Goal: Communication & Community: Answer question/provide support

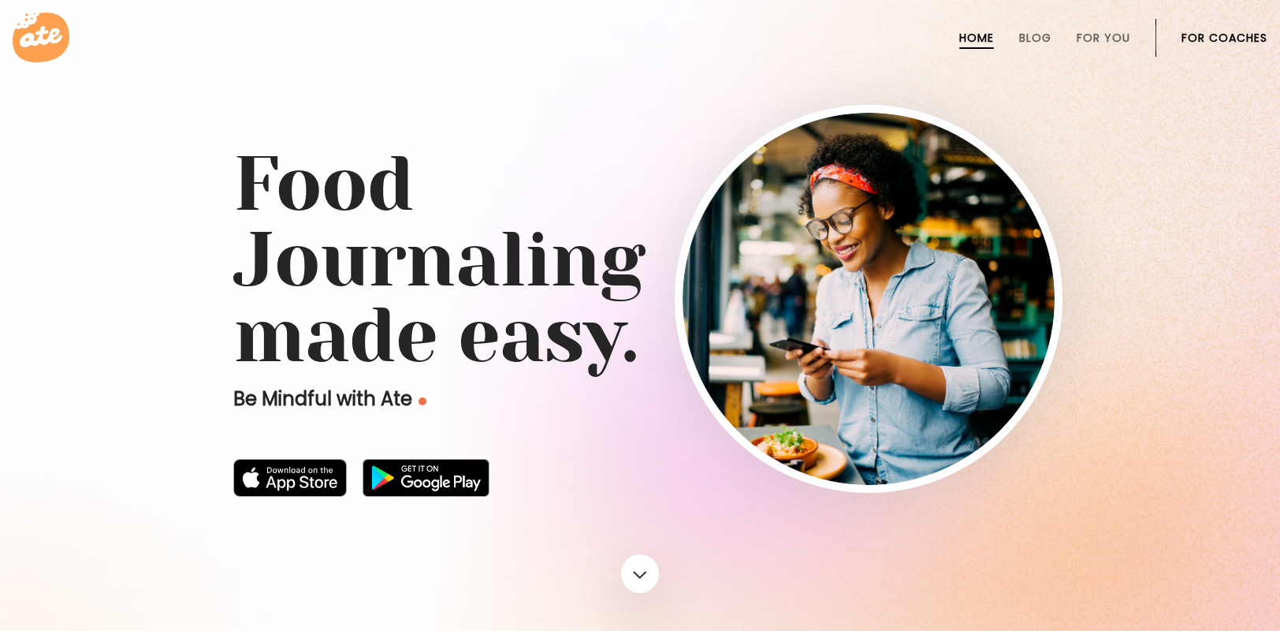
click at [1231, 32] on link "For Coaches" at bounding box center [1225, 38] width 86 height 13
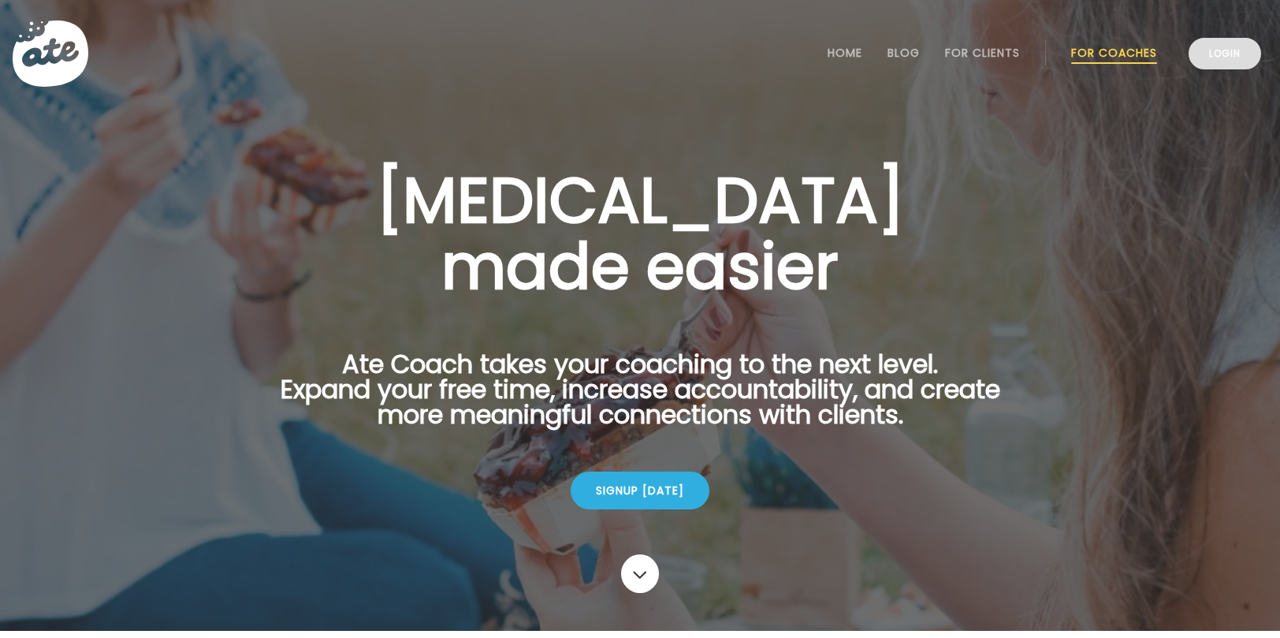
click at [1224, 63] on link "Login" at bounding box center [1225, 54] width 73 height 32
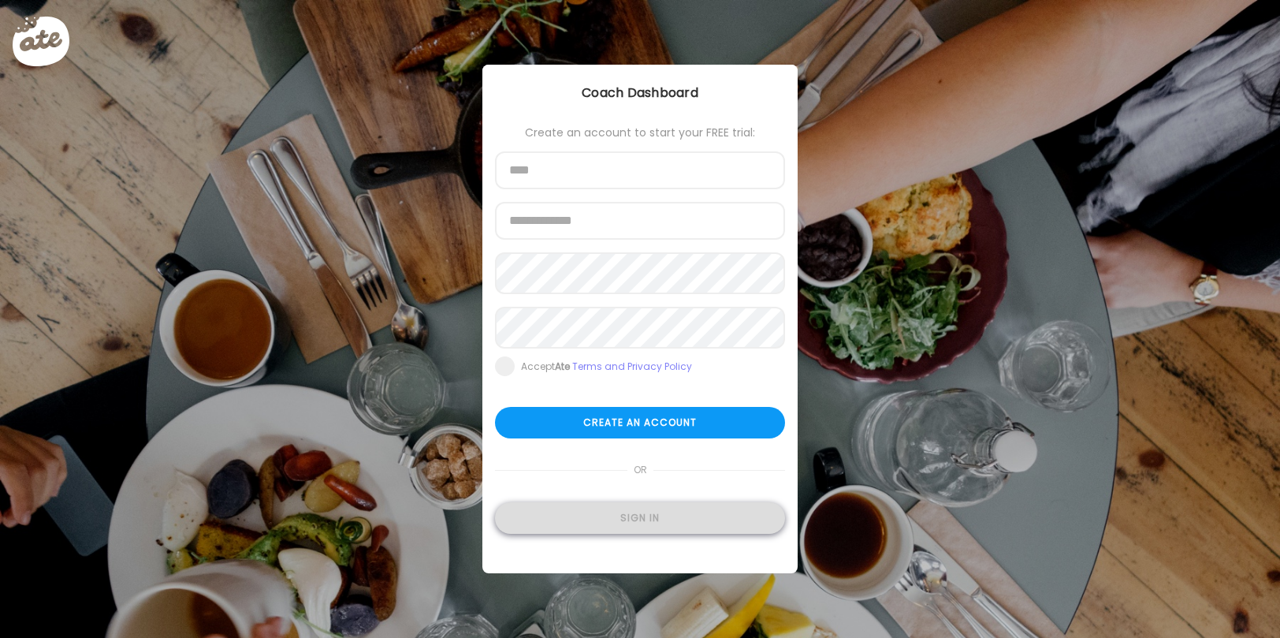
click at [589, 534] on div "Sign in" at bounding box center [640, 518] width 290 height 32
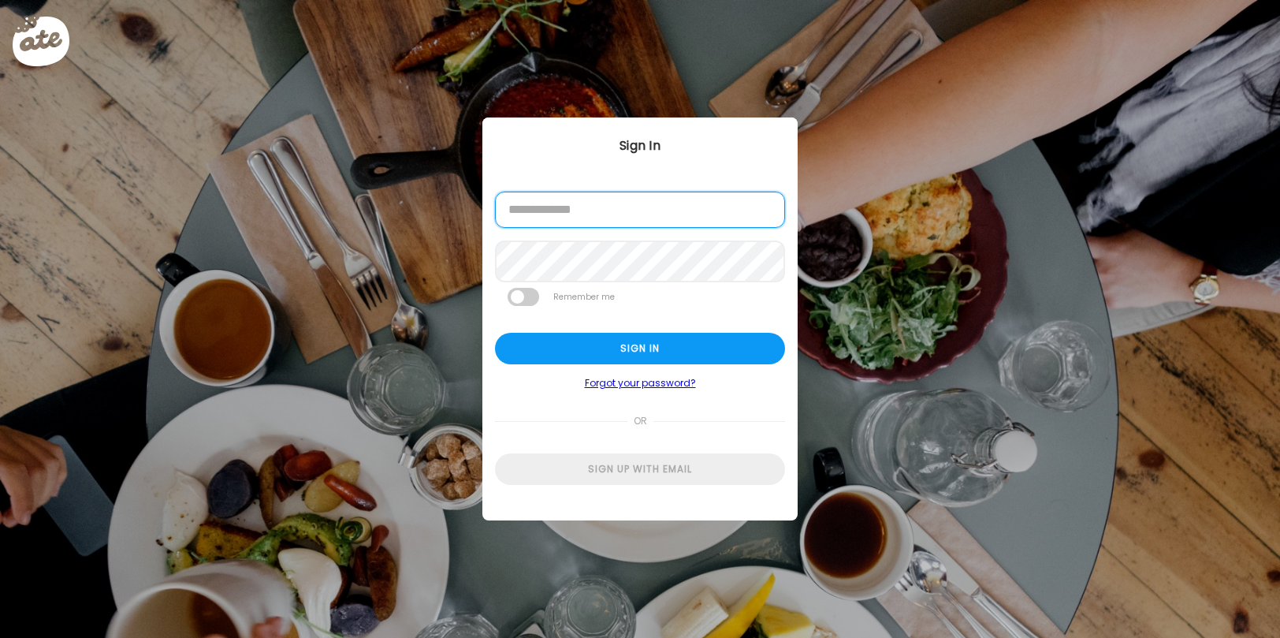
type input "**********"
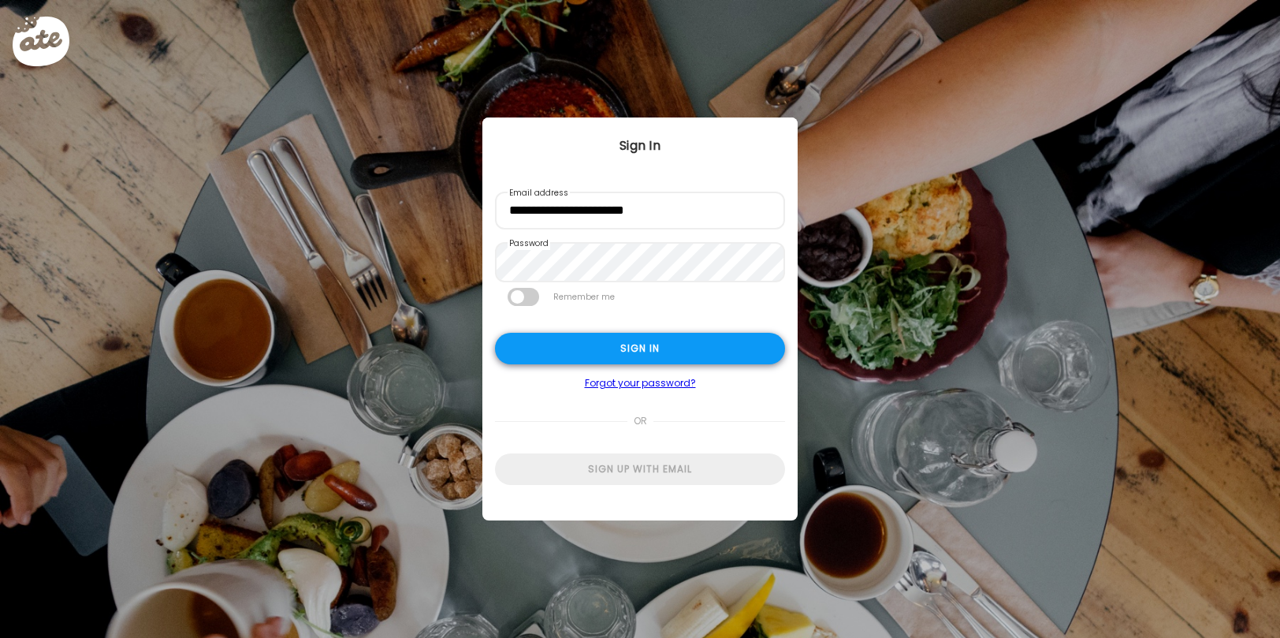
click at [630, 362] on div "Sign in" at bounding box center [640, 349] width 290 height 32
type input "**********"
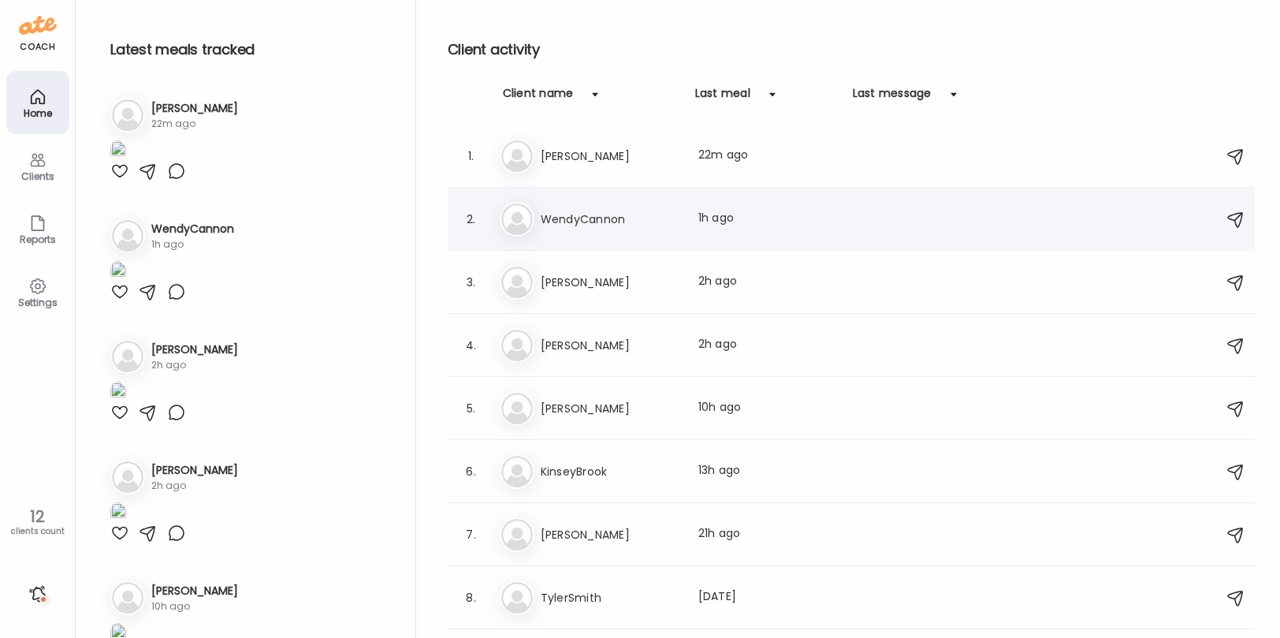
click at [570, 216] on h3 "WendyCannon" at bounding box center [610, 219] width 139 height 19
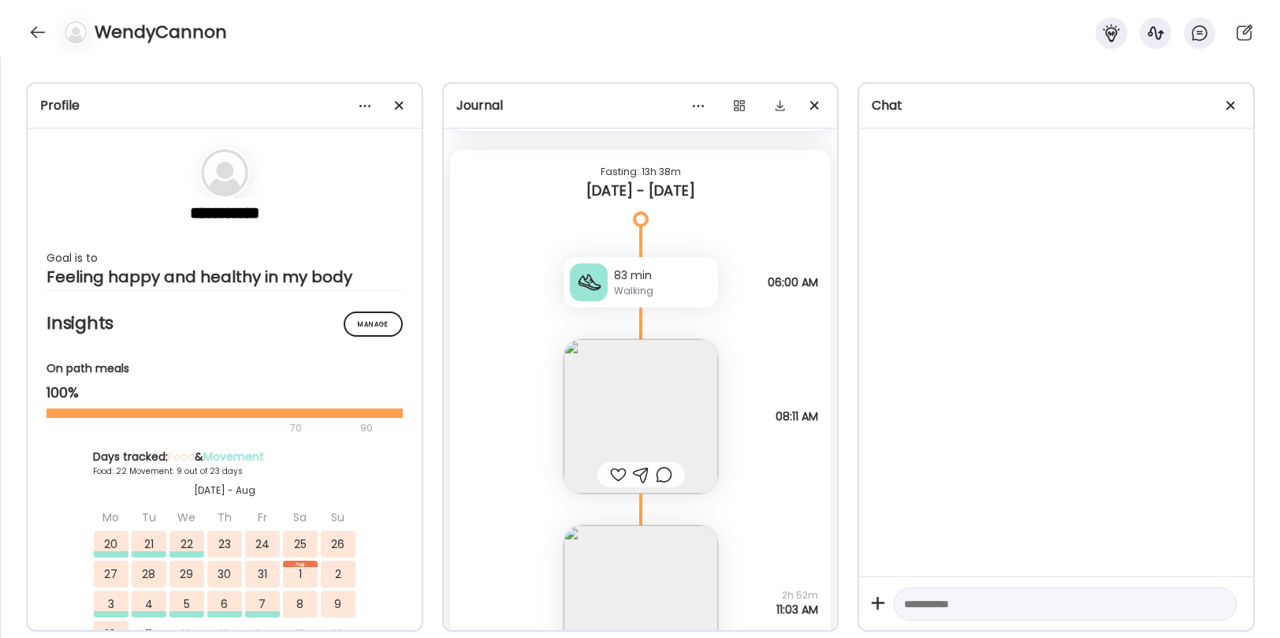
scroll to position [36900, 0]
click at [603, 412] on img at bounding box center [641, 417] width 155 height 155
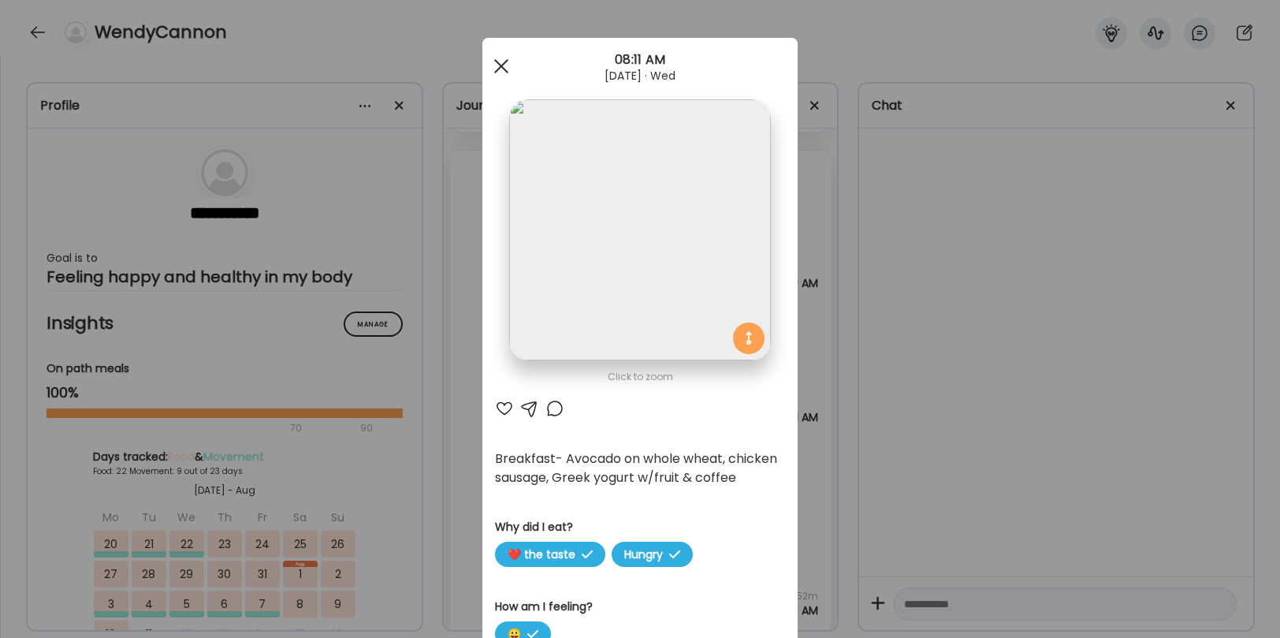
click at [500, 60] on div at bounding box center [502, 66] width 32 height 32
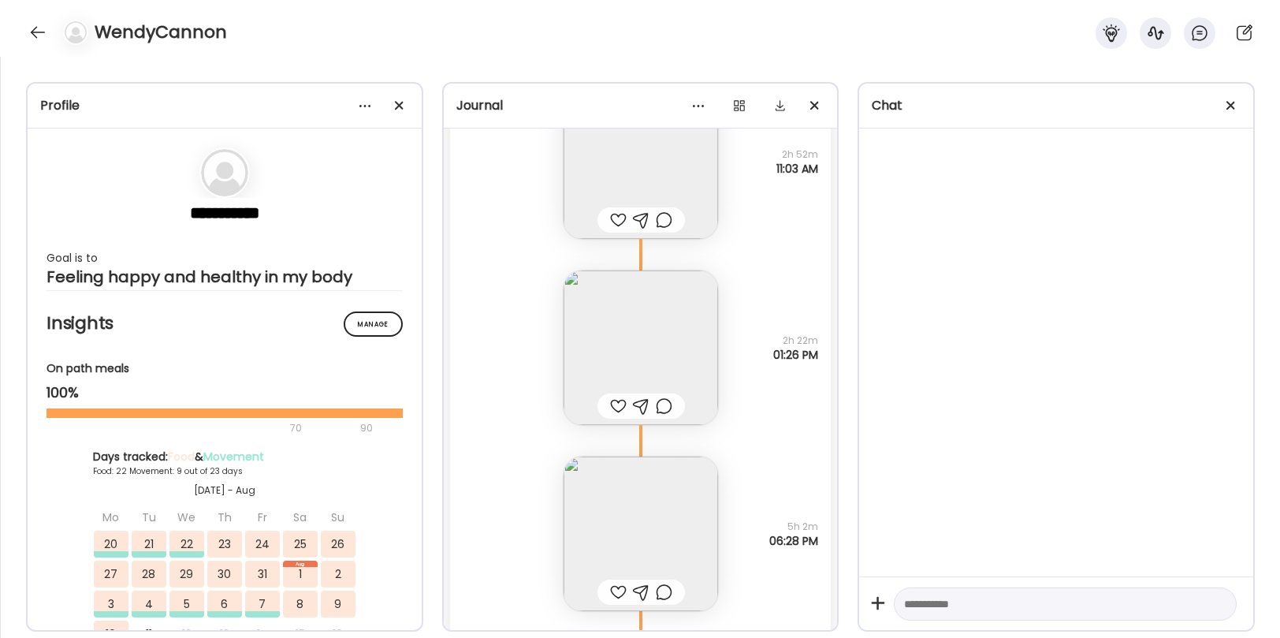
scroll to position [37341, 0]
click at [625, 356] on img at bounding box center [641, 348] width 155 height 155
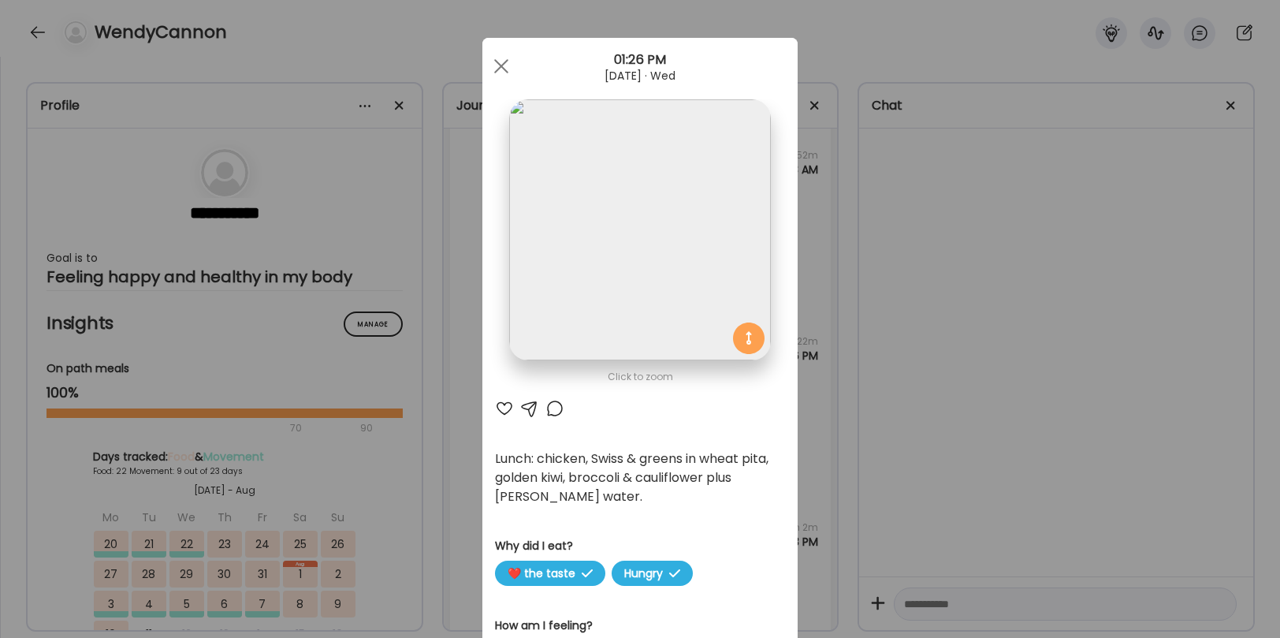
click at [496, 65] on div at bounding box center [502, 66] width 32 height 32
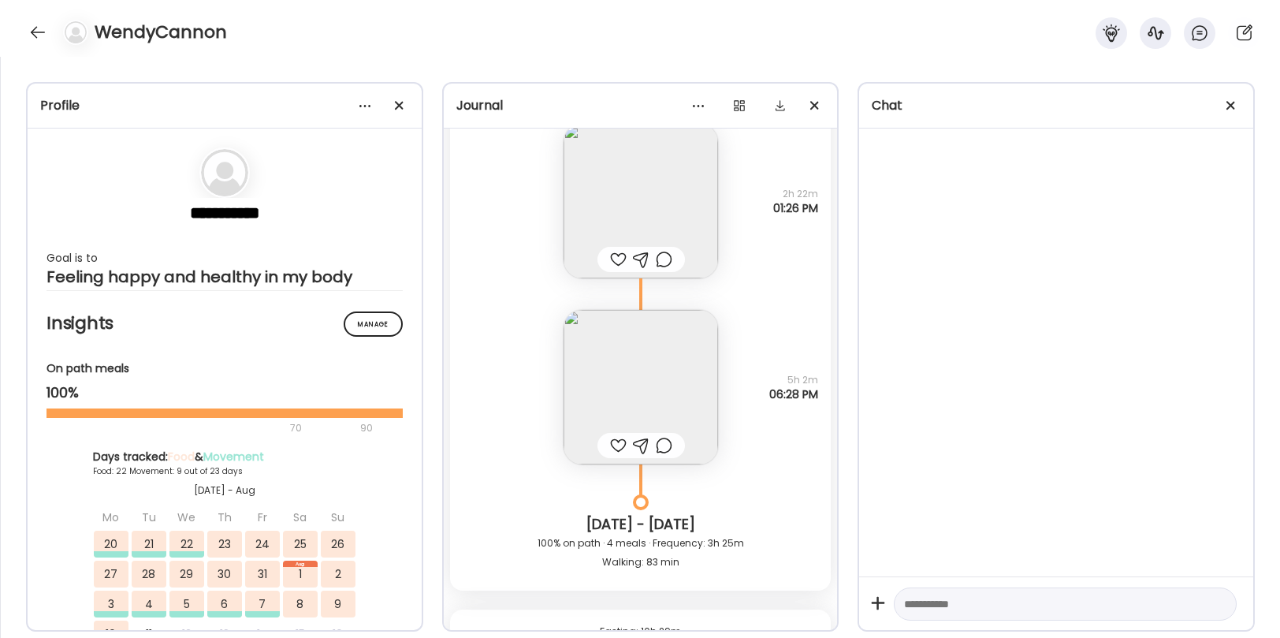
scroll to position [37511, 0]
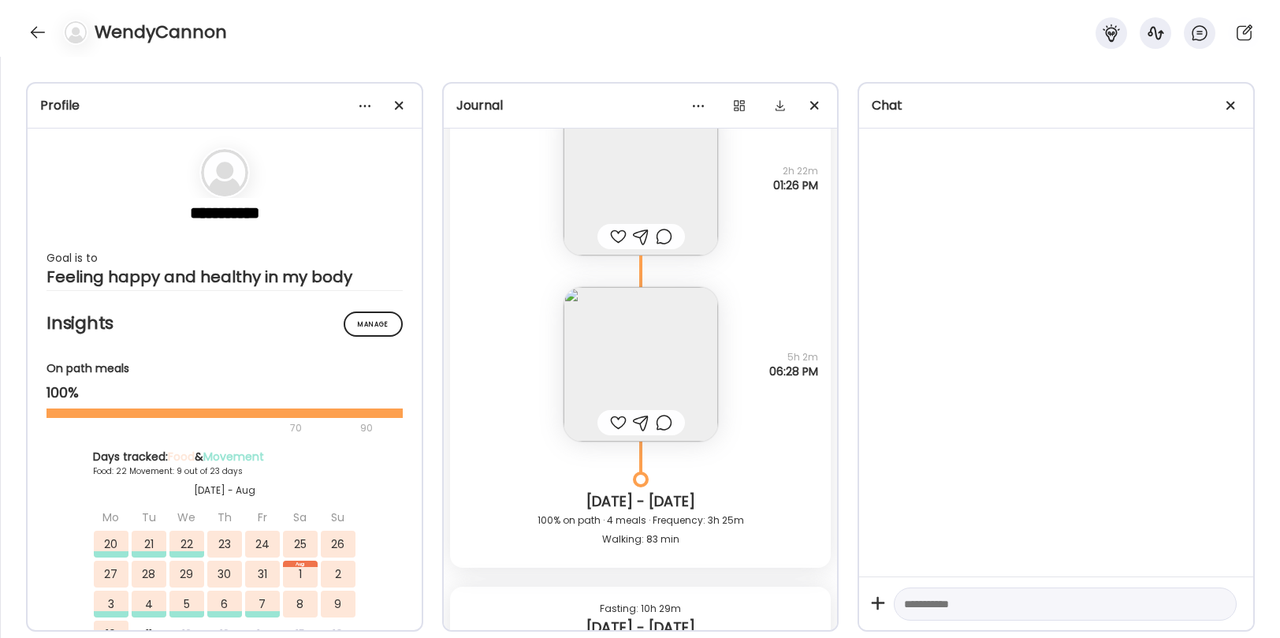
click at [626, 367] on img at bounding box center [641, 364] width 155 height 155
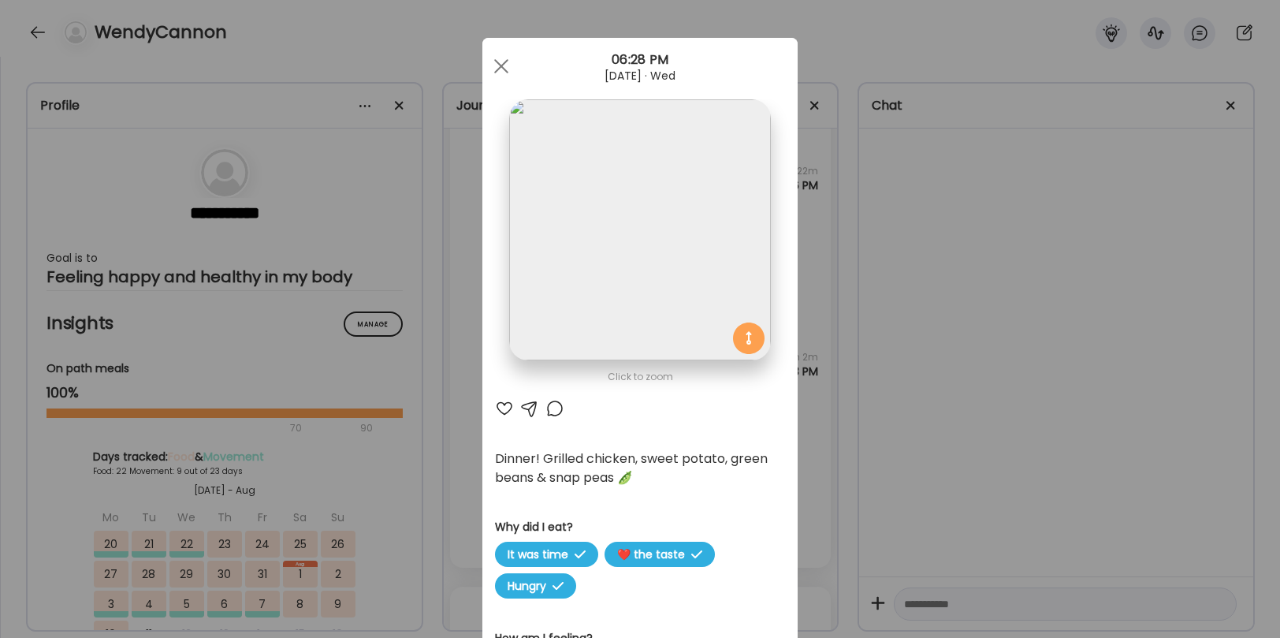
click at [509, 408] on div at bounding box center [504, 408] width 19 height 19
click at [503, 51] on div at bounding box center [502, 66] width 32 height 32
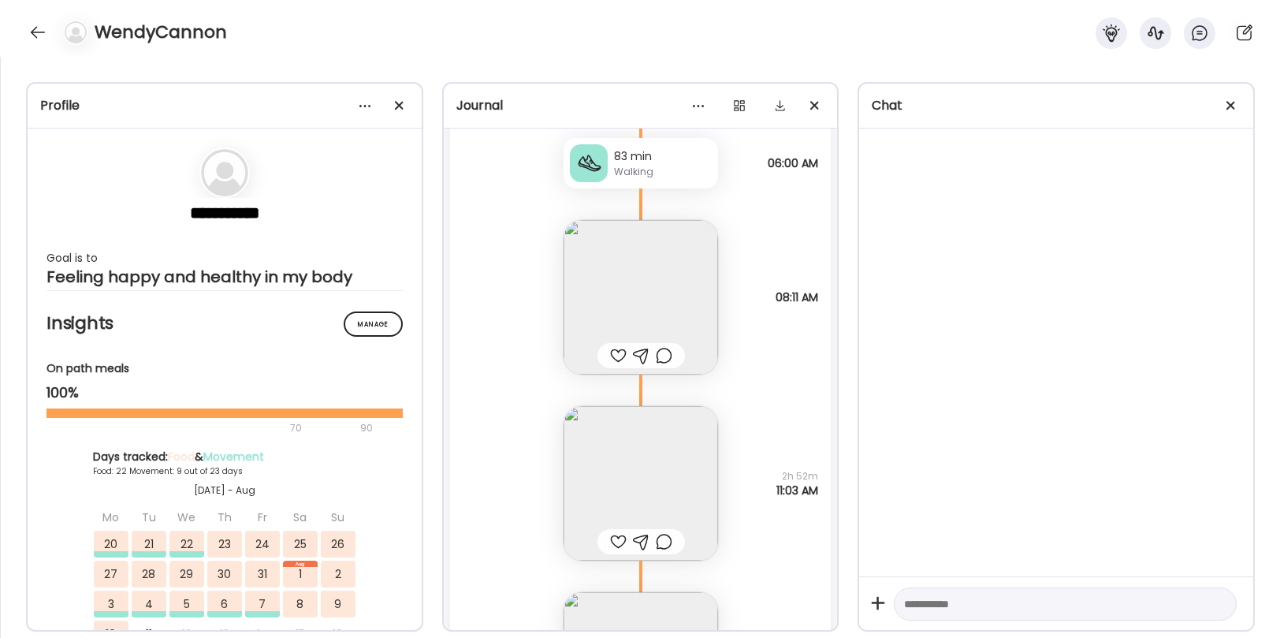
scroll to position [37019, 0]
click at [606, 313] on img at bounding box center [641, 299] width 155 height 155
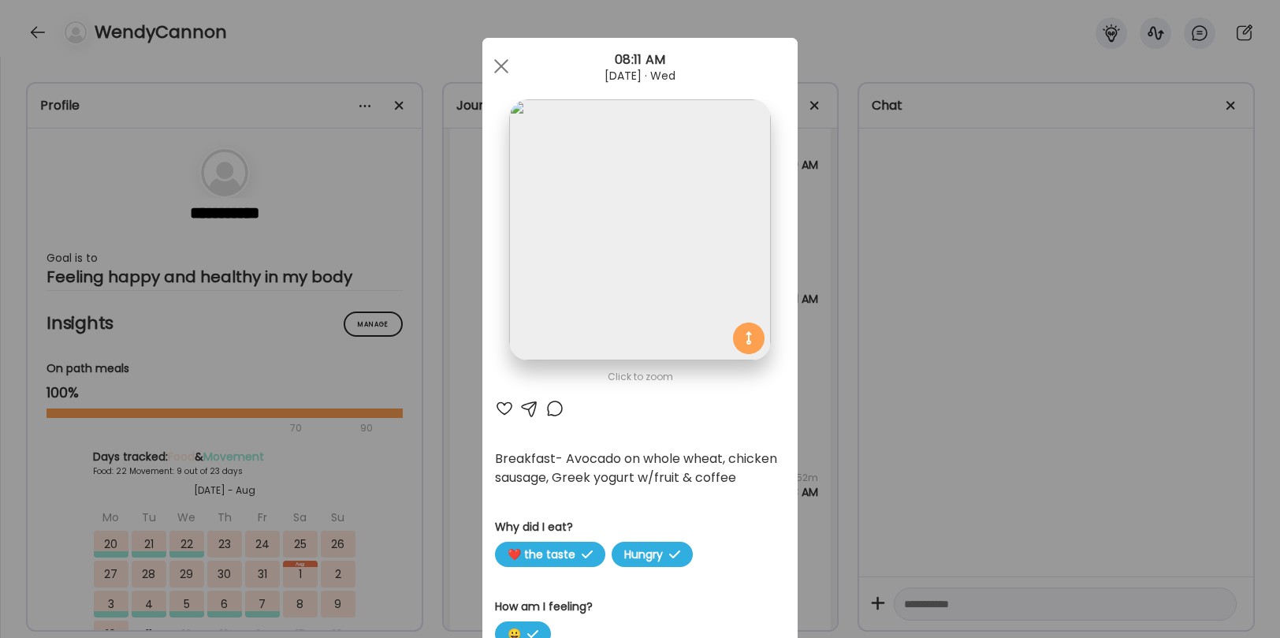
click at [554, 415] on div at bounding box center [554, 408] width 19 height 19
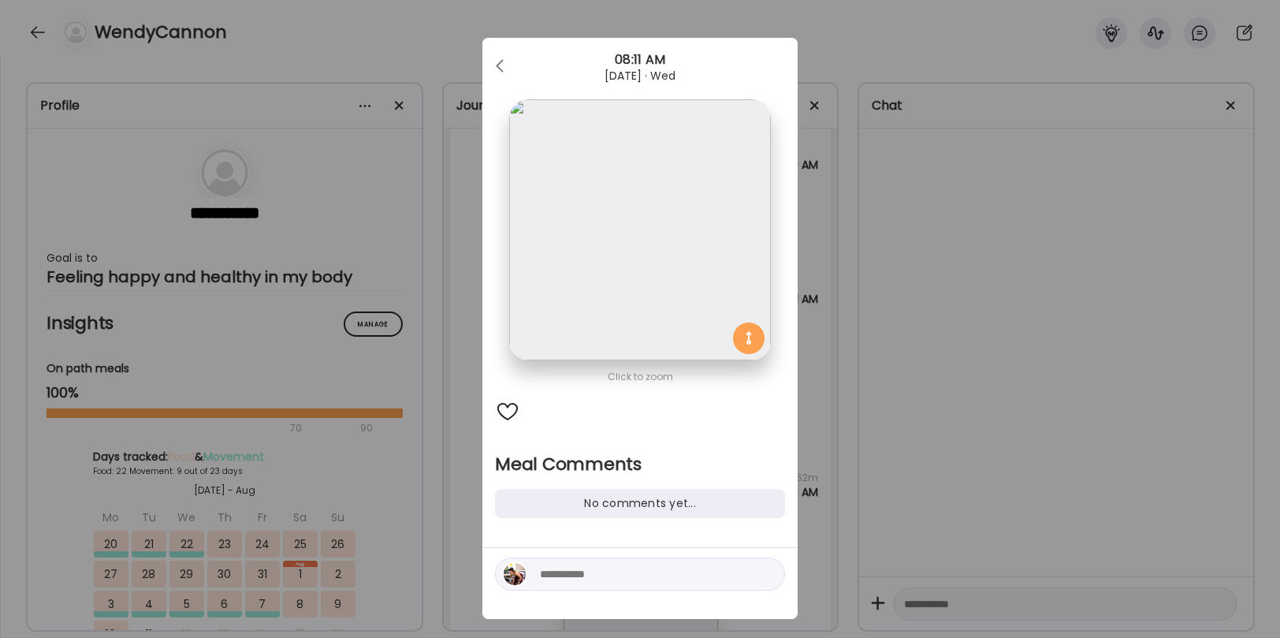
click at [590, 566] on textarea at bounding box center [646, 573] width 213 height 19
type textarea "**********"
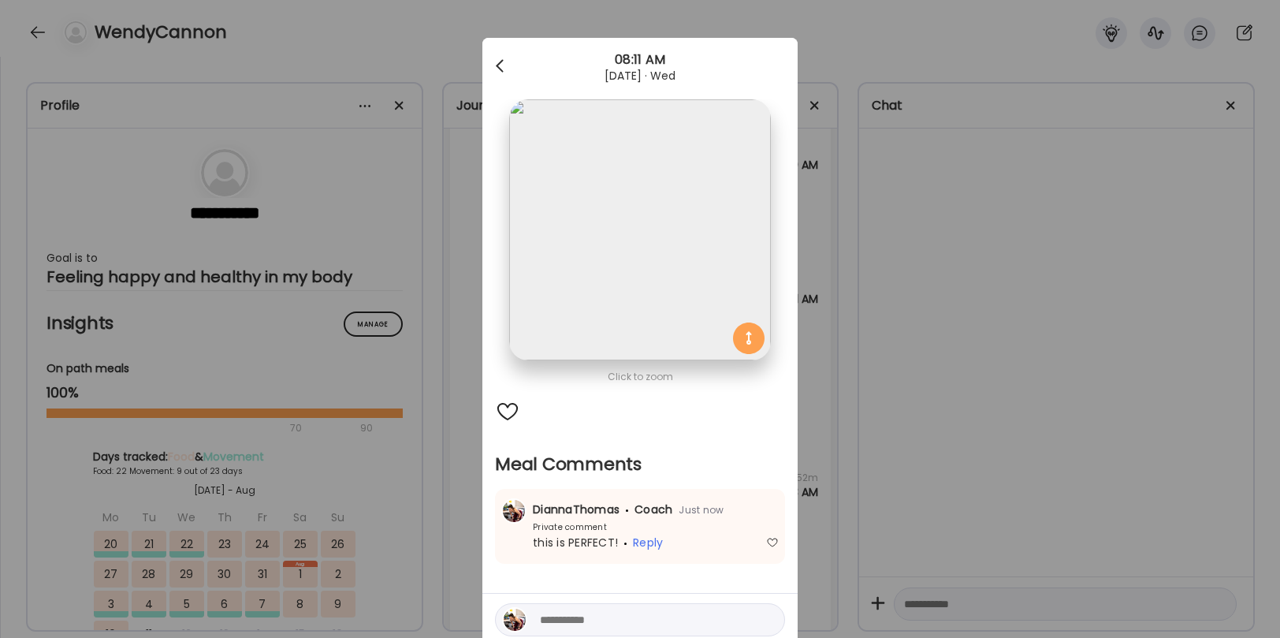
click at [505, 60] on div at bounding box center [502, 66] width 32 height 32
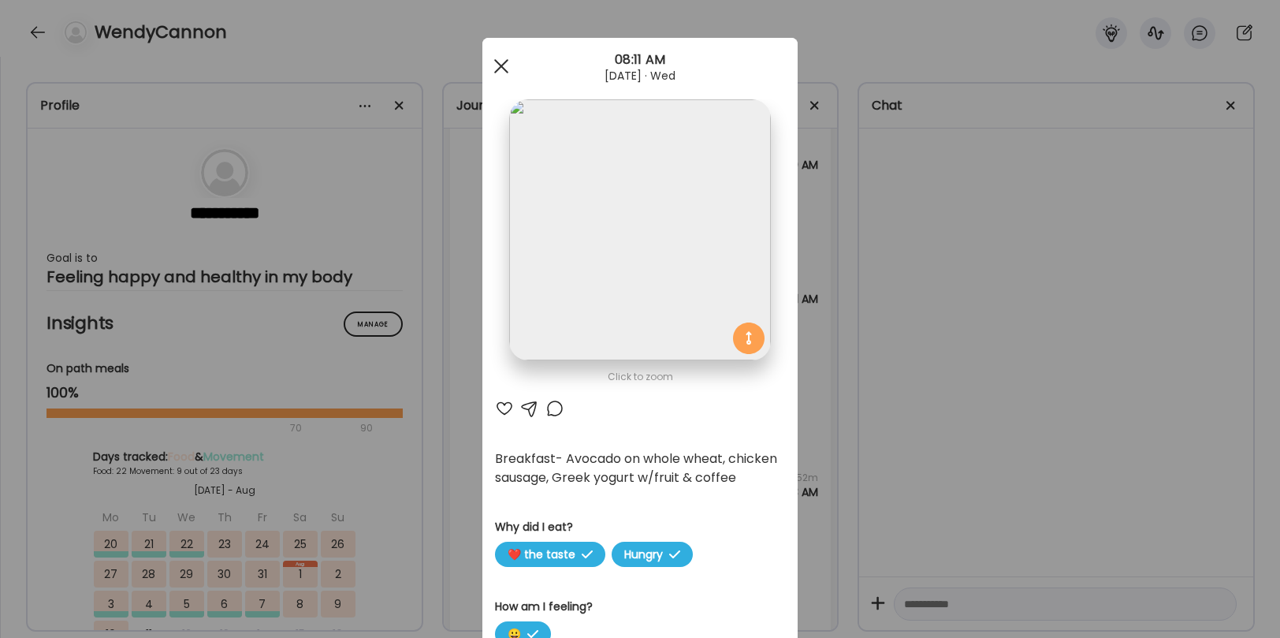
click at [499, 65] on div at bounding box center [502, 66] width 32 height 32
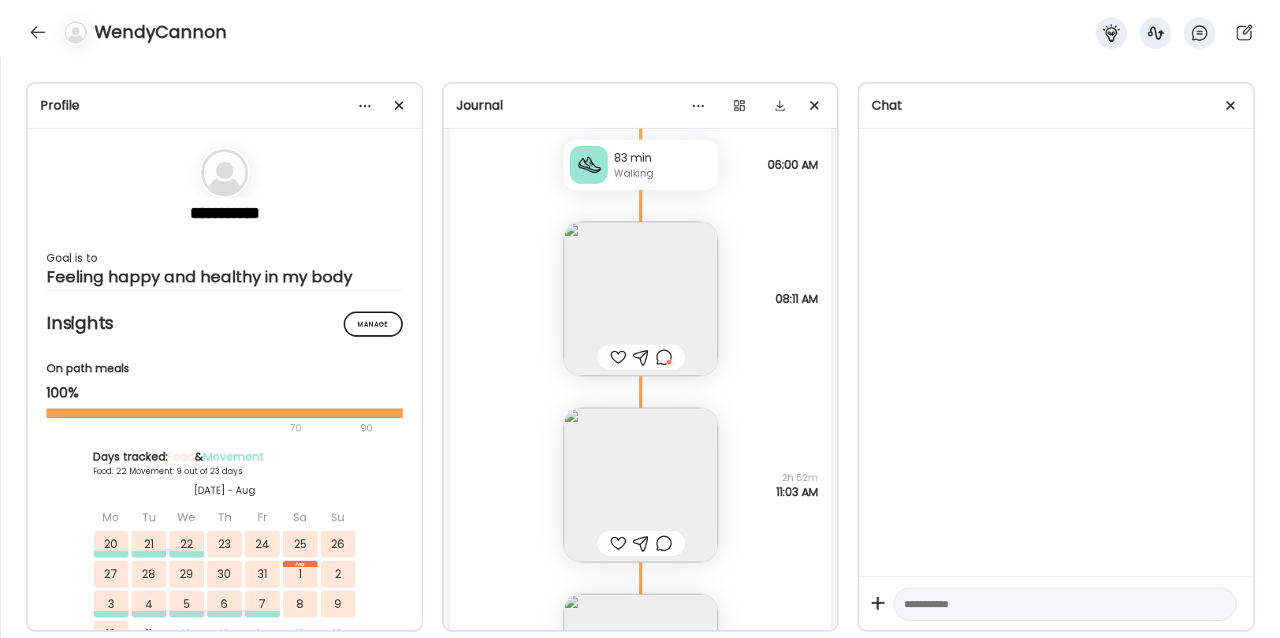
scroll to position [37060, 0]
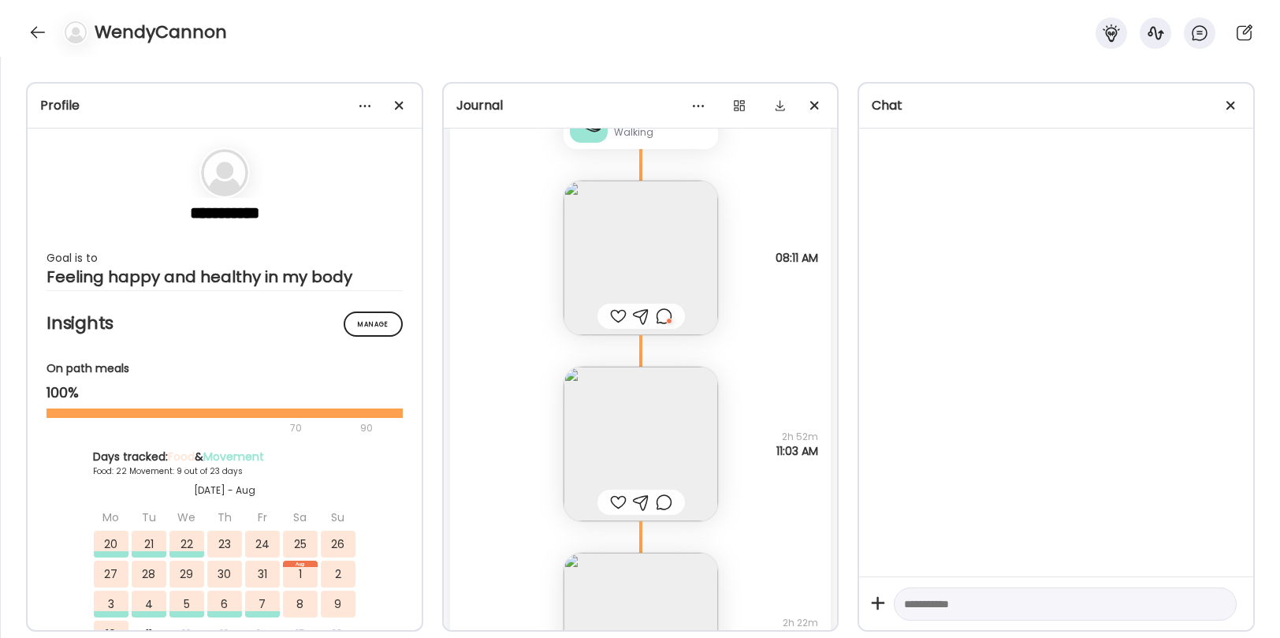
click at [608, 449] on img at bounding box center [641, 444] width 155 height 155
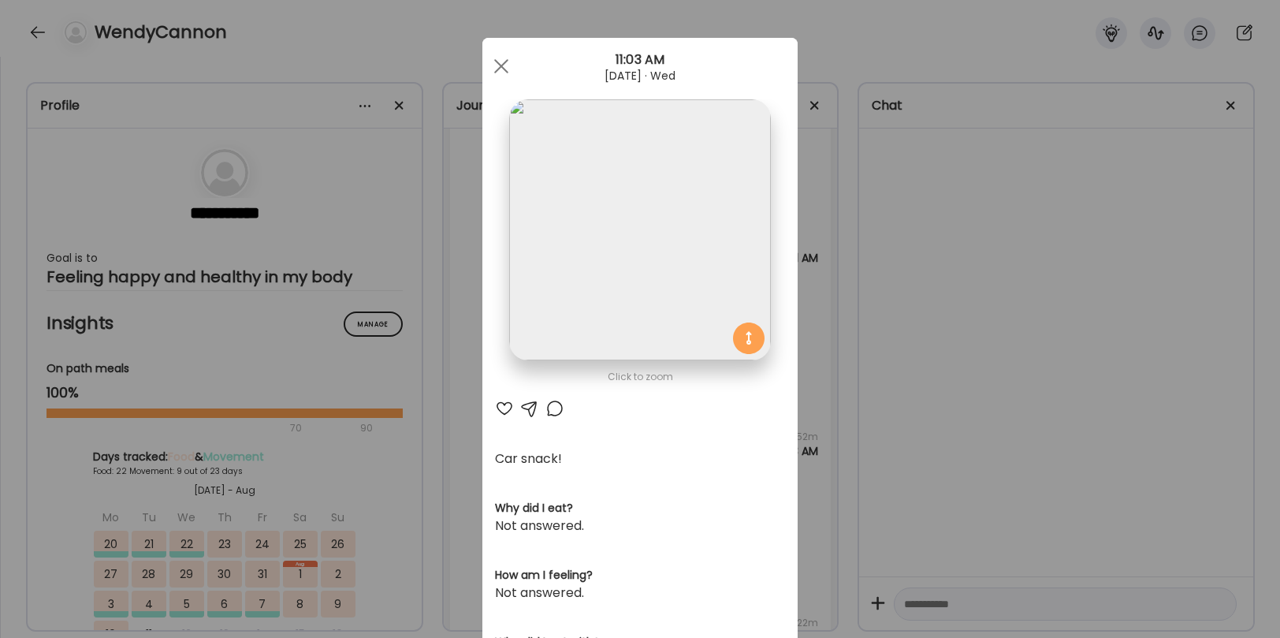
click at [503, 405] on div at bounding box center [504, 408] width 19 height 19
click at [555, 411] on div at bounding box center [554, 408] width 19 height 19
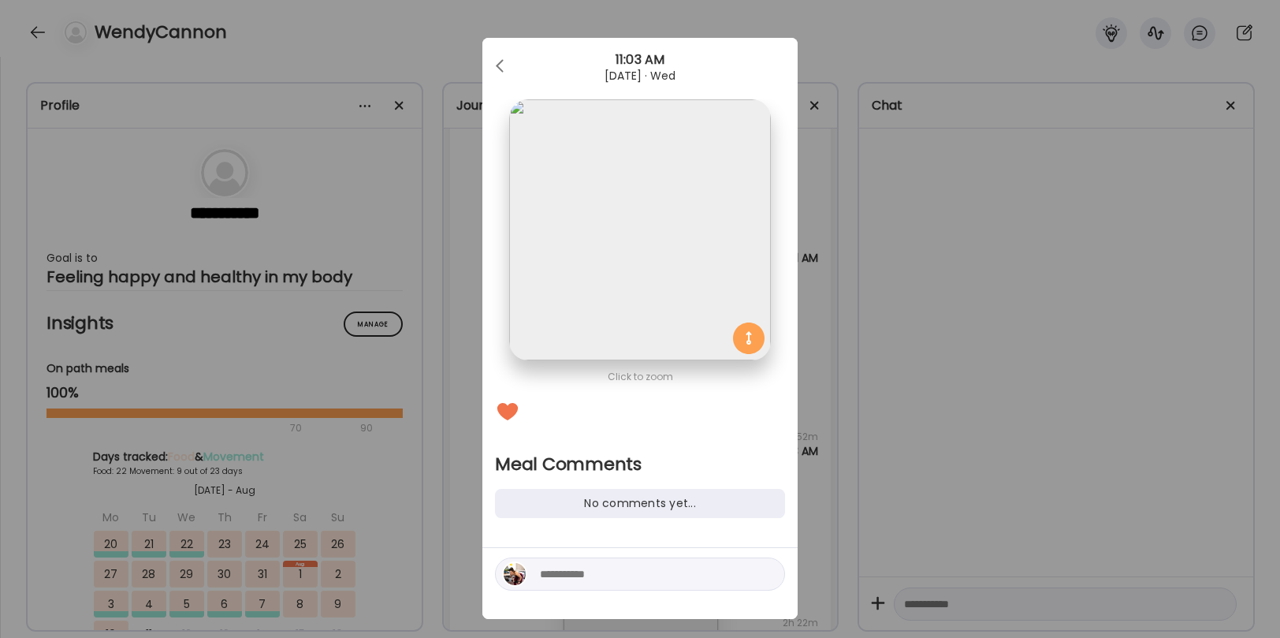
click at [594, 578] on textarea at bounding box center [646, 573] width 213 height 19
type textarea "**********"
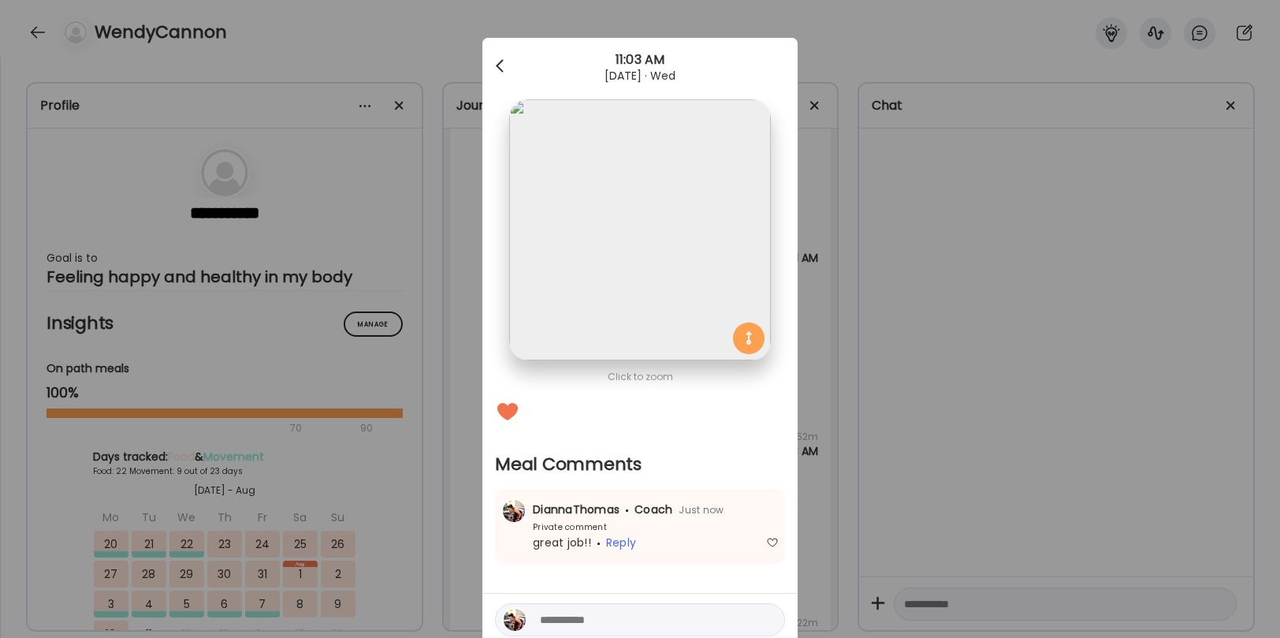
click at [502, 67] on span at bounding box center [500, 63] width 8 height 8
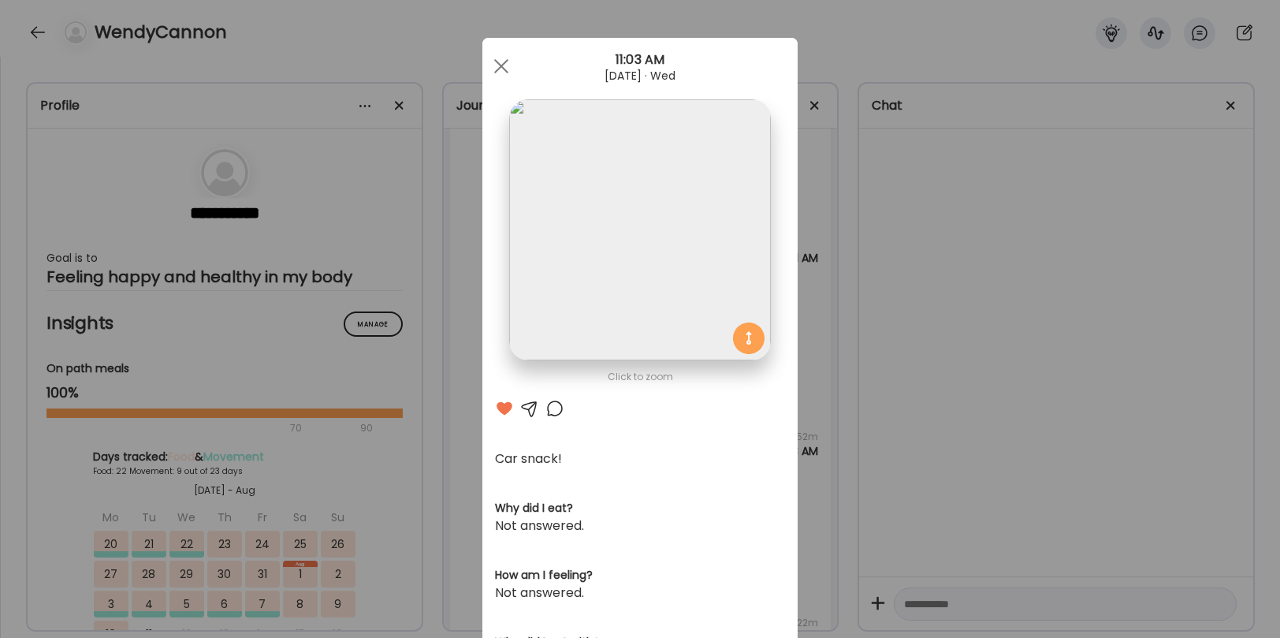
click at [502, 72] on div at bounding box center [502, 66] width 32 height 32
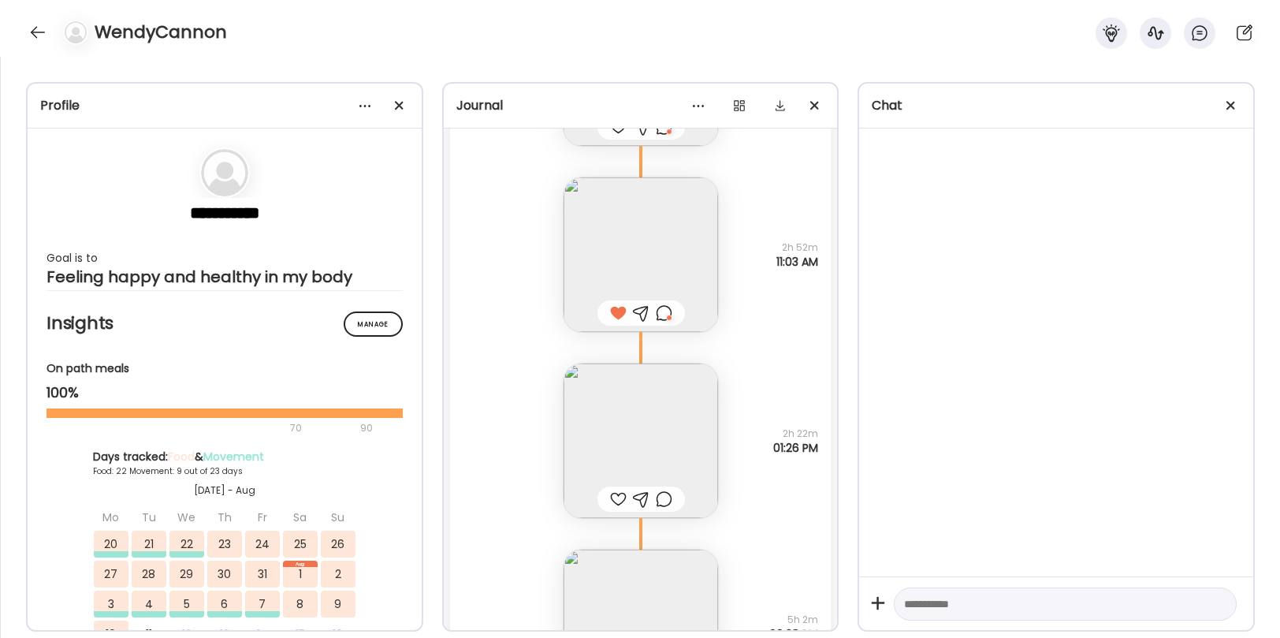
scroll to position [37262, 0]
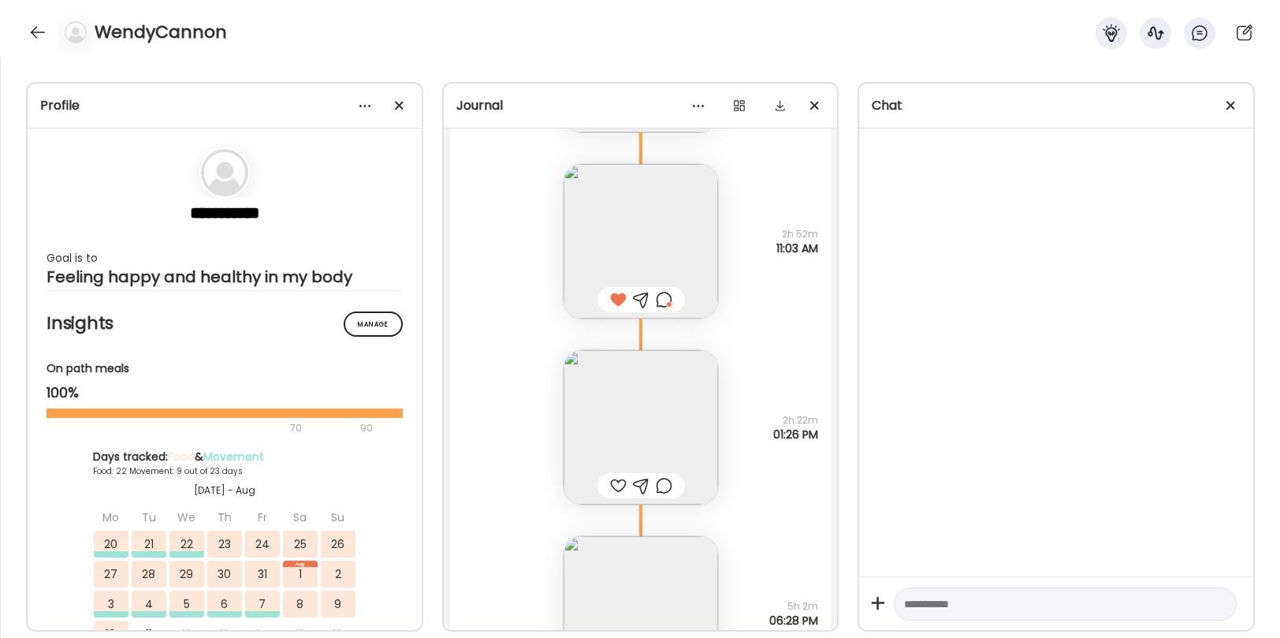
click at [625, 463] on img at bounding box center [641, 427] width 155 height 155
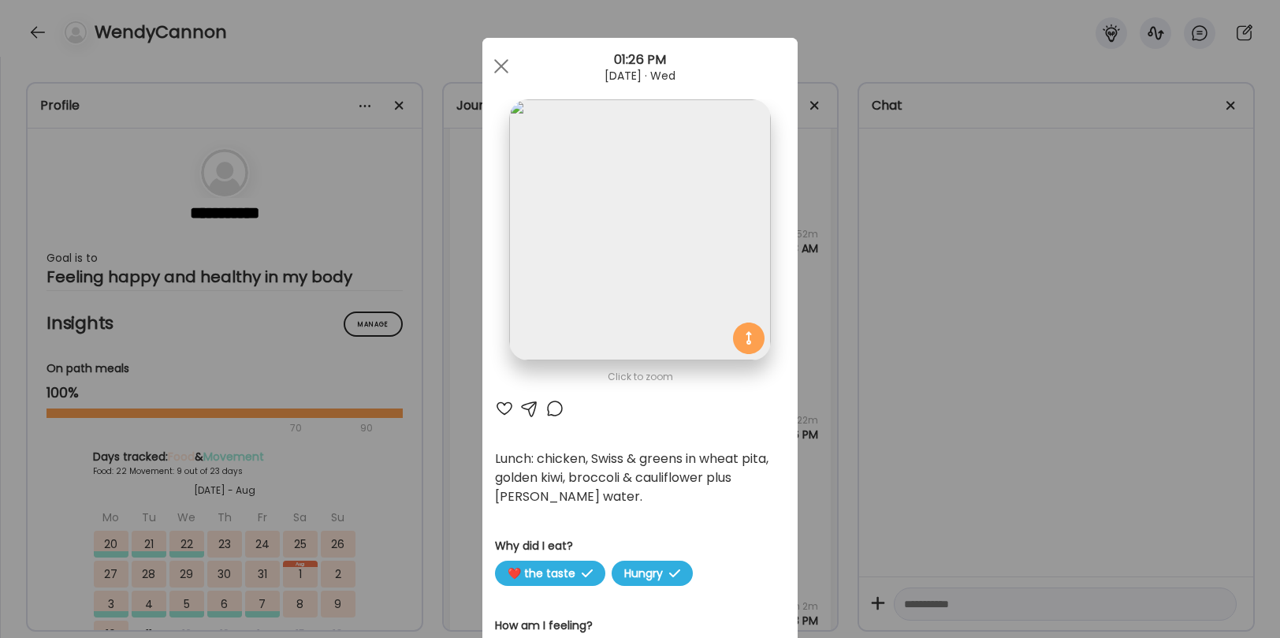
click at [501, 404] on div at bounding box center [504, 408] width 19 height 19
click at [553, 406] on div at bounding box center [554, 408] width 19 height 19
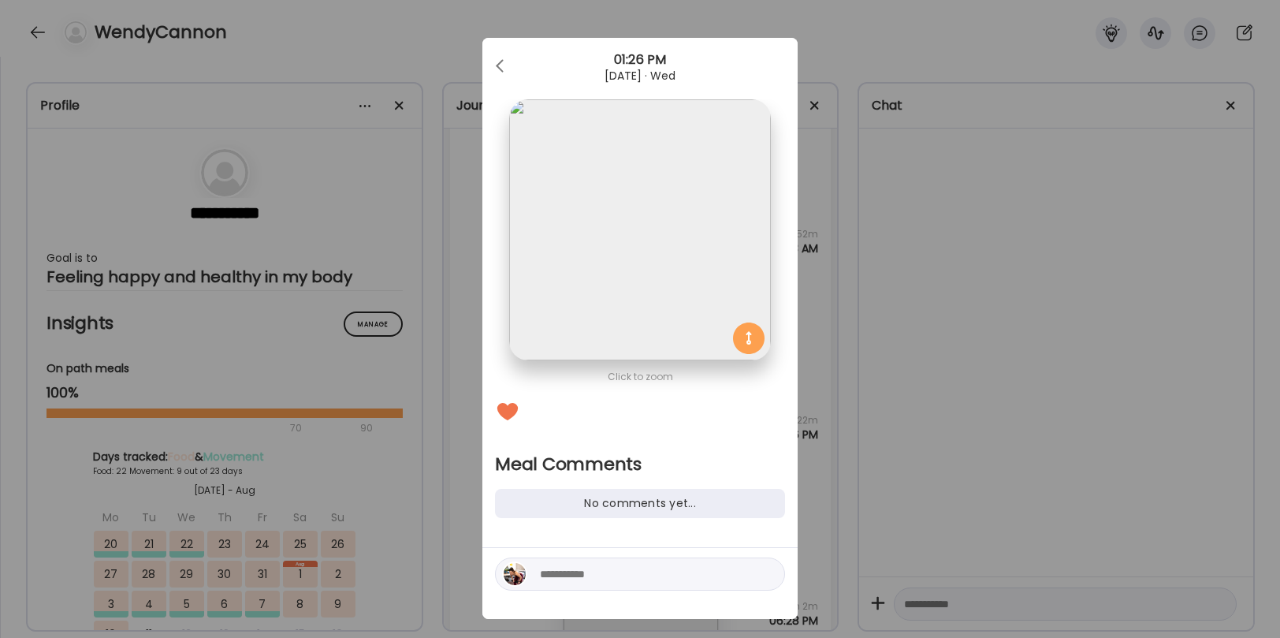
click at [571, 586] on div at bounding box center [640, 573] width 290 height 33
click at [571, 581] on textarea at bounding box center [646, 573] width 213 height 19
type textarea "*****"
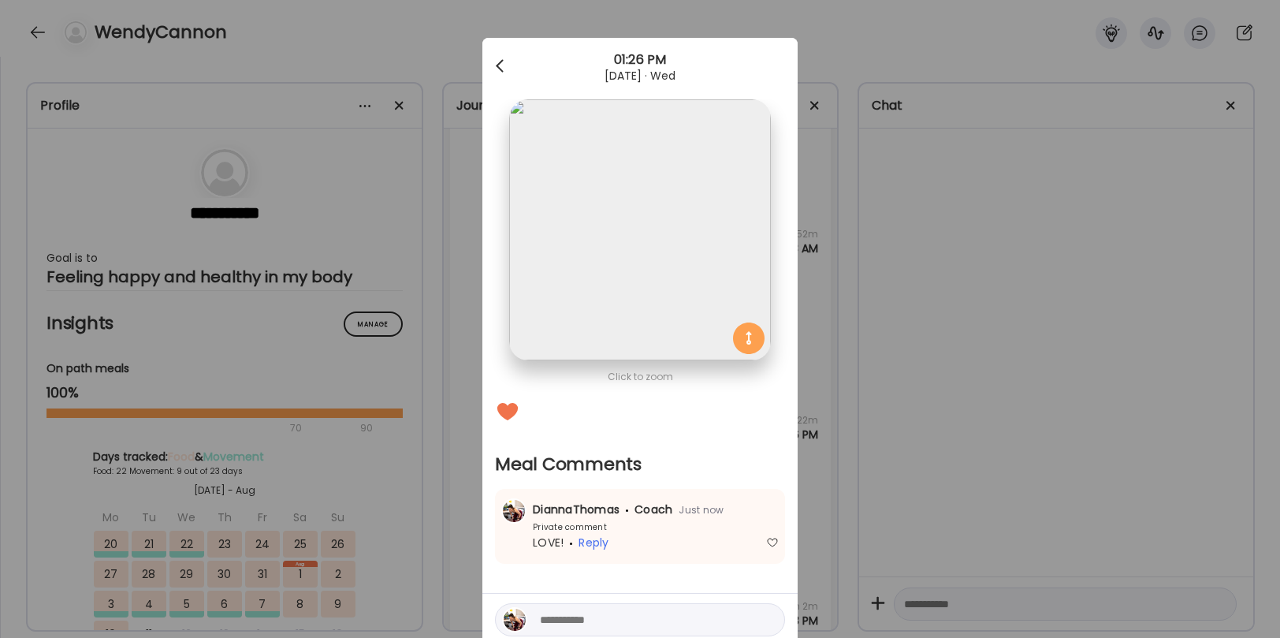
click at [505, 65] on div at bounding box center [502, 66] width 32 height 32
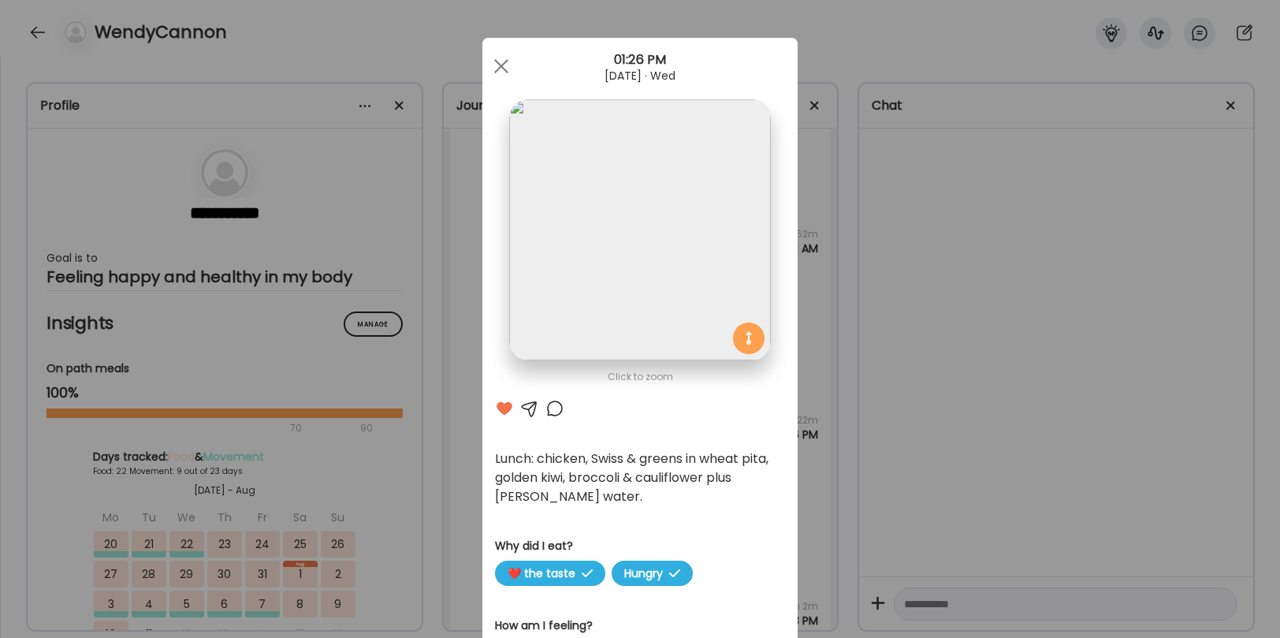
click at [554, 408] on div at bounding box center [554, 408] width 19 height 19
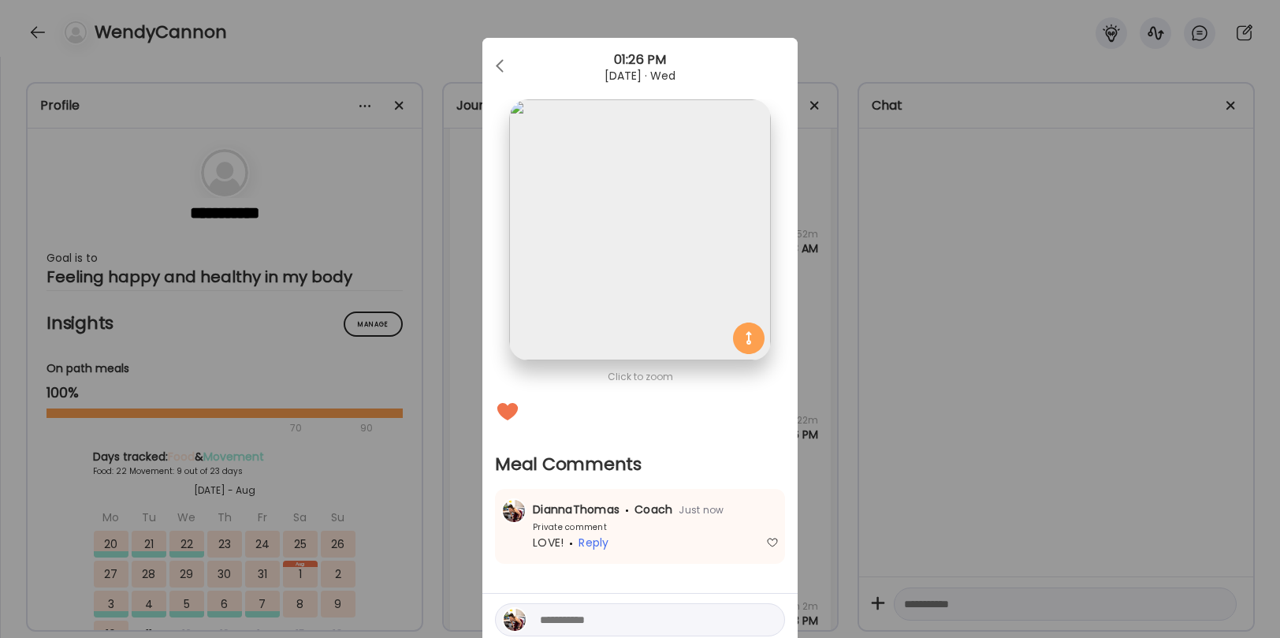
click at [576, 616] on textarea at bounding box center [646, 619] width 213 height 19
type textarea "**********"
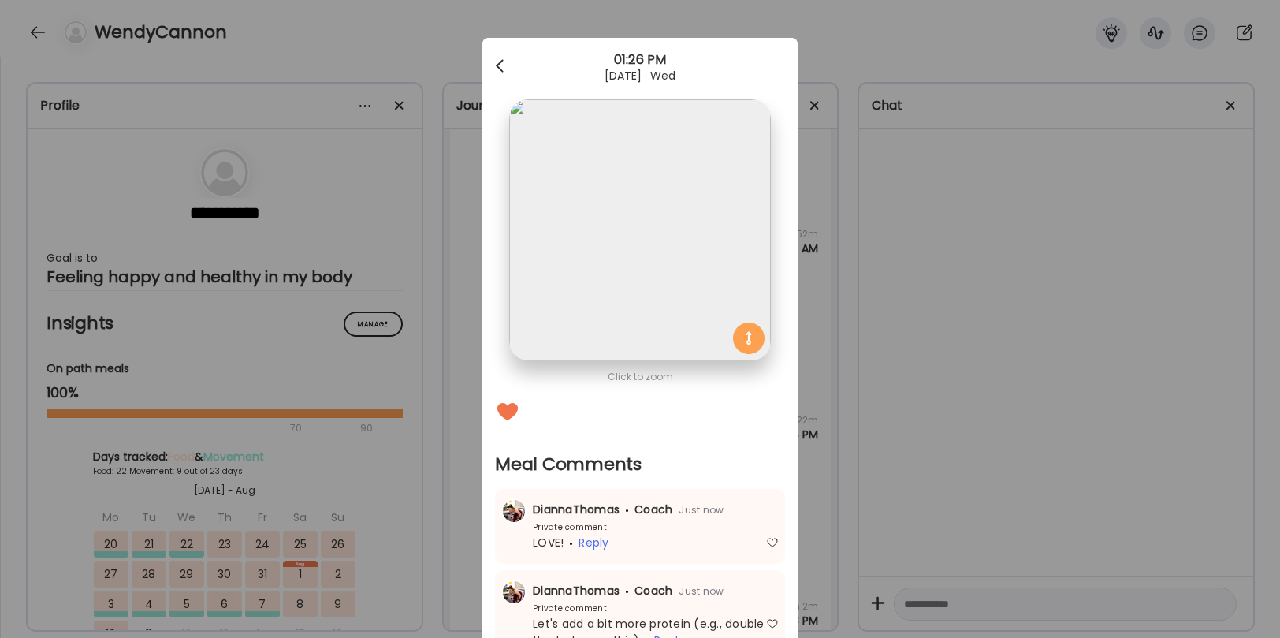
click at [498, 69] on div at bounding box center [502, 66] width 32 height 32
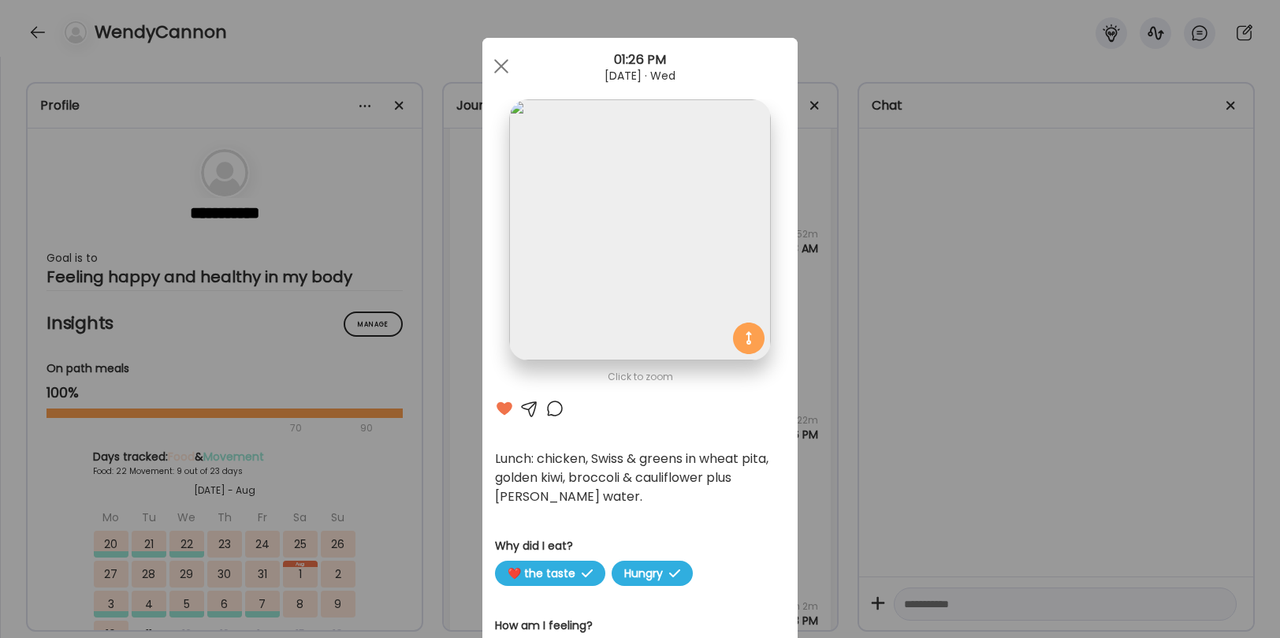
click at [549, 415] on div at bounding box center [554, 408] width 19 height 19
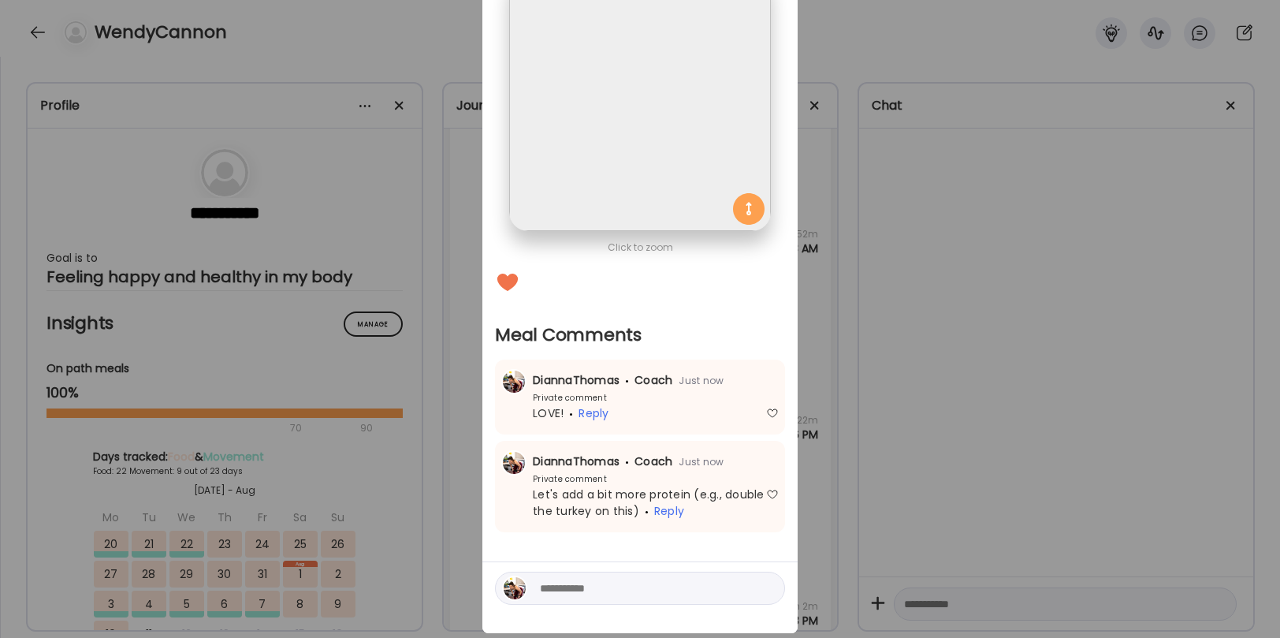
scroll to position [132, 0]
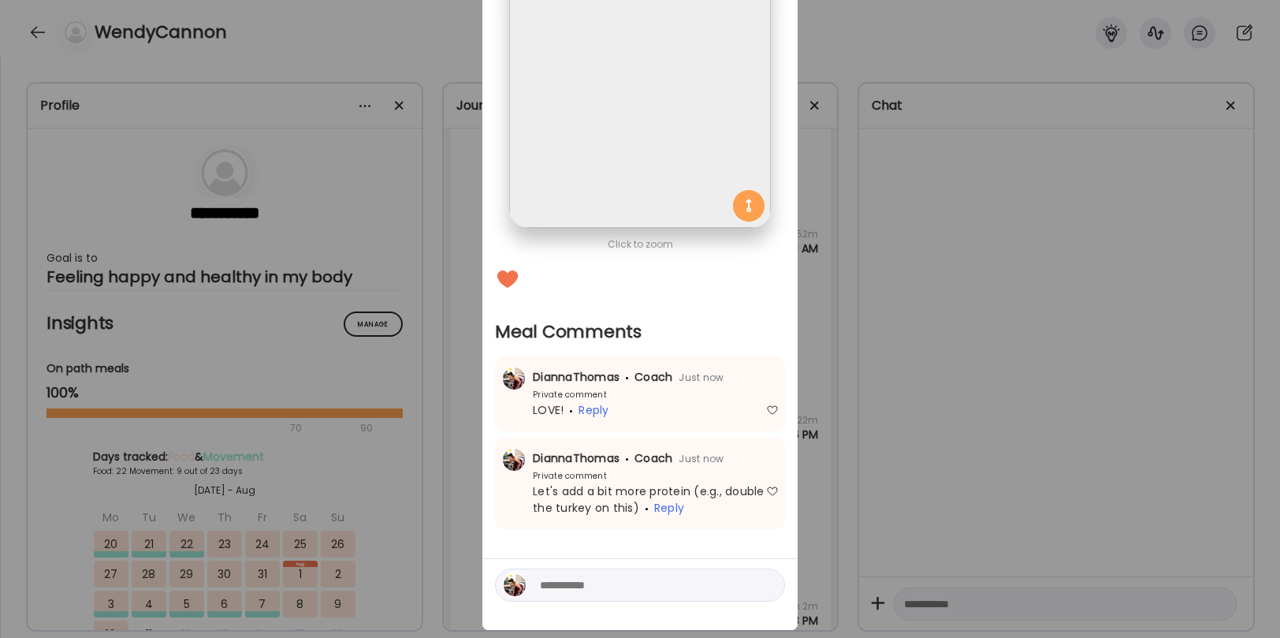
click at [608, 589] on textarea at bounding box center [646, 584] width 213 height 19
type textarea "**********"
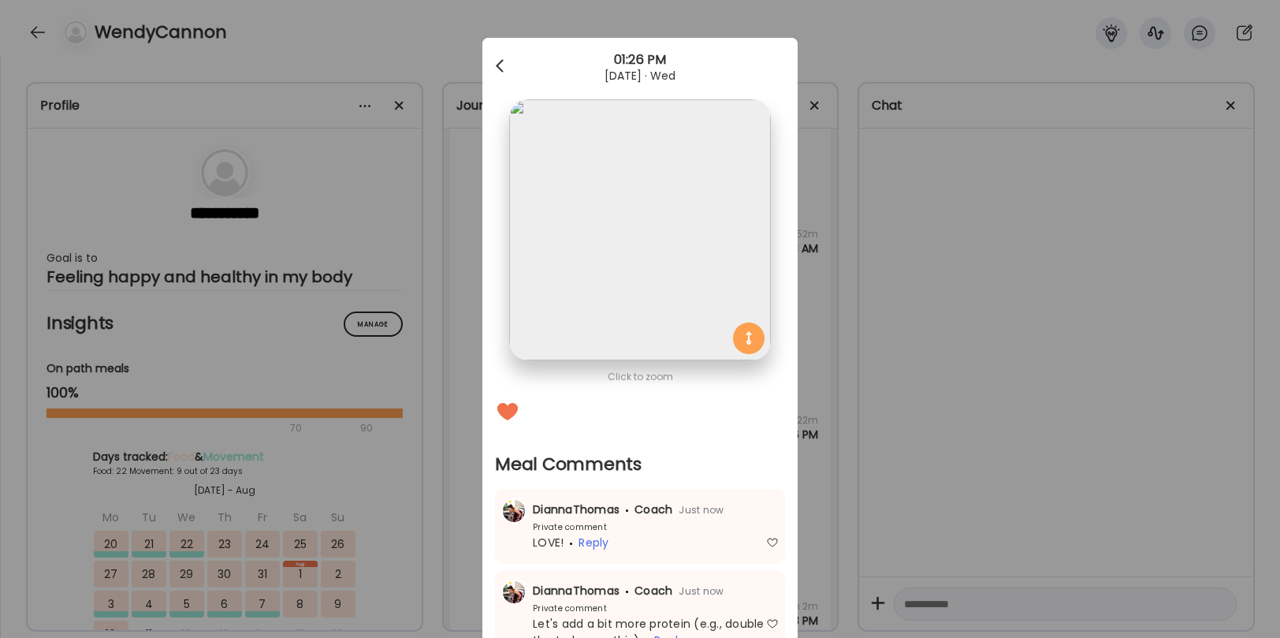
scroll to position [0, 0]
click at [499, 61] on div at bounding box center [502, 66] width 32 height 32
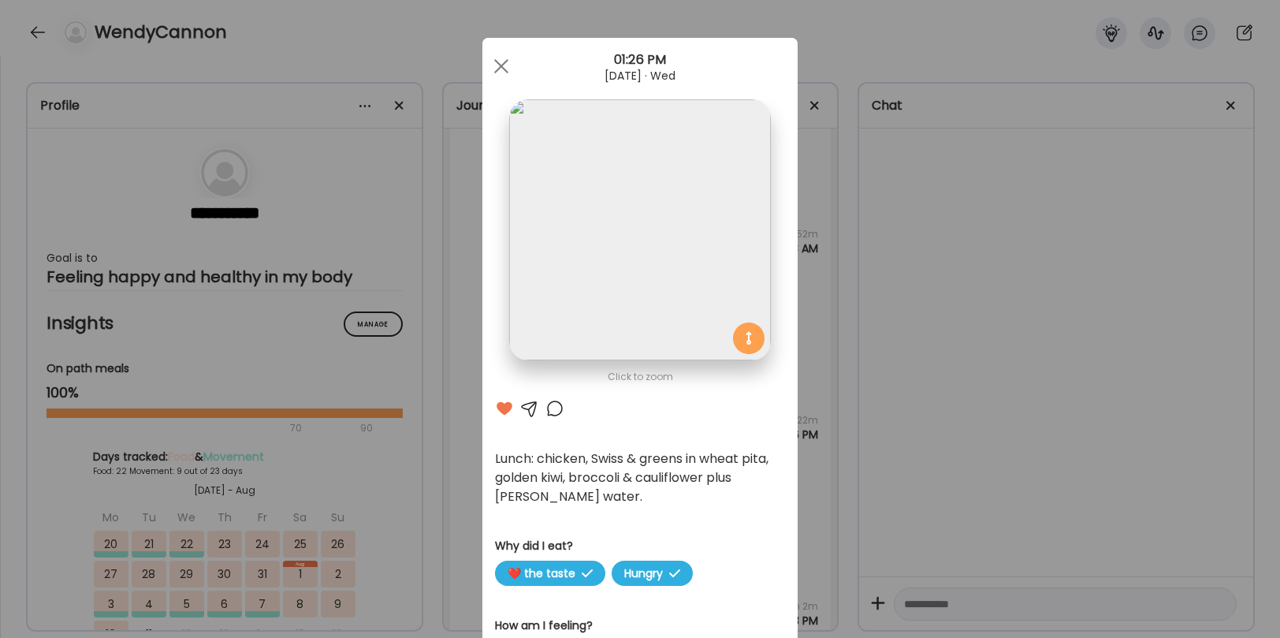
click at [499, 61] on div at bounding box center [502, 66] width 32 height 32
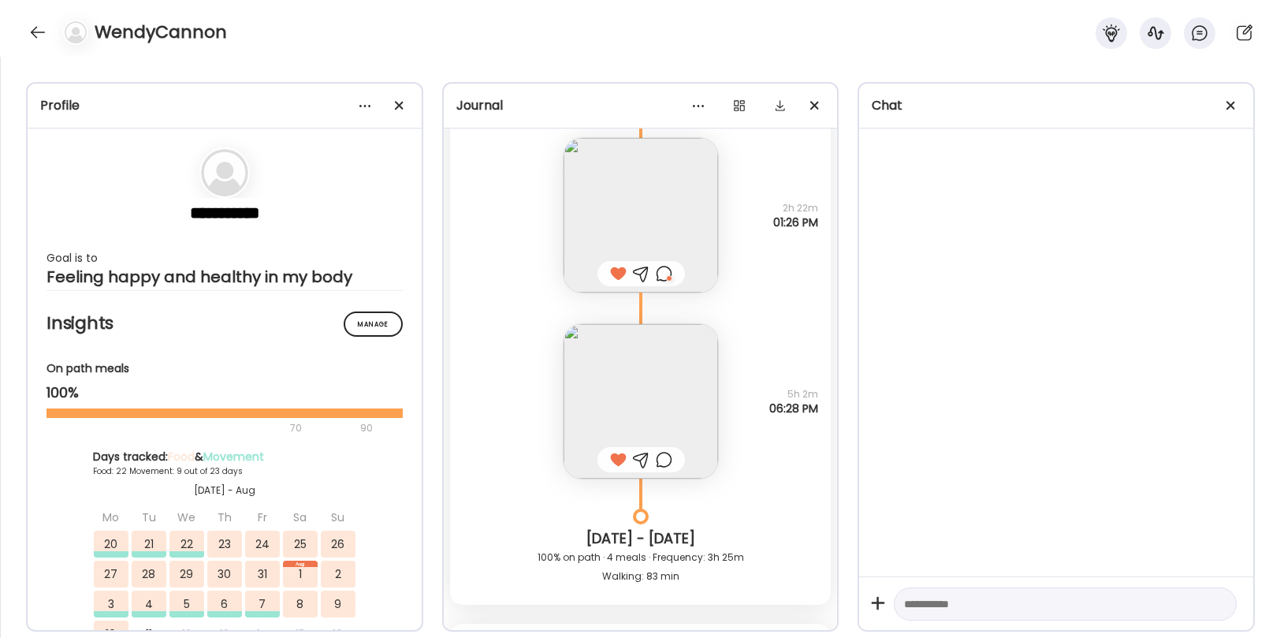
scroll to position [37477, 0]
click at [648, 384] on img at bounding box center [641, 399] width 155 height 155
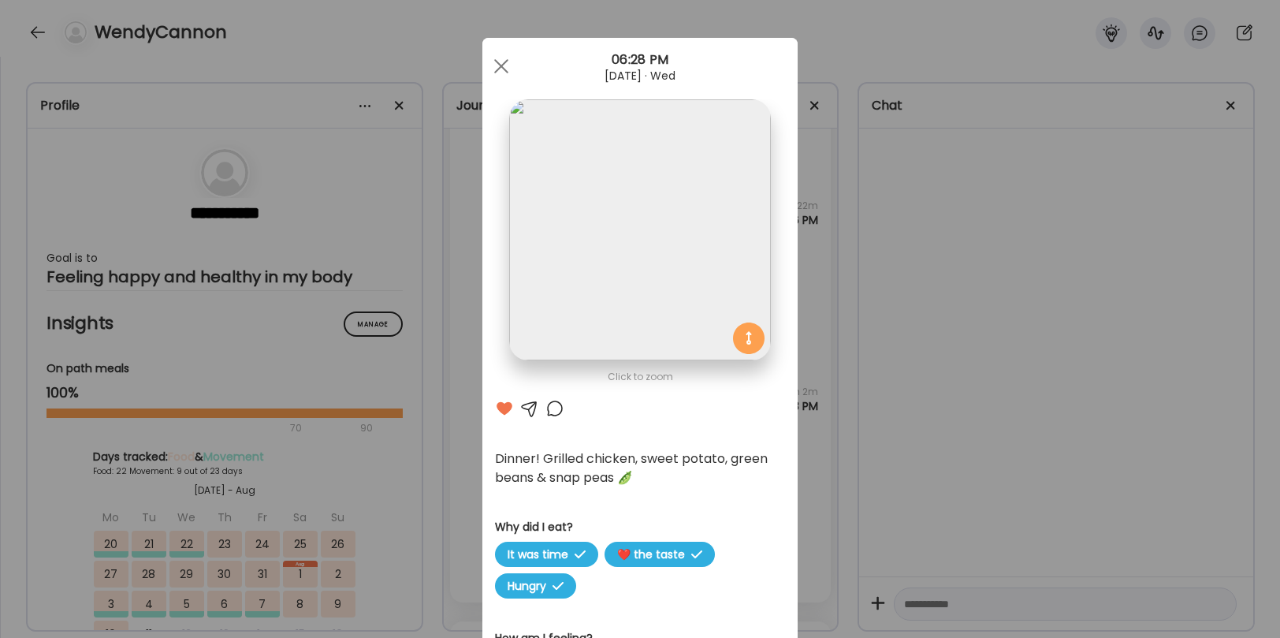
click at [555, 411] on div at bounding box center [554, 408] width 19 height 19
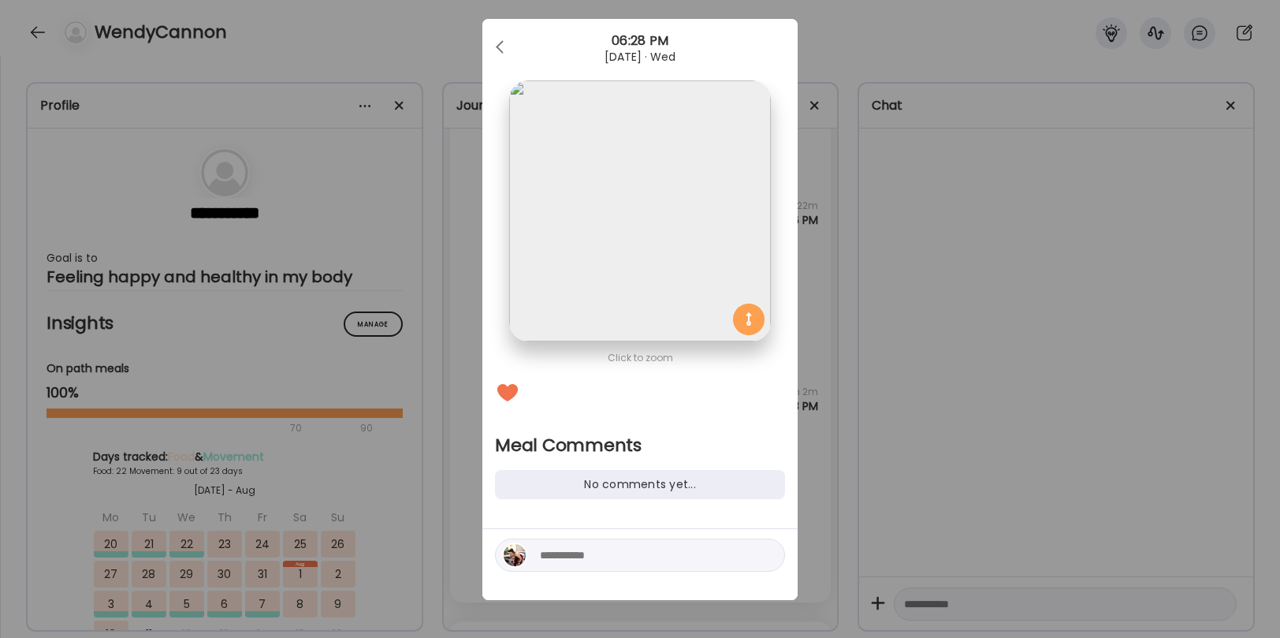
scroll to position [19, 0]
click at [551, 555] on textarea at bounding box center [646, 554] width 213 height 19
type textarea "**********"
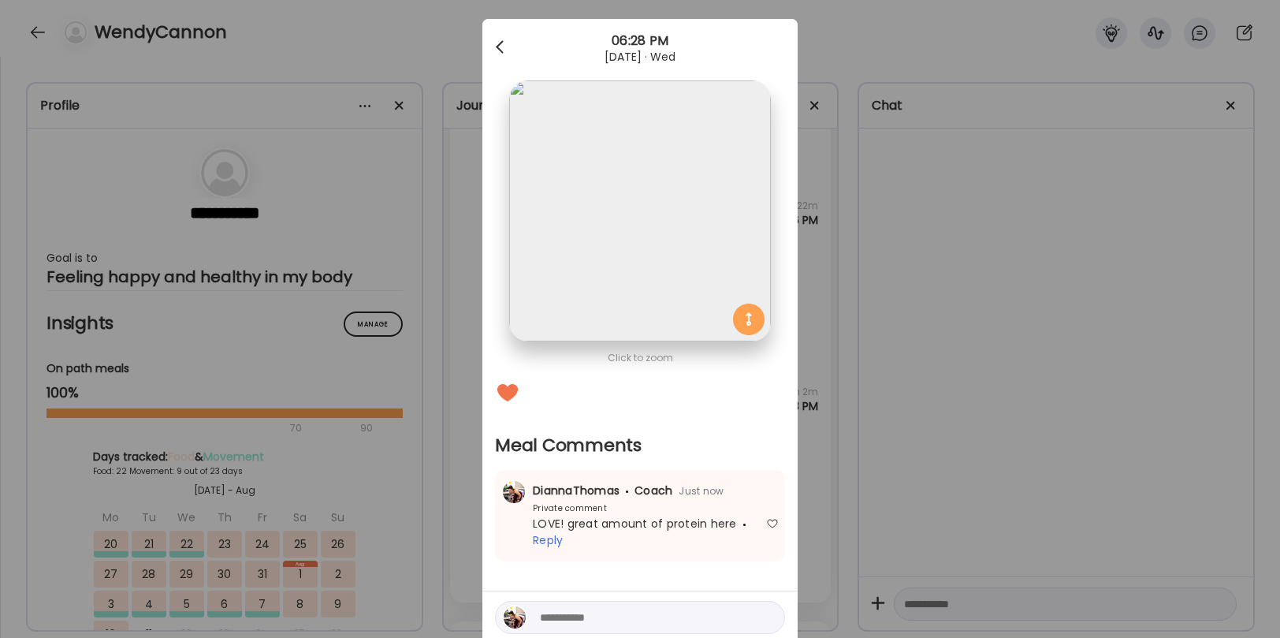
click at [497, 49] on div at bounding box center [502, 48] width 32 height 32
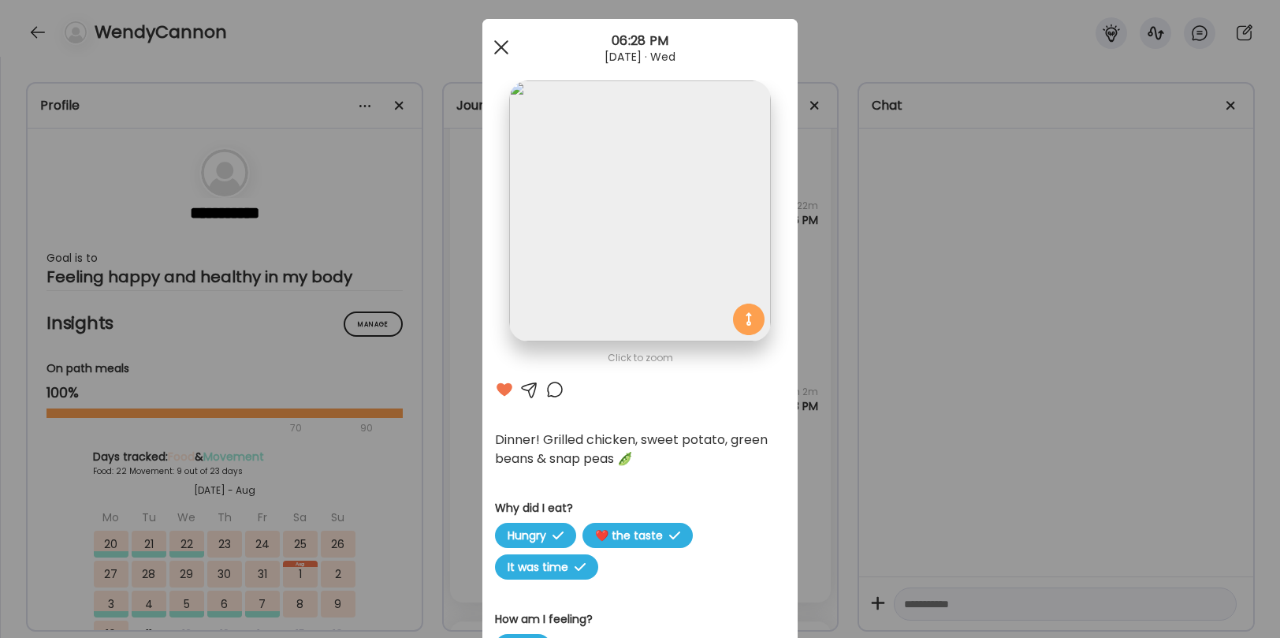
click at [496, 48] on div at bounding box center [502, 48] width 32 height 32
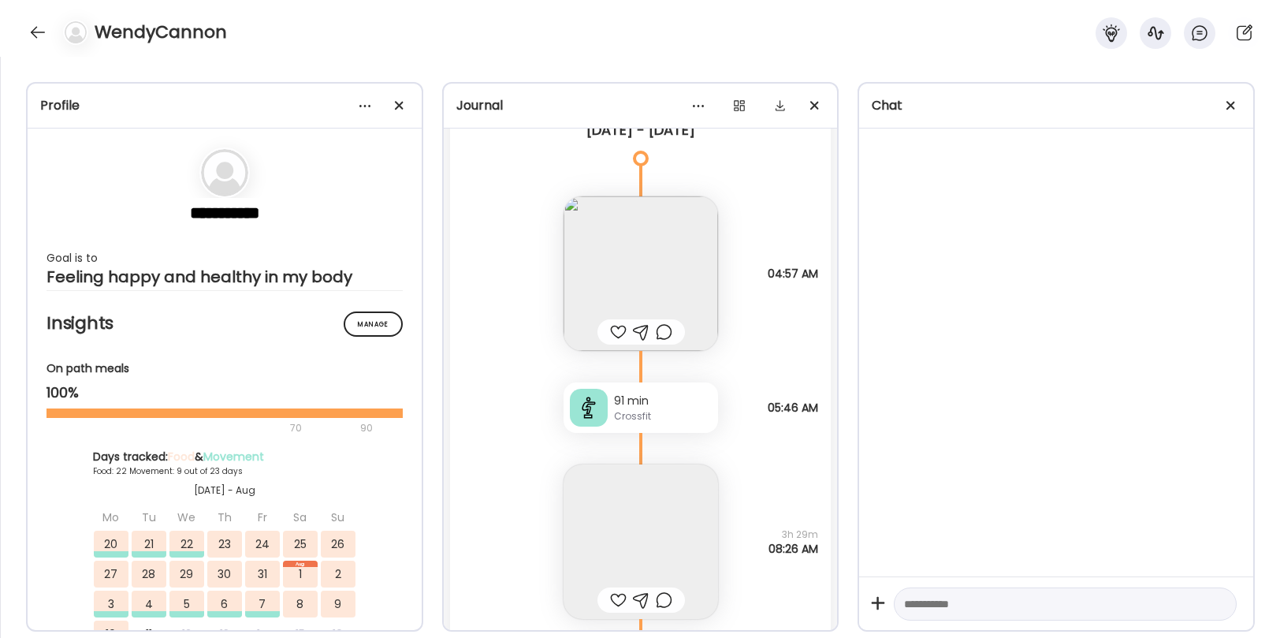
scroll to position [38011, 0]
click at [638, 274] on img at bounding box center [641, 271] width 155 height 155
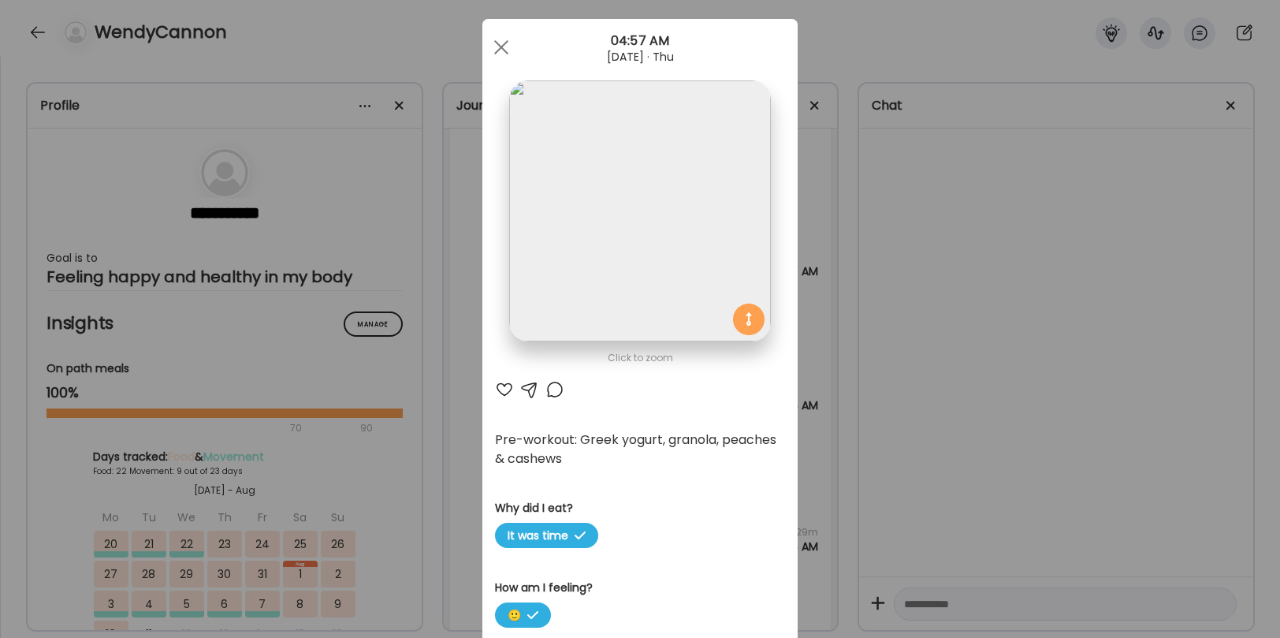
click at [502, 396] on div at bounding box center [504, 389] width 19 height 19
click at [510, 43] on div at bounding box center [502, 48] width 32 height 32
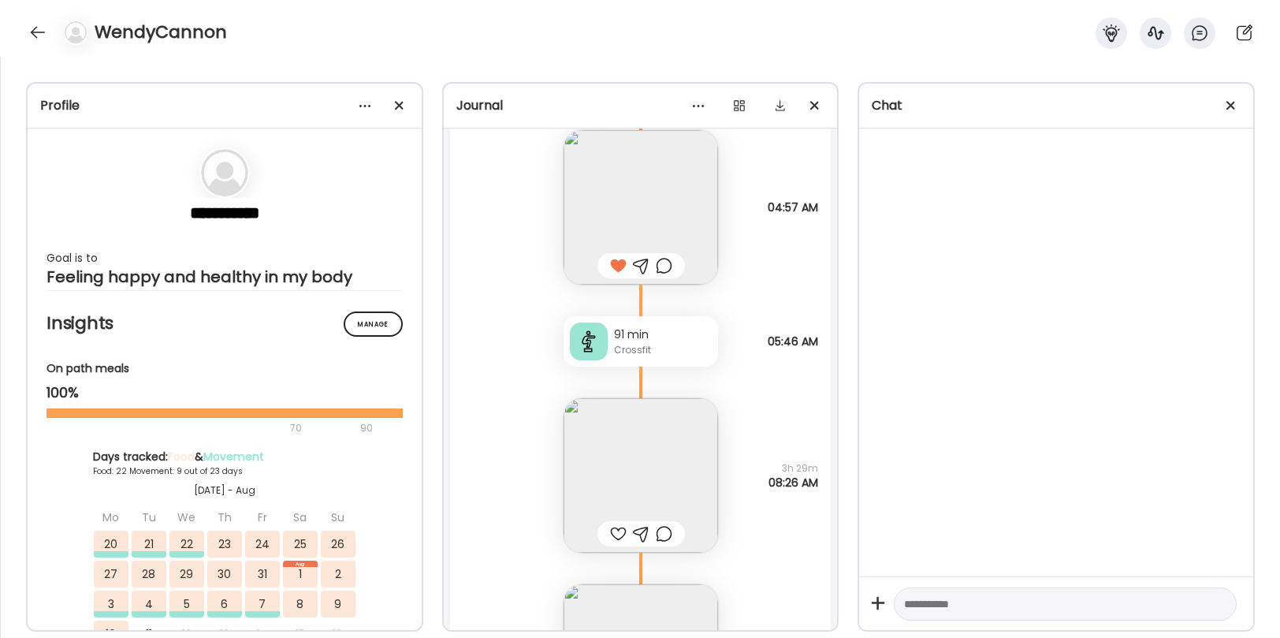
scroll to position [38088, 0]
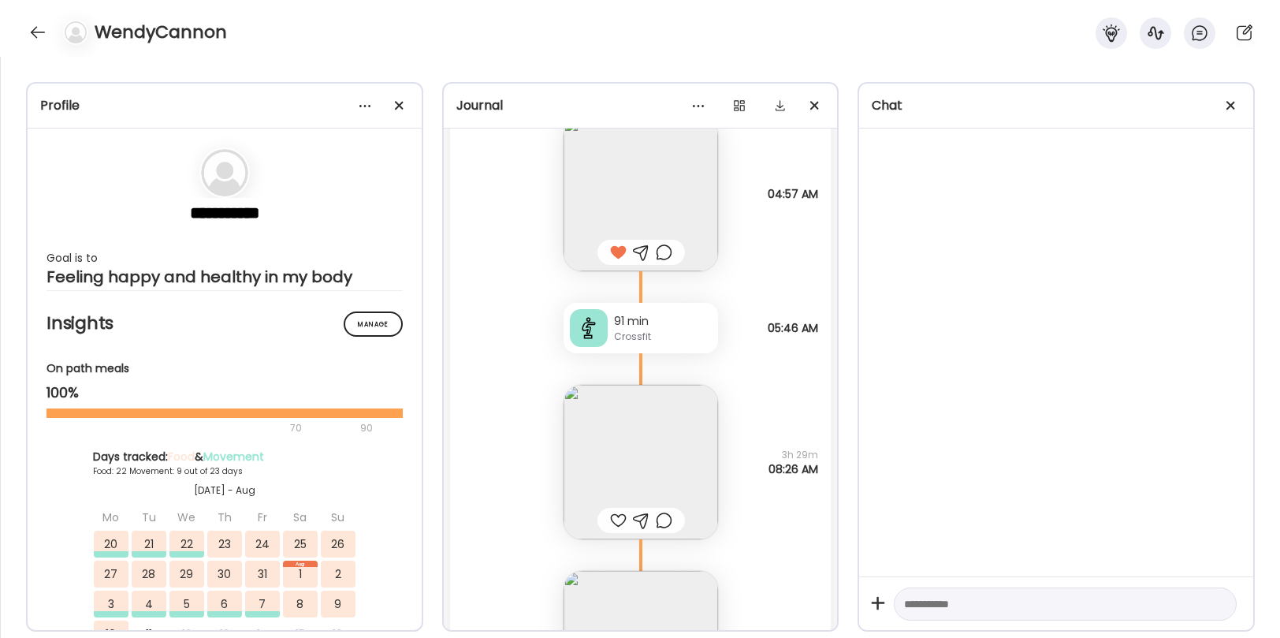
click at [613, 523] on div at bounding box center [618, 520] width 17 height 19
click at [612, 518] on div at bounding box center [618, 520] width 17 height 19
click at [627, 470] on img at bounding box center [641, 462] width 155 height 155
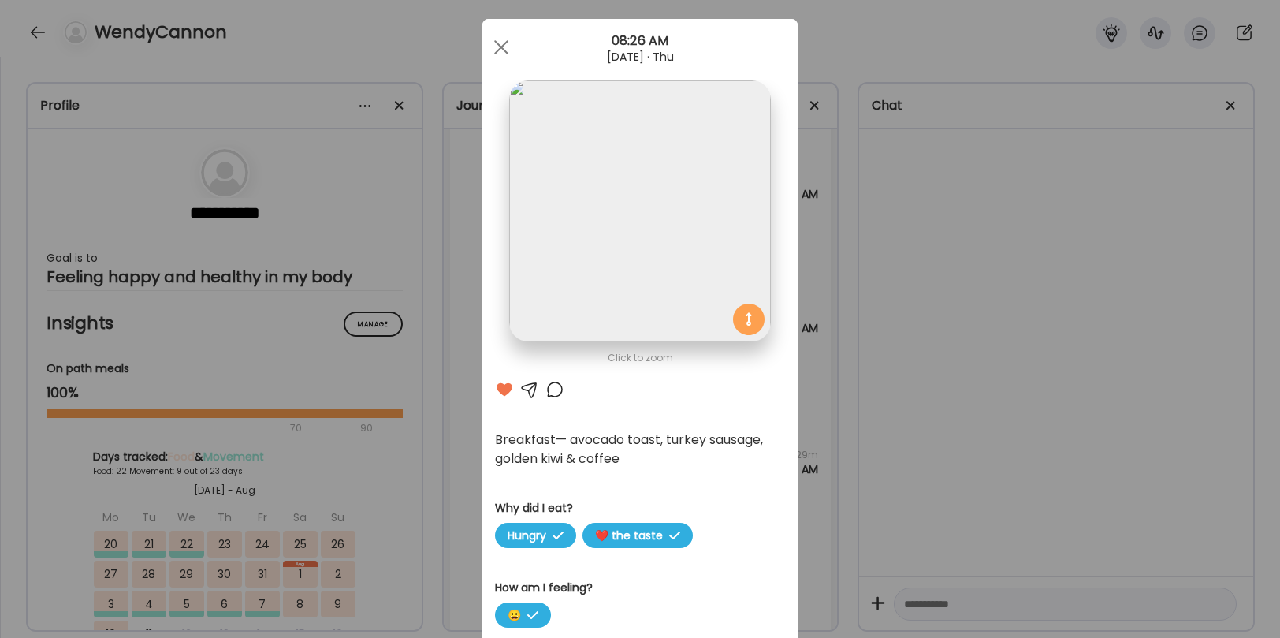
click at [557, 384] on div at bounding box center [554, 389] width 19 height 19
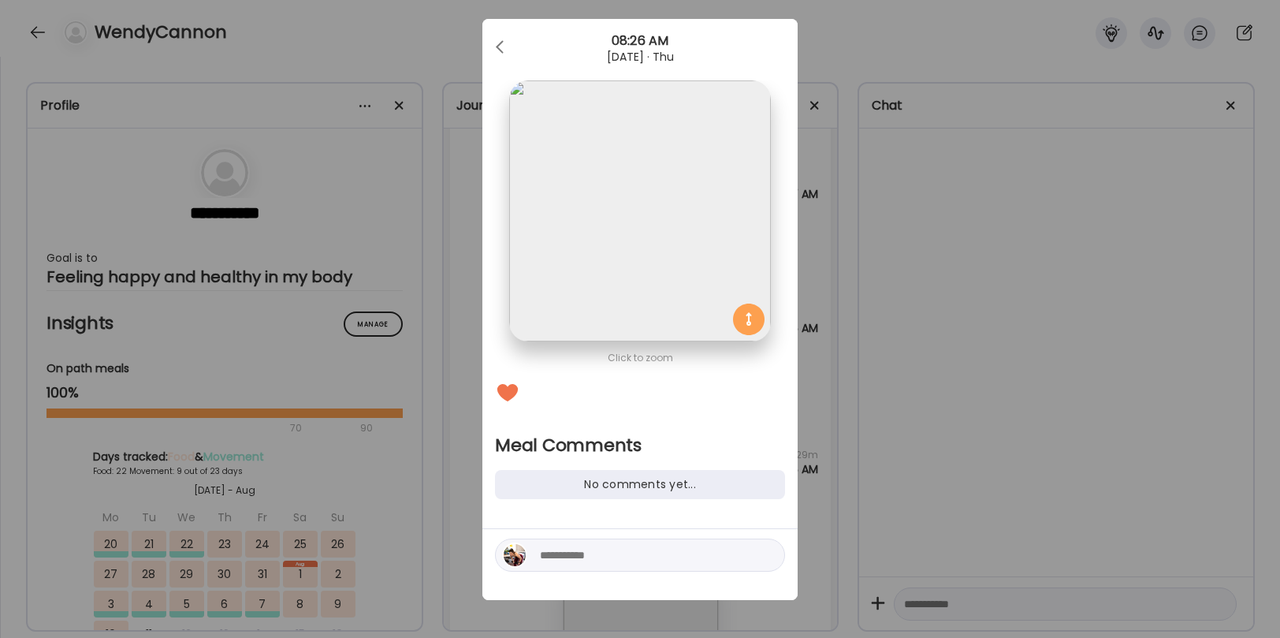
click at [568, 551] on textarea at bounding box center [646, 554] width 213 height 19
type textarea "**********"
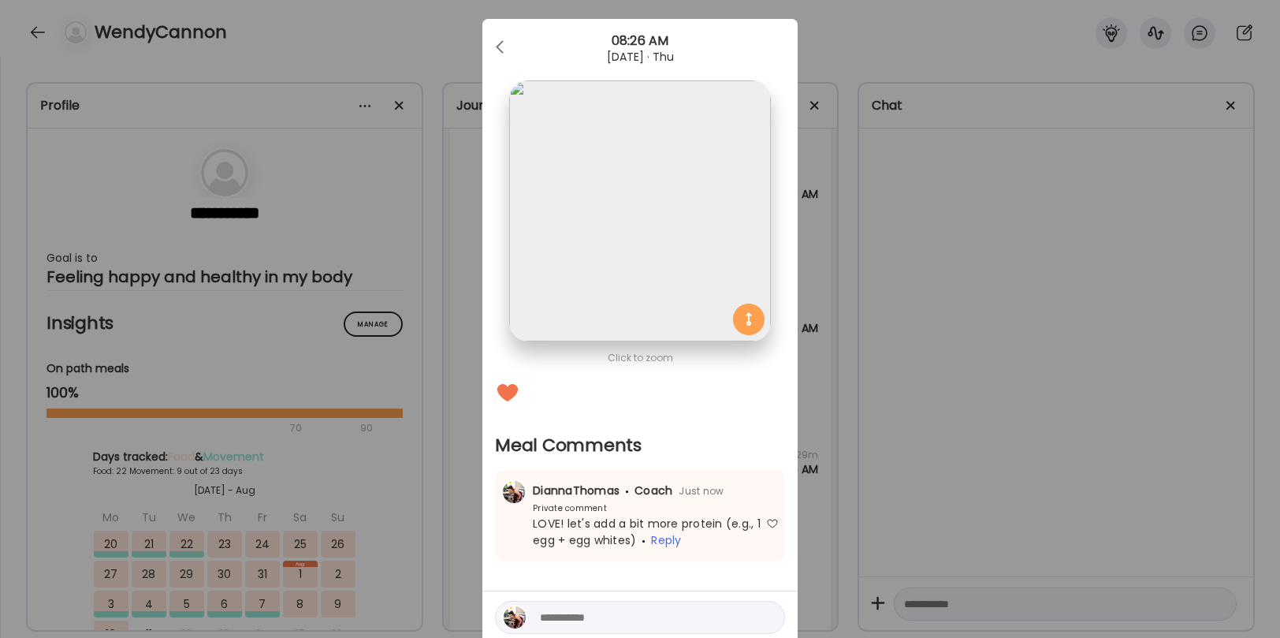
click at [503, 30] on div "Ate Coach Dashboard 08:26 AM Aug 07, 2025 · Thu" at bounding box center [639, 47] width 315 height 57
click at [501, 39] on div at bounding box center [502, 48] width 32 height 32
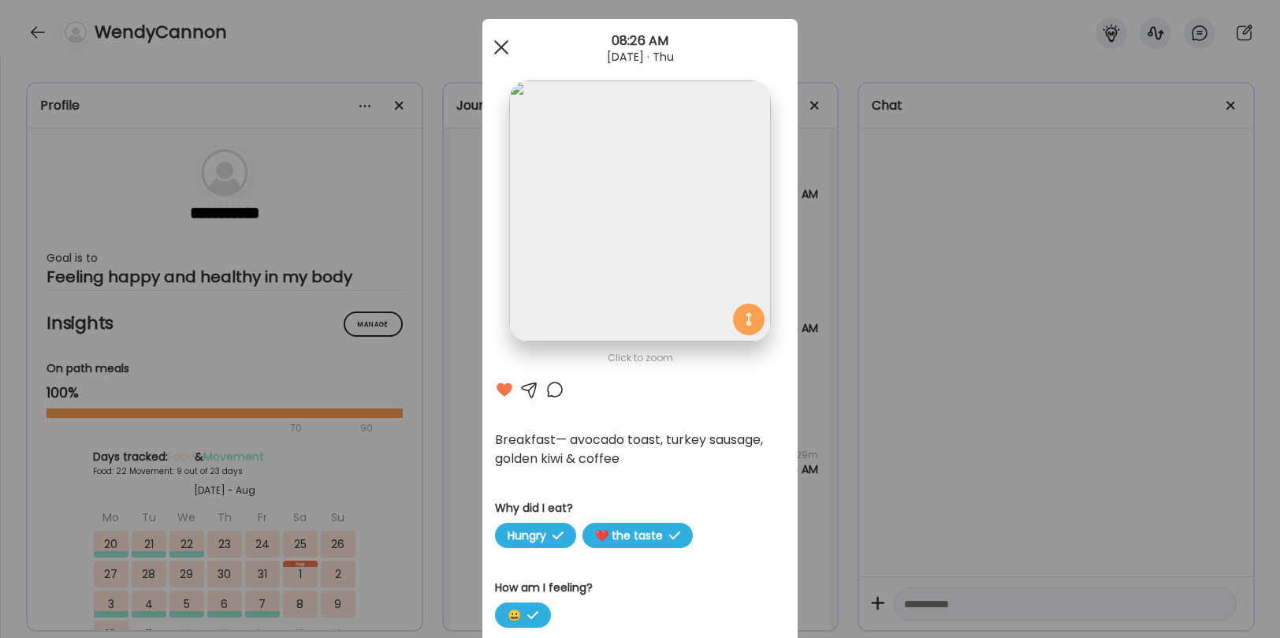
click at [502, 47] on span at bounding box center [501, 47] width 14 height 14
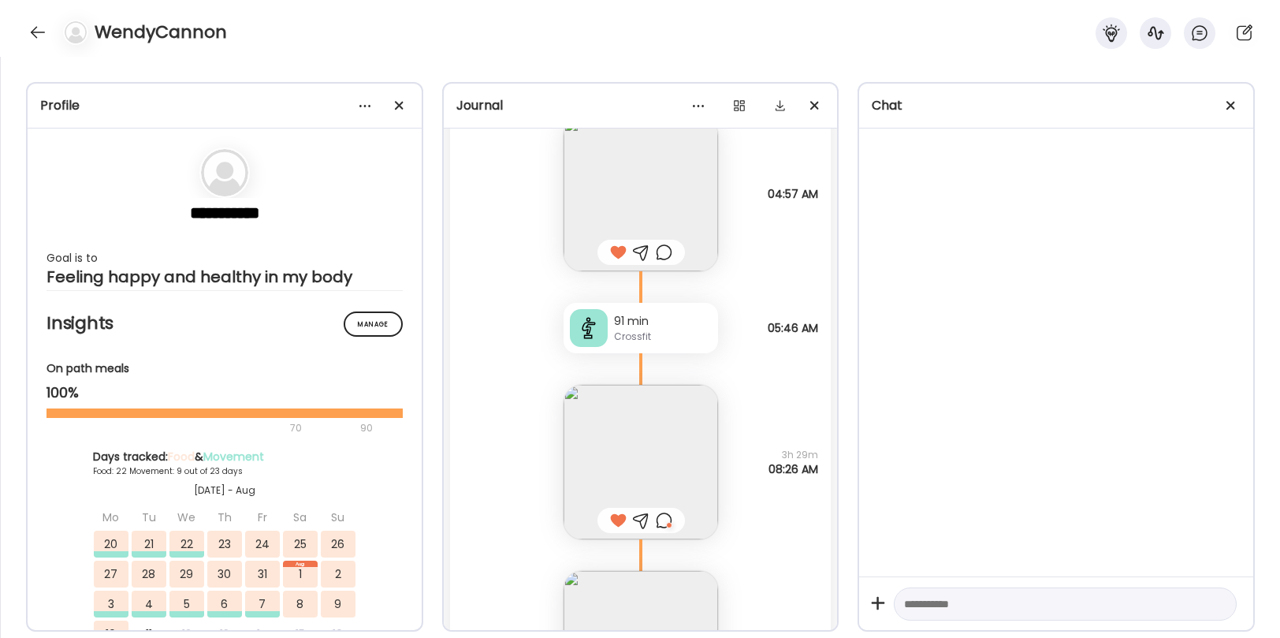
scroll to position [38267, 0]
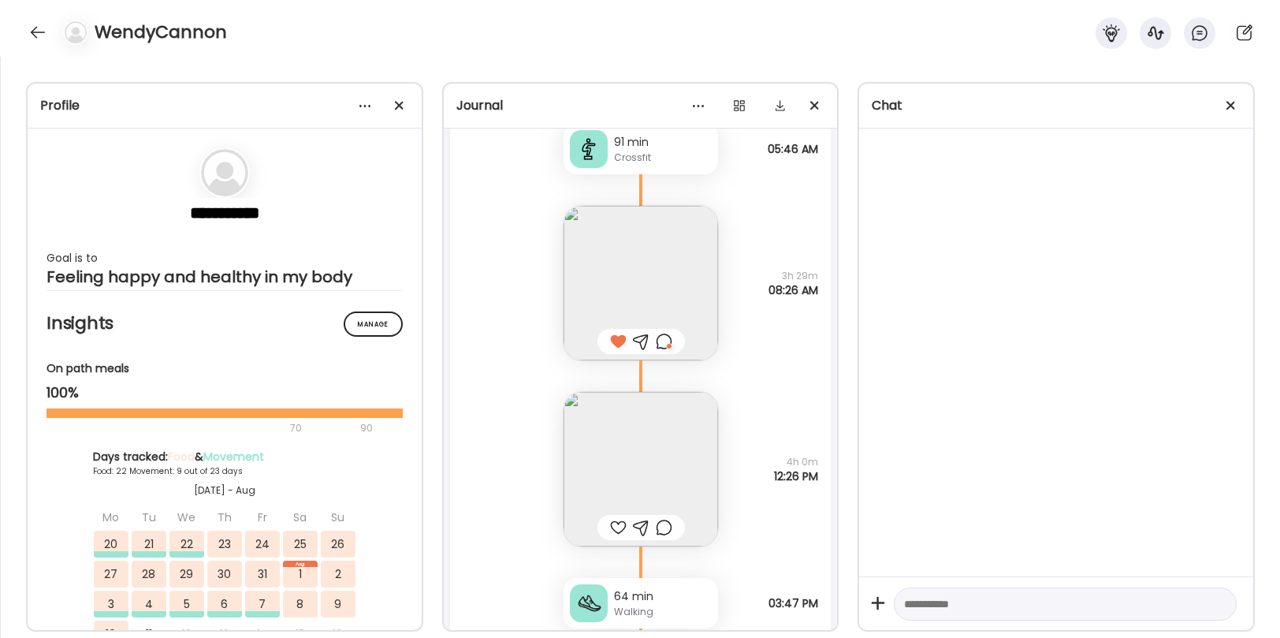
click at [598, 482] on img at bounding box center [641, 469] width 155 height 155
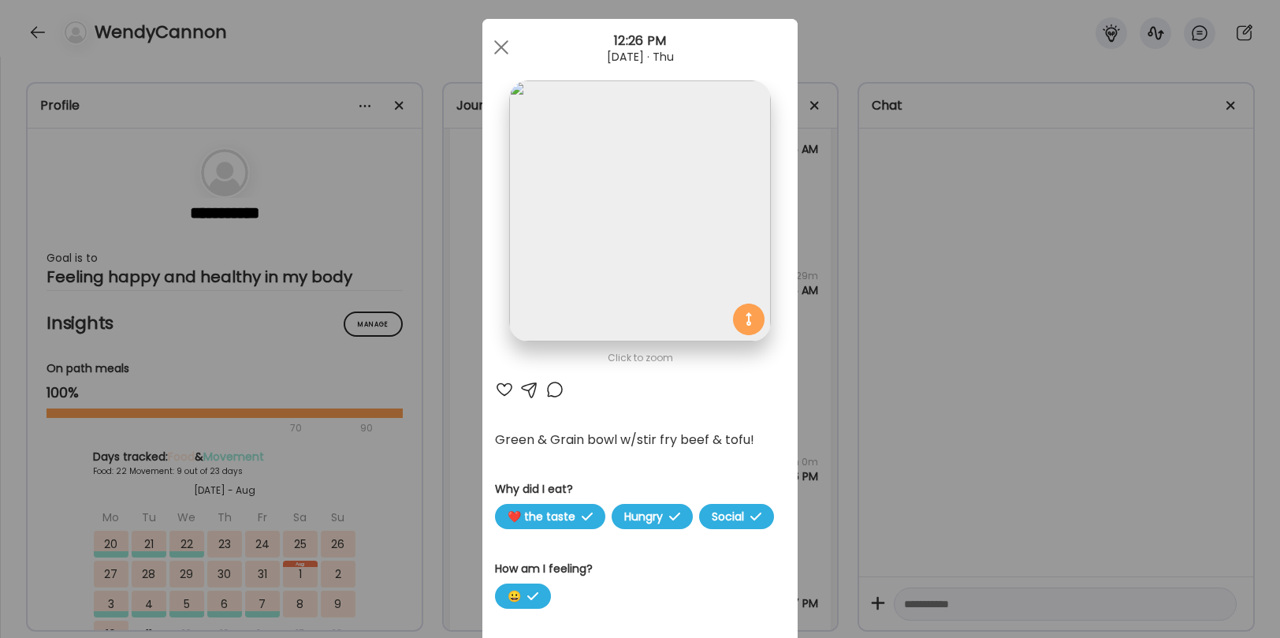
click at [504, 389] on div at bounding box center [504, 389] width 19 height 19
click at [555, 389] on div at bounding box center [554, 389] width 19 height 19
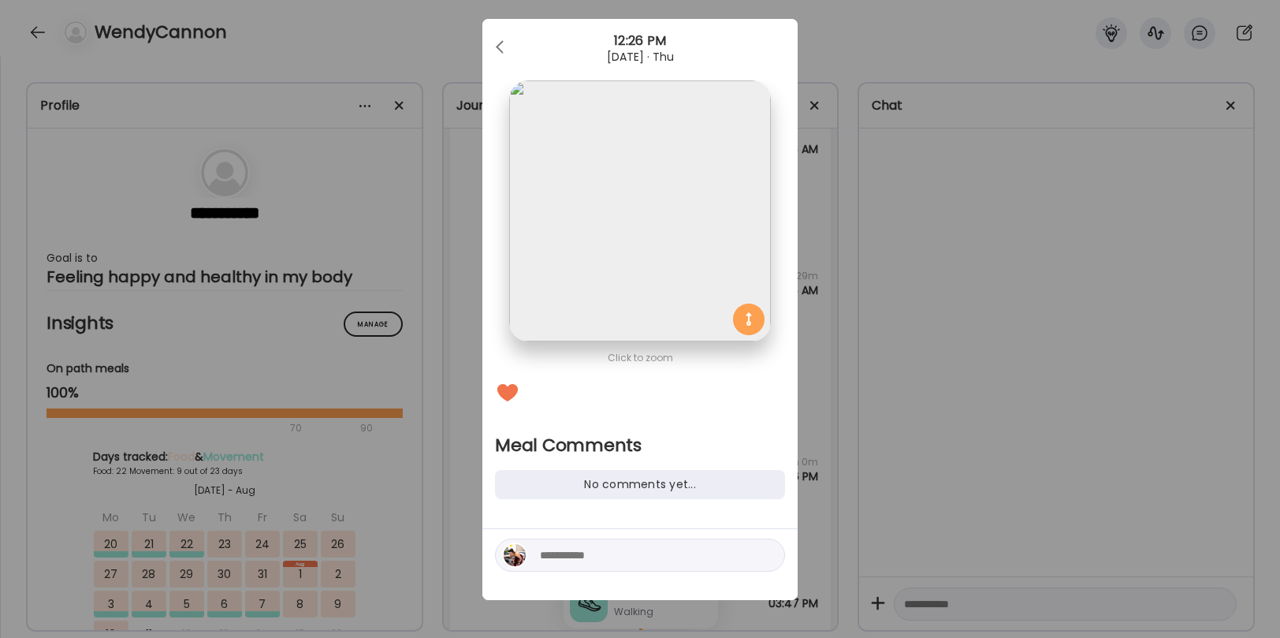
click at [590, 561] on textarea at bounding box center [646, 554] width 213 height 19
type textarea "**********"
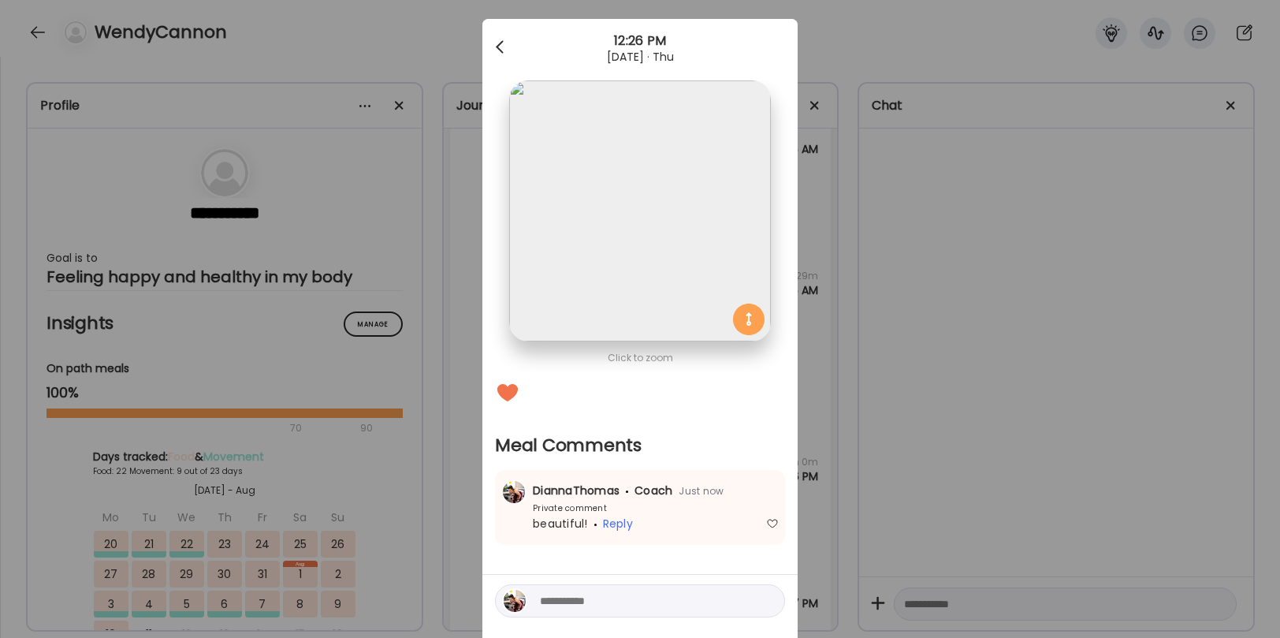
click at [501, 46] on div at bounding box center [502, 48] width 32 height 32
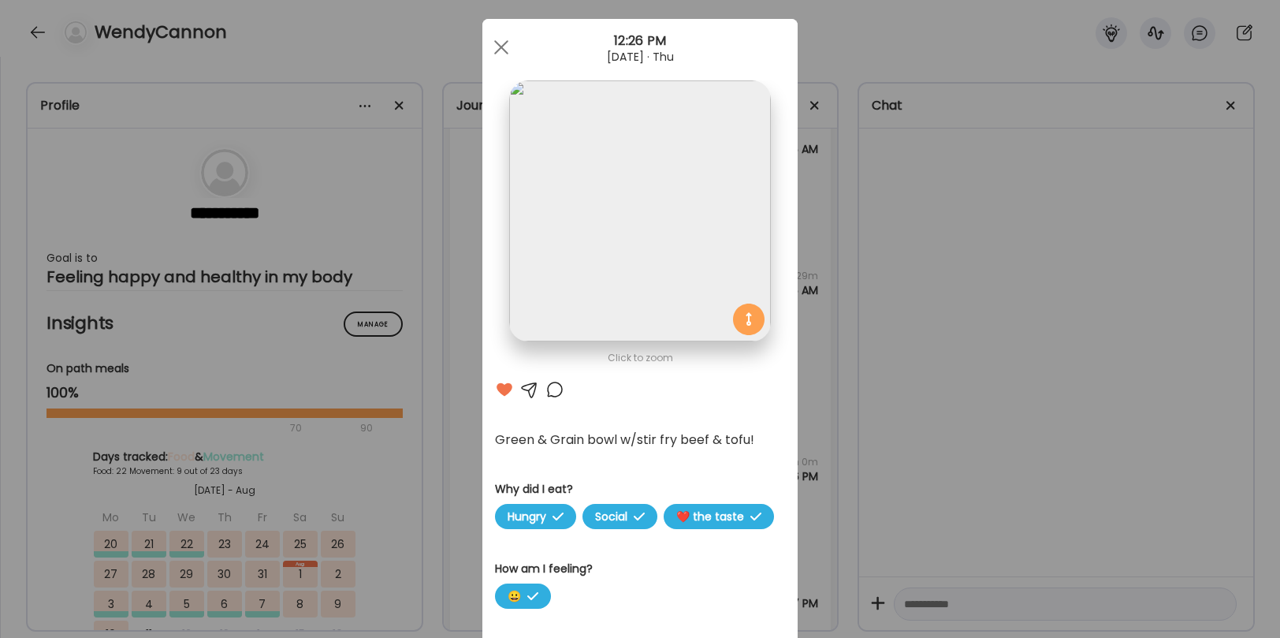
click at [501, 46] on div at bounding box center [502, 48] width 32 height 32
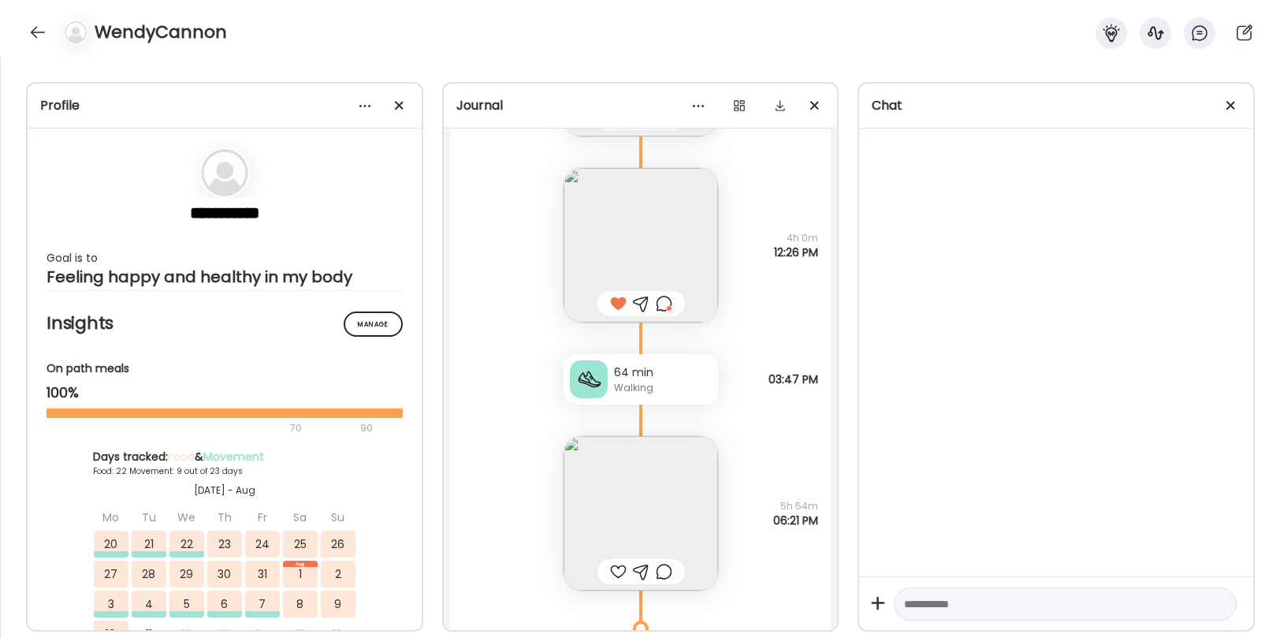
scroll to position [38555, 0]
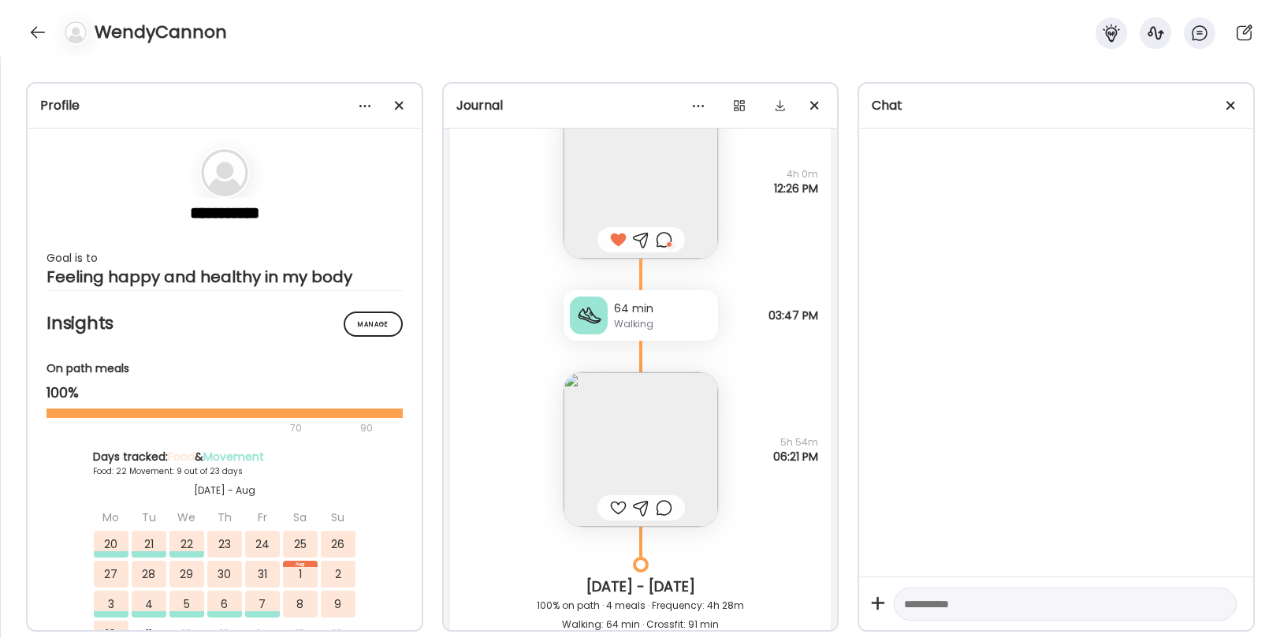
click at [620, 497] on div at bounding box center [641, 507] width 87 height 25
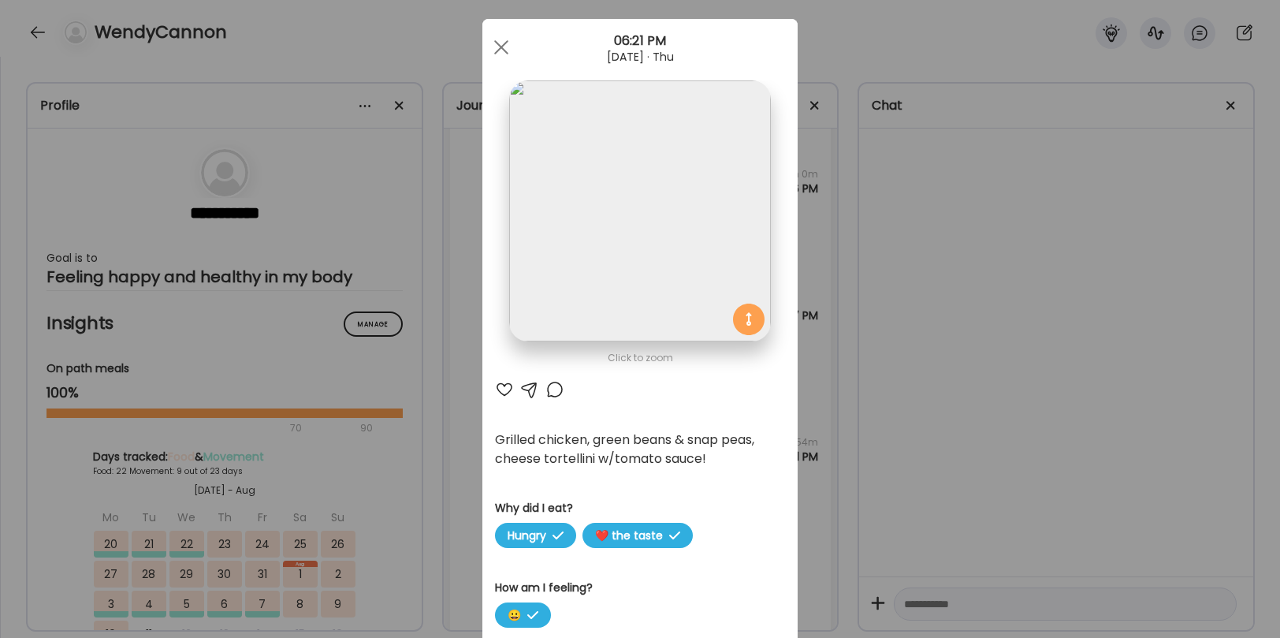
click at [503, 375] on section at bounding box center [639, 228] width 315 height 296
click at [508, 388] on div at bounding box center [504, 389] width 19 height 19
click at [556, 388] on div at bounding box center [554, 389] width 19 height 19
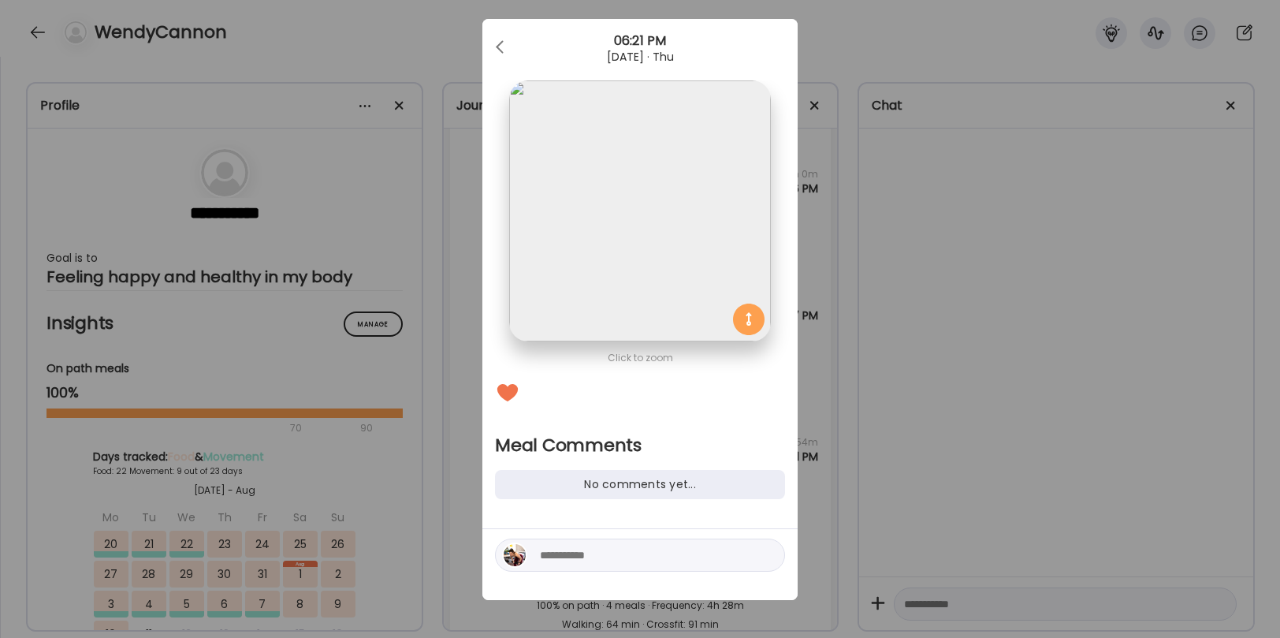
click at [576, 554] on textarea at bounding box center [646, 554] width 213 height 19
type textarea "**********"
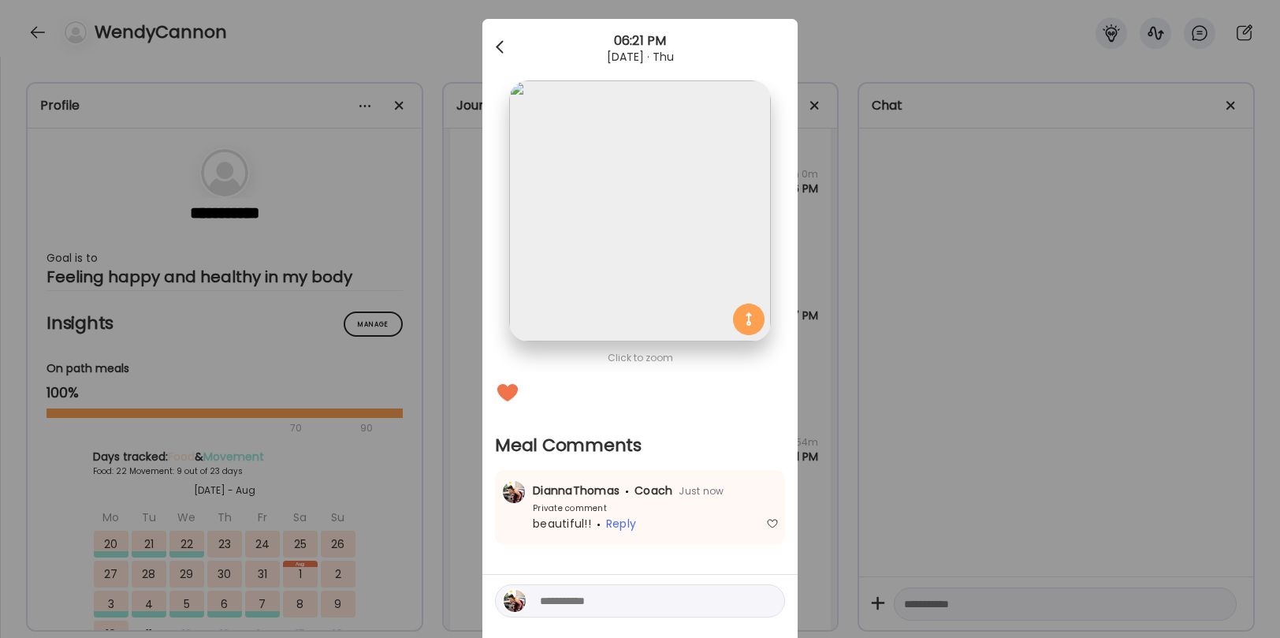
click at [497, 50] on div at bounding box center [502, 48] width 32 height 32
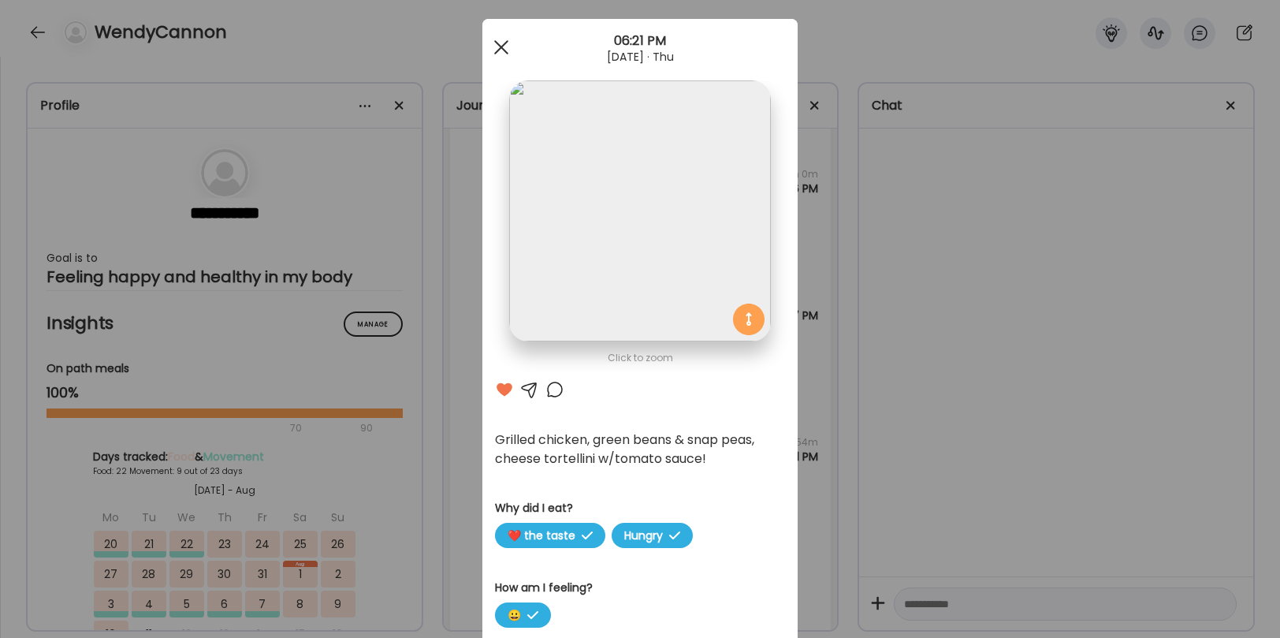
click at [497, 47] on div at bounding box center [502, 48] width 32 height 32
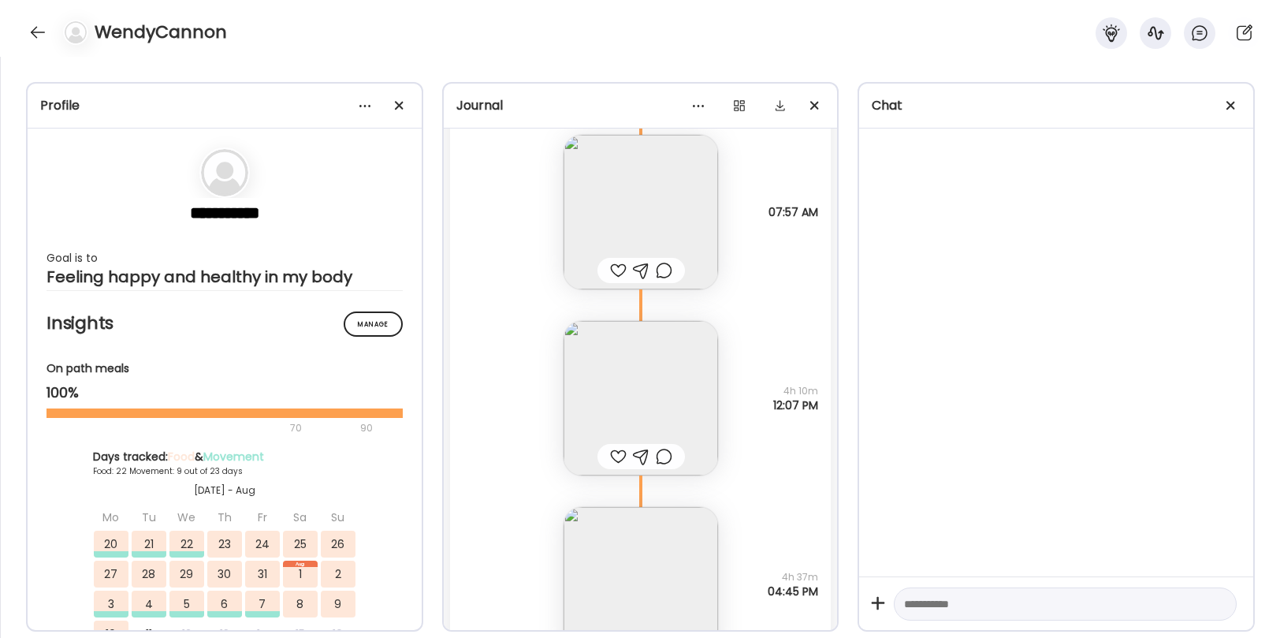
scroll to position [39306, 0]
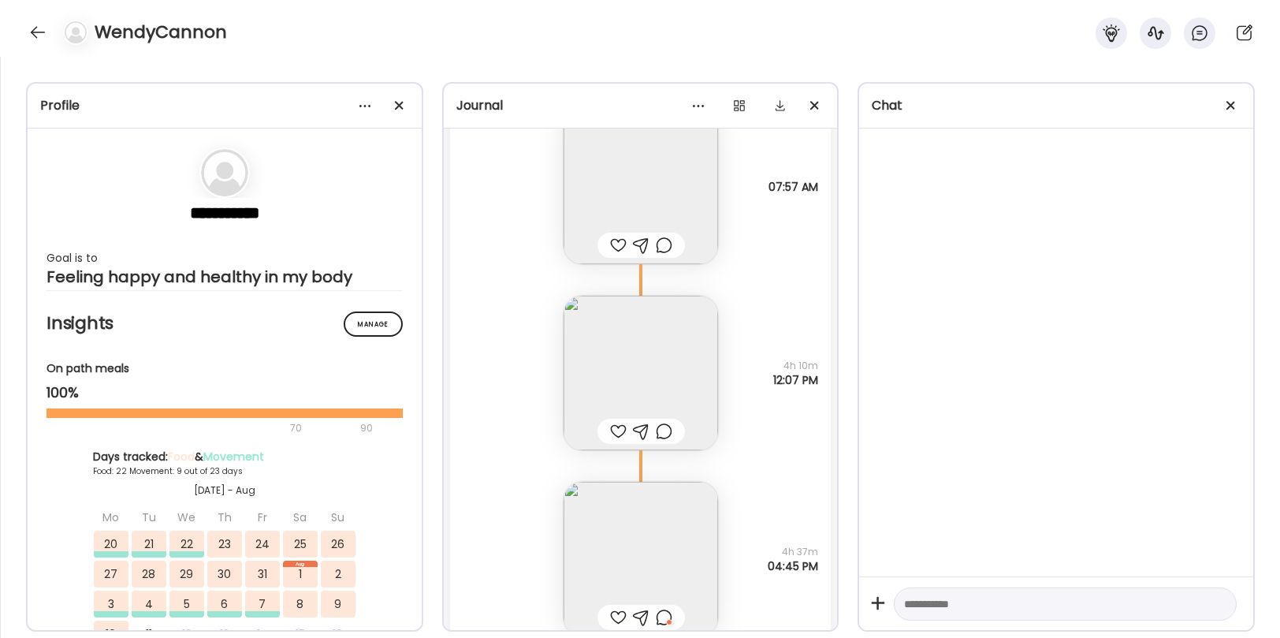
click at [615, 356] on img at bounding box center [641, 373] width 155 height 155
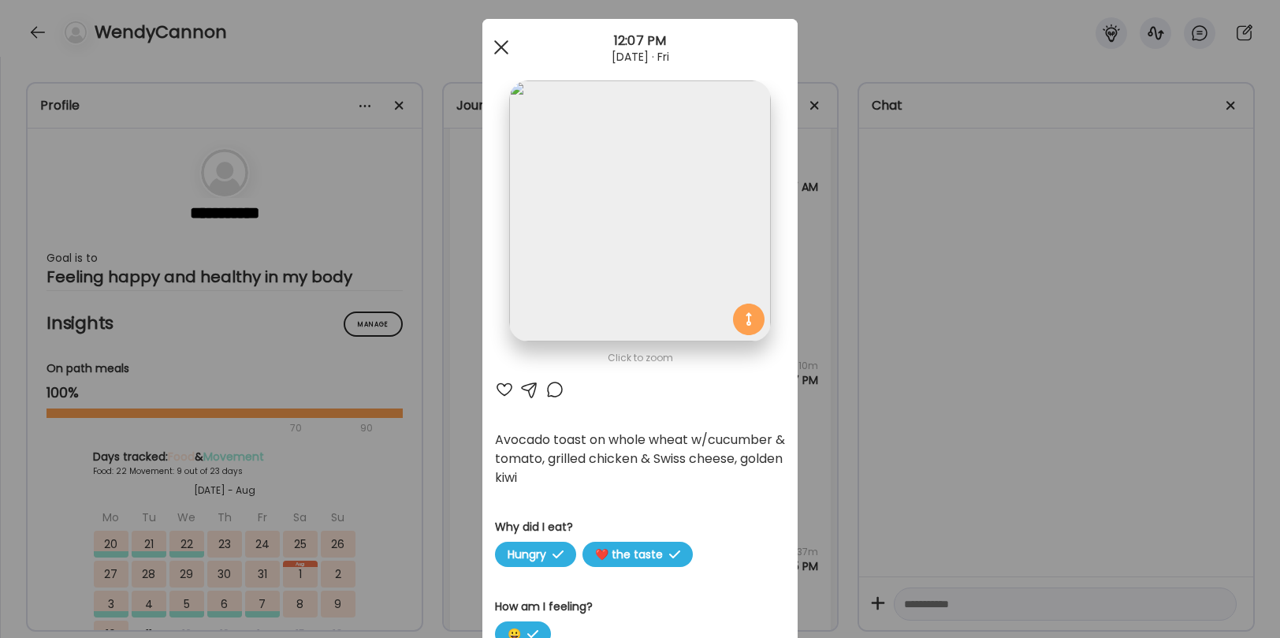
click at [502, 39] on div at bounding box center [502, 48] width 32 height 32
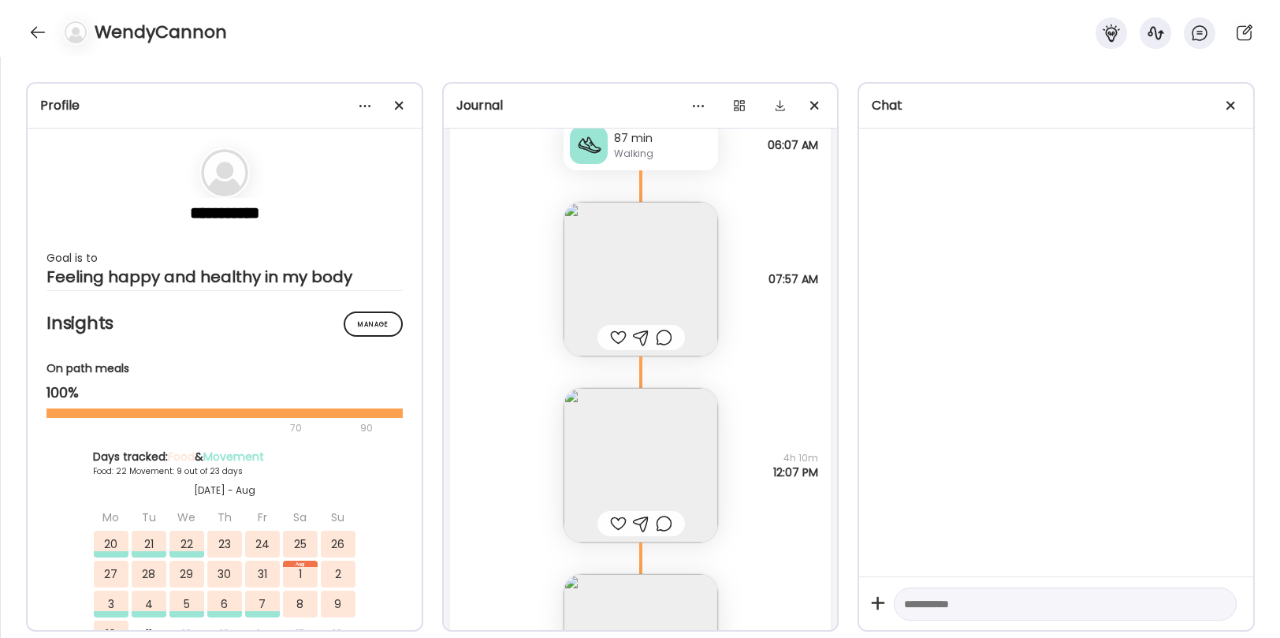
scroll to position [39213, 0]
click at [639, 285] on img at bounding box center [641, 280] width 155 height 155
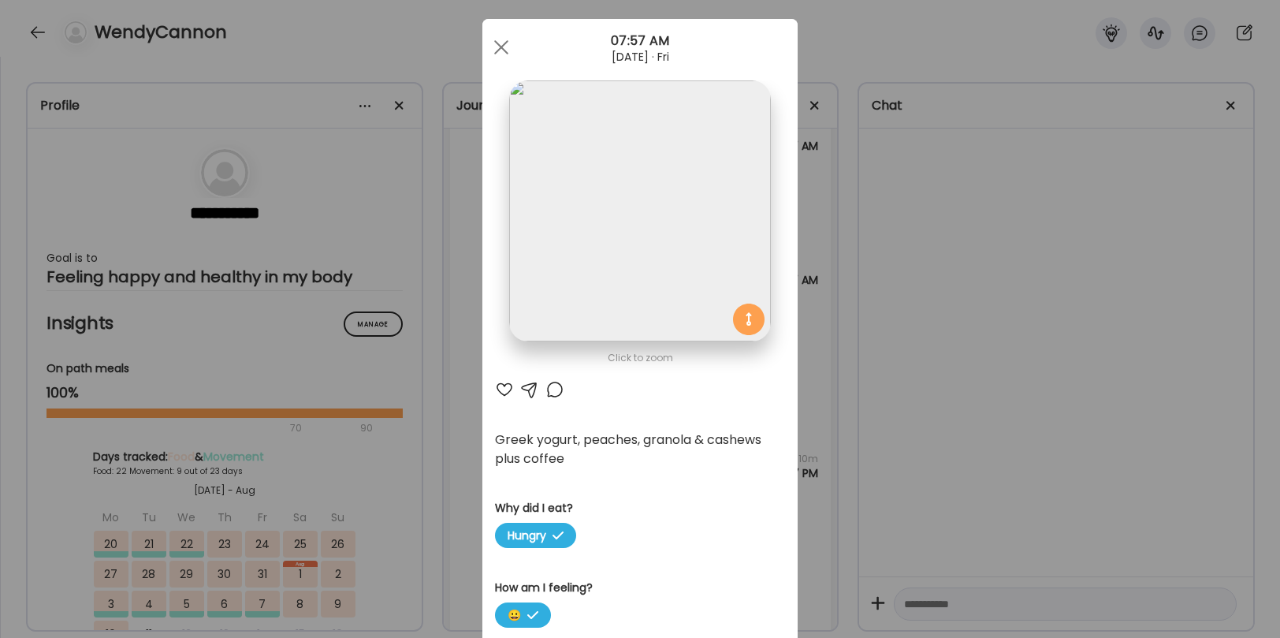
click at [508, 389] on div at bounding box center [504, 389] width 19 height 19
click at [502, 46] on div at bounding box center [502, 48] width 32 height 32
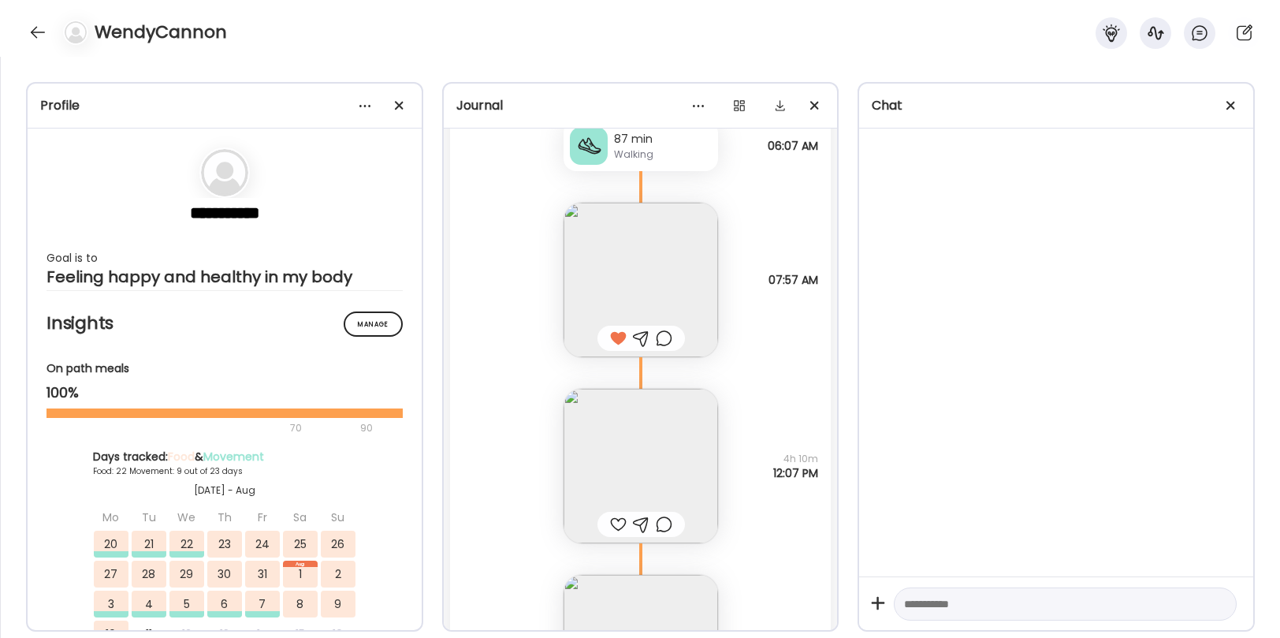
click at [610, 445] on img at bounding box center [641, 466] width 155 height 155
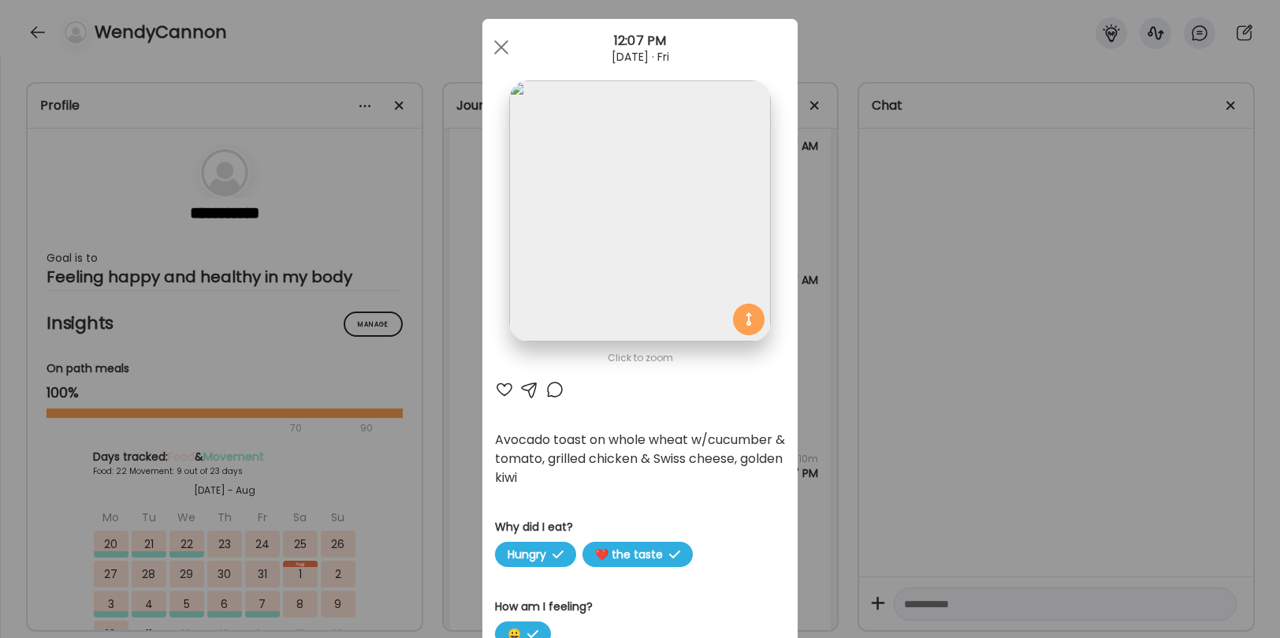
click at [491, 393] on div "Click to zoom AteMate AI Avocado toast on whole wheat w/cucumber & tomato, gril…" at bounding box center [639, 547] width 315 height 1057
click at [498, 385] on div at bounding box center [504, 389] width 19 height 19
click at [555, 385] on div at bounding box center [554, 389] width 19 height 19
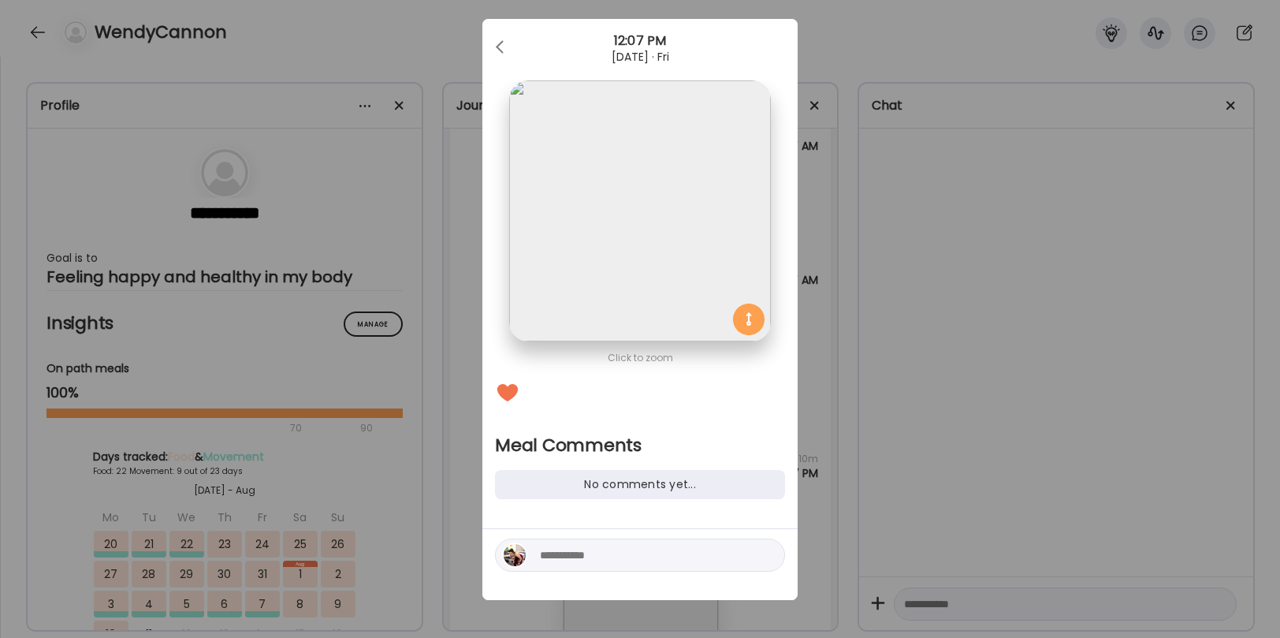
click at [579, 557] on textarea at bounding box center [646, 554] width 213 height 19
type textarea "**********"
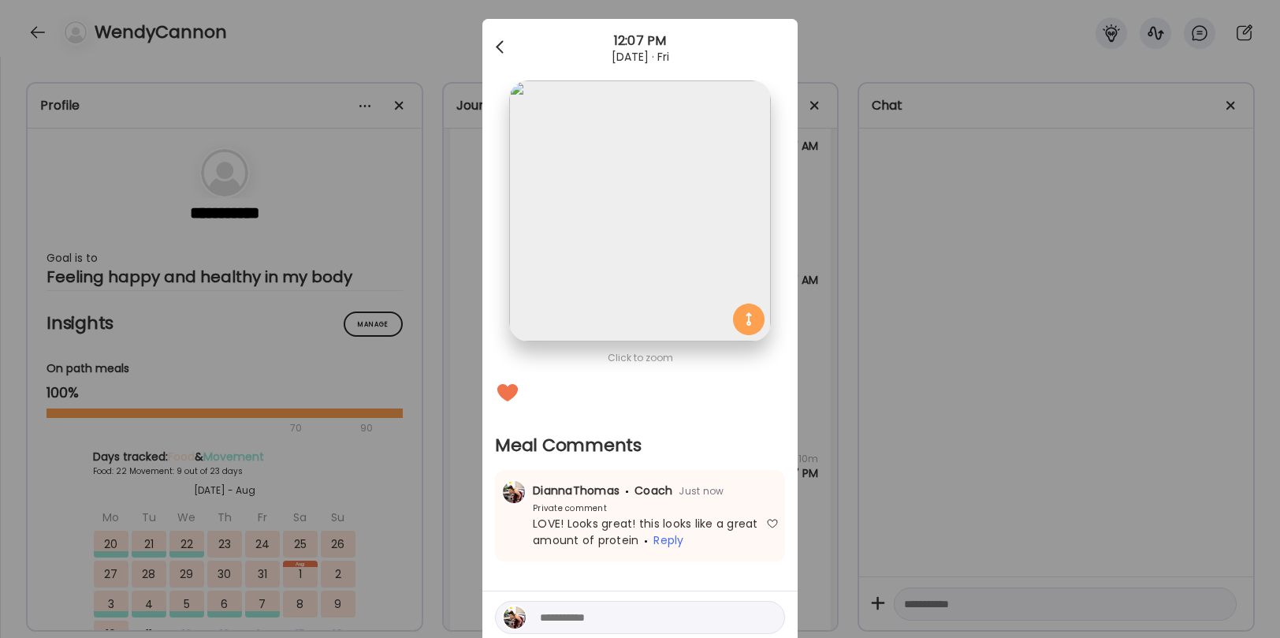
click at [493, 35] on div at bounding box center [502, 48] width 32 height 32
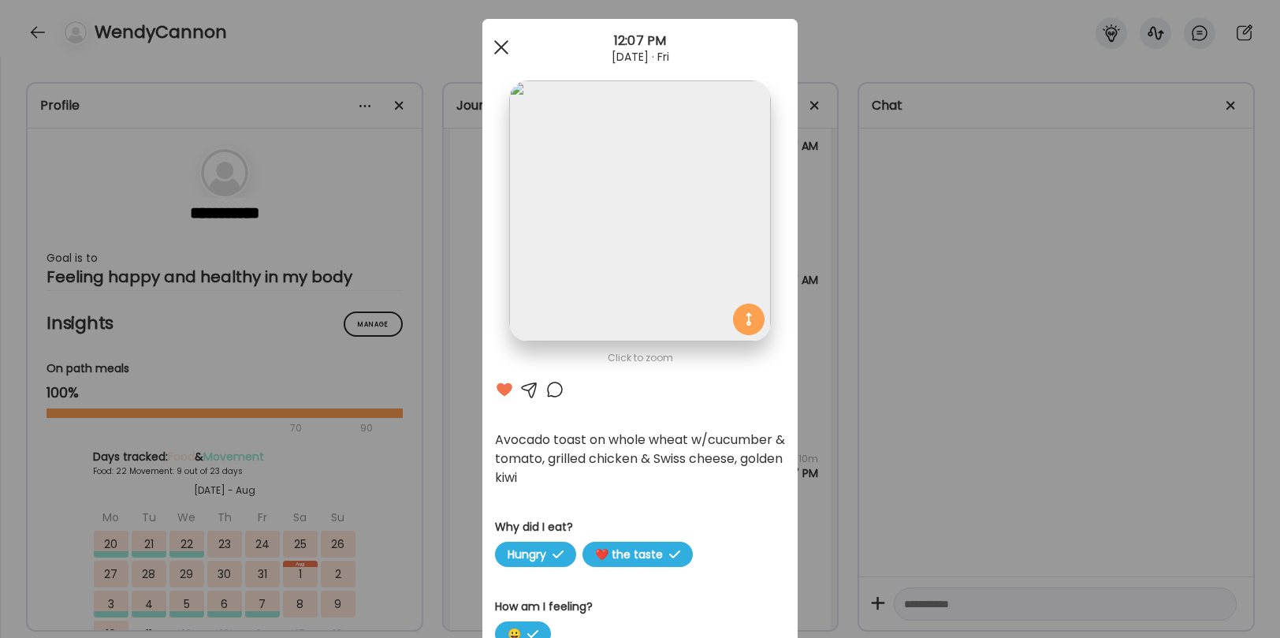
click at [496, 43] on div at bounding box center [502, 48] width 32 height 32
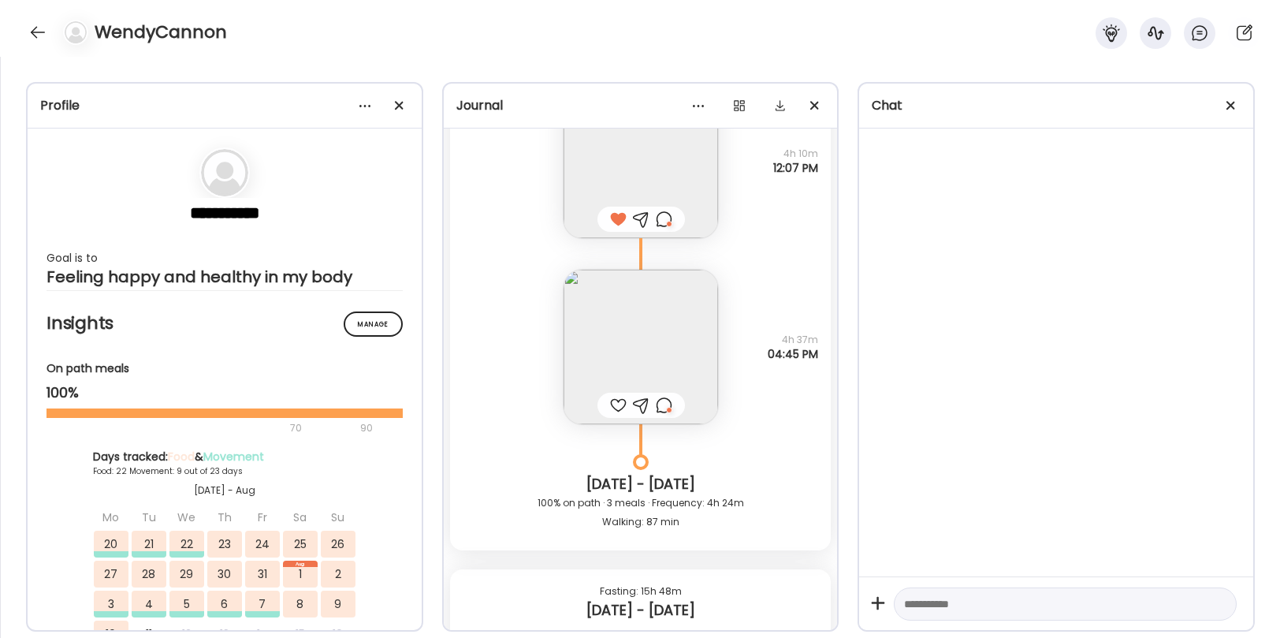
scroll to position [39521, 0]
click at [635, 344] on img at bounding box center [641, 343] width 155 height 155
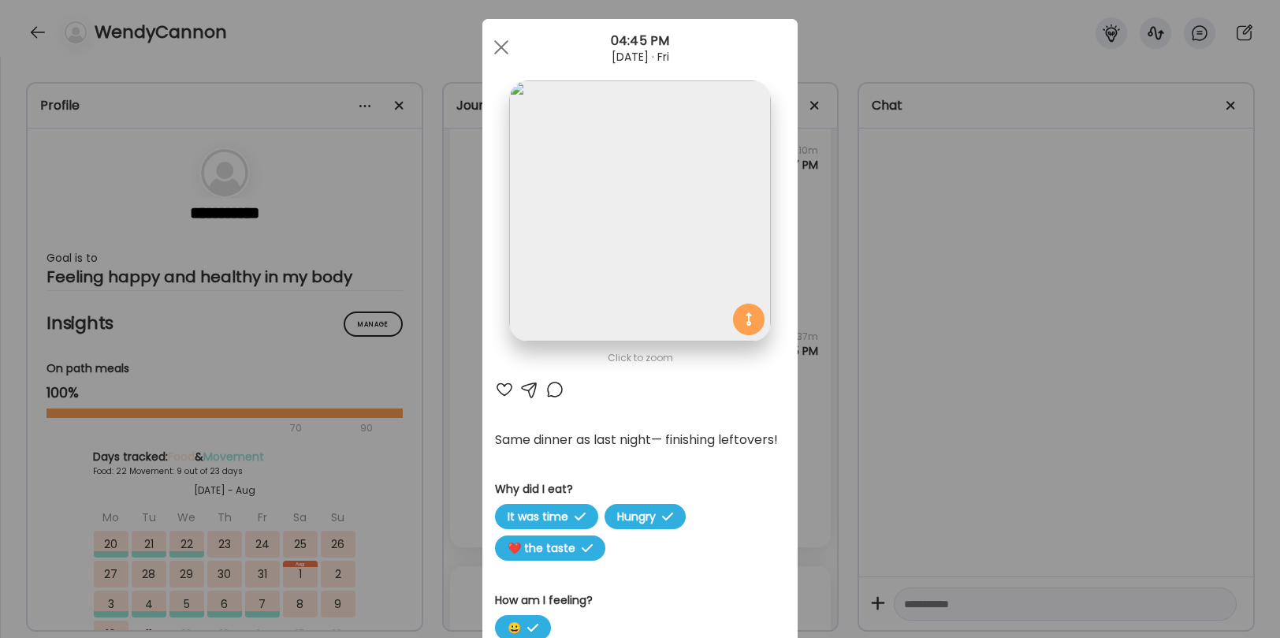
click at [549, 394] on div at bounding box center [554, 389] width 19 height 19
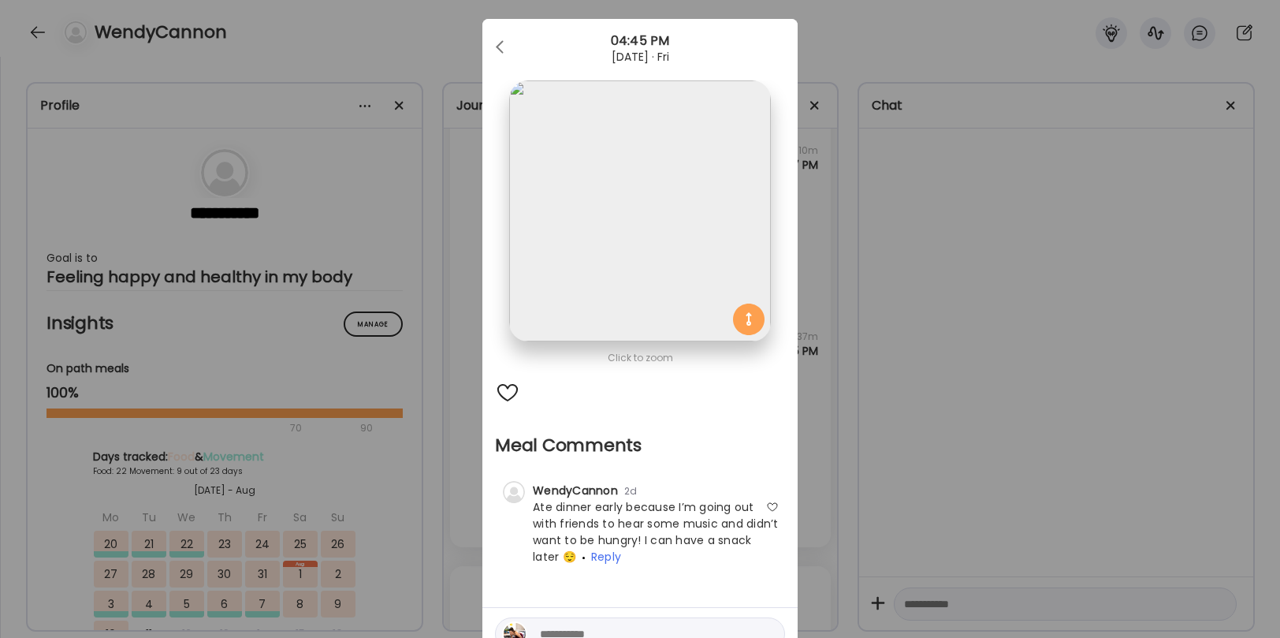
scroll to position [37, 0]
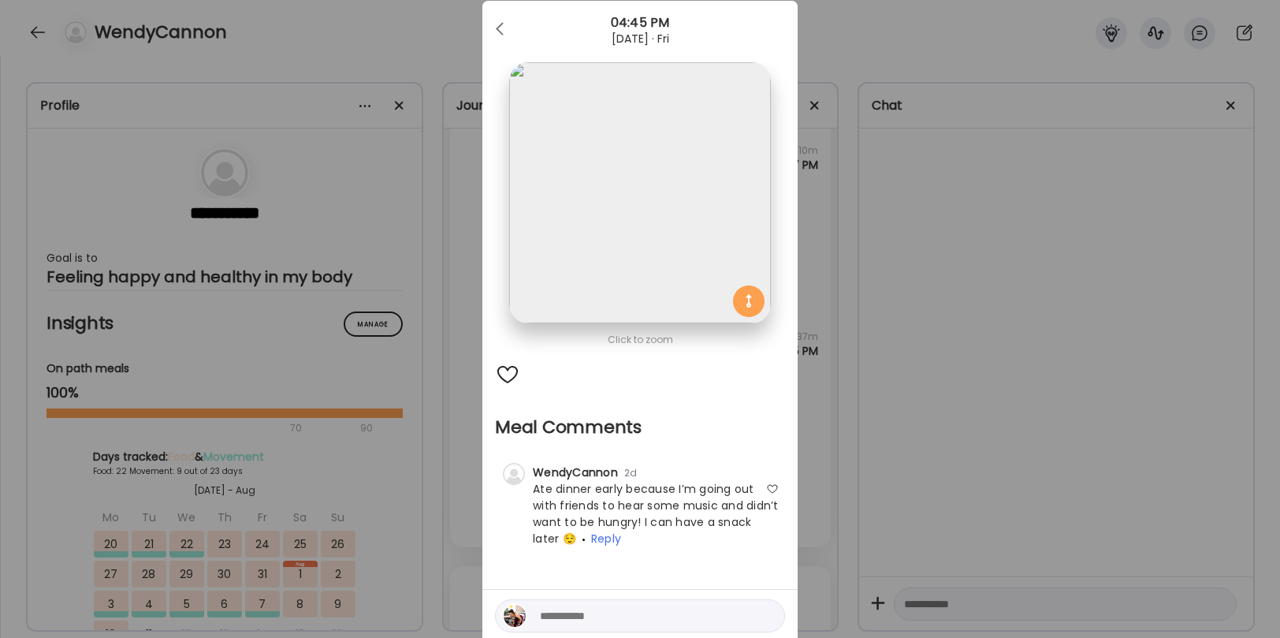
click at [772, 486] on div at bounding box center [772, 488] width 13 height 13
click at [502, 30] on div at bounding box center [502, 29] width 32 height 32
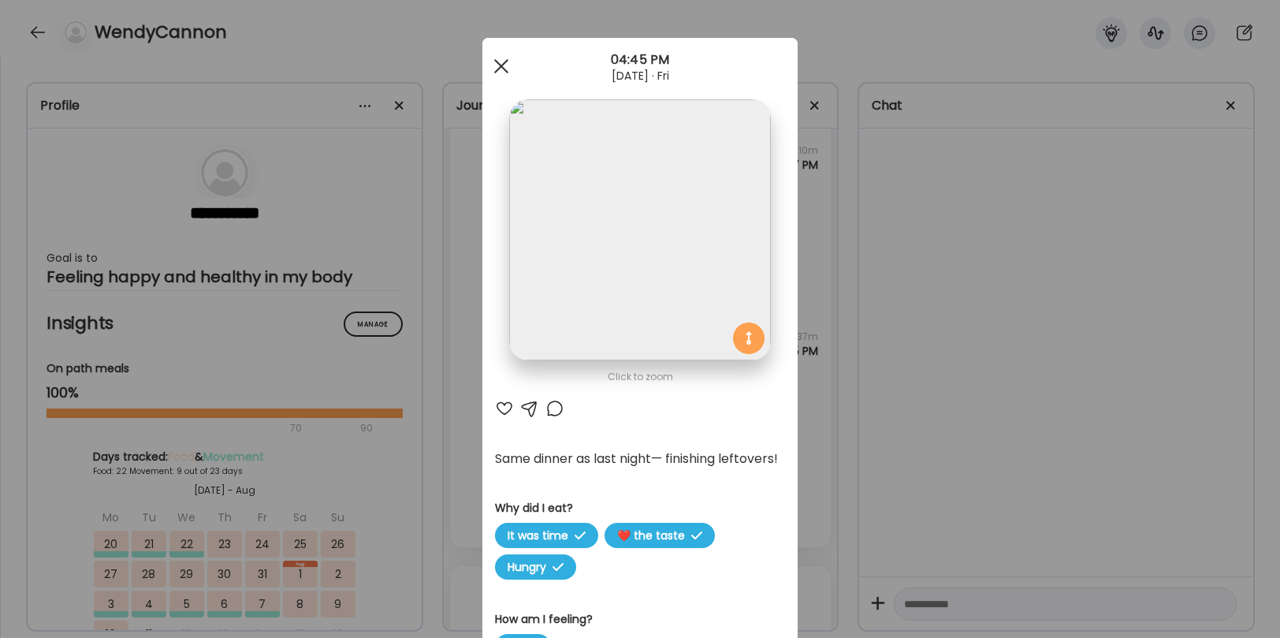
scroll to position [0, 0]
click at [501, 56] on div at bounding box center [502, 66] width 32 height 32
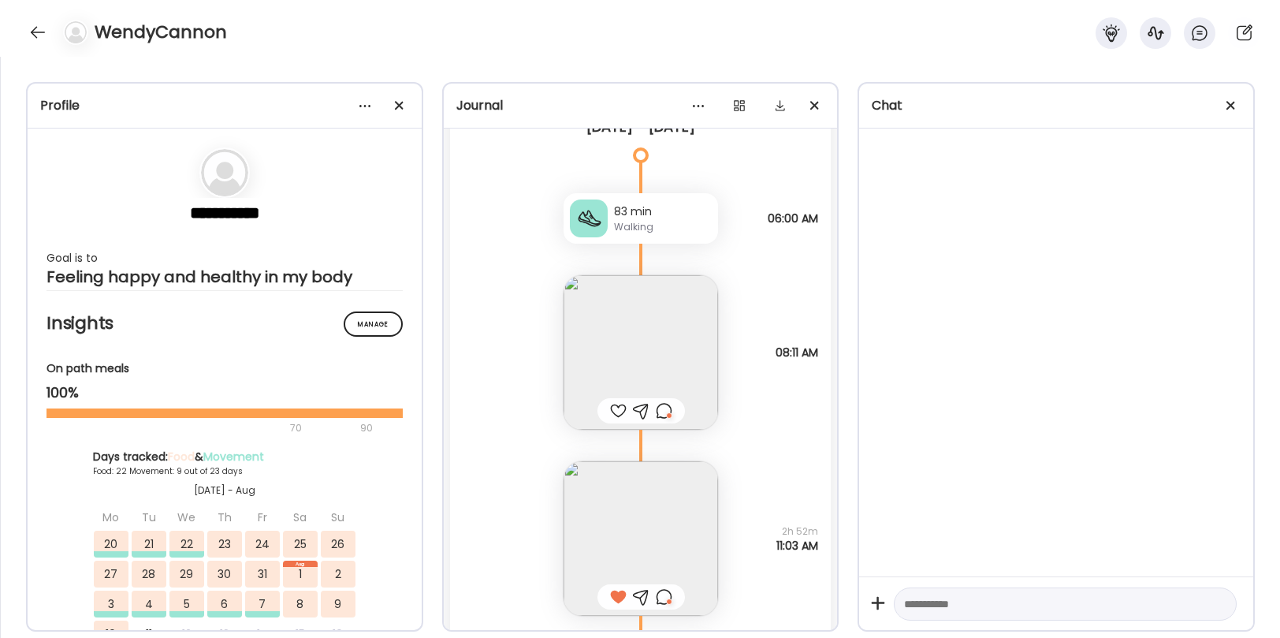
scroll to position [36966, 0]
click at [639, 332] on img at bounding box center [641, 351] width 155 height 155
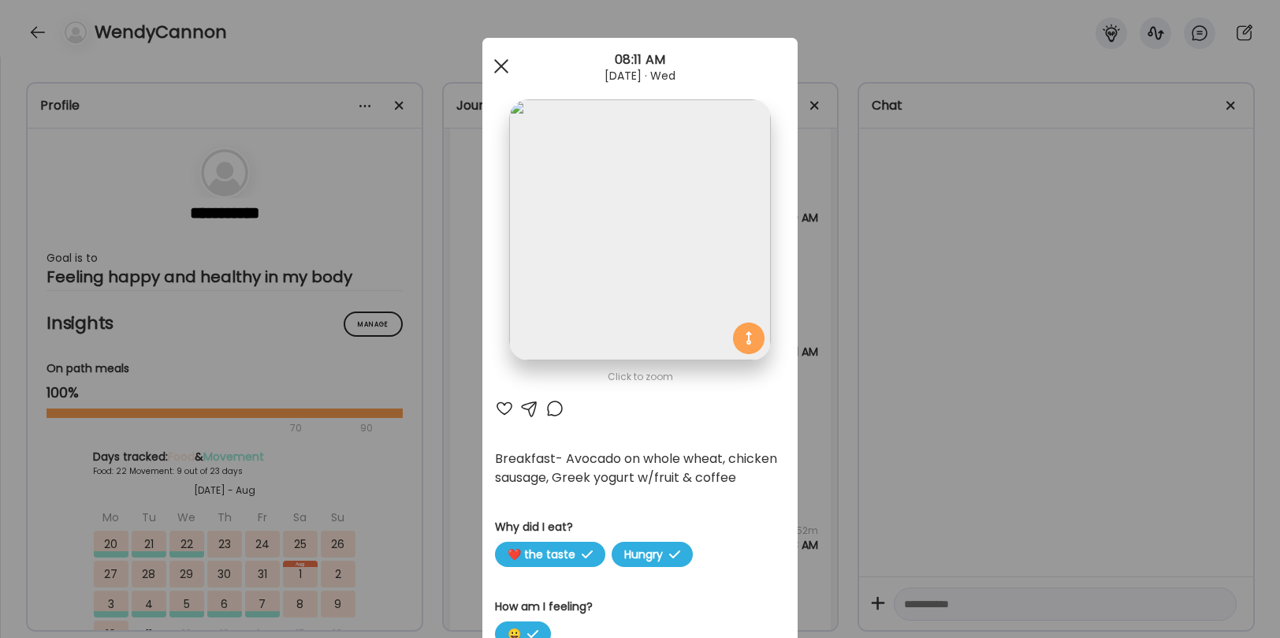
click at [493, 64] on div at bounding box center [502, 66] width 32 height 32
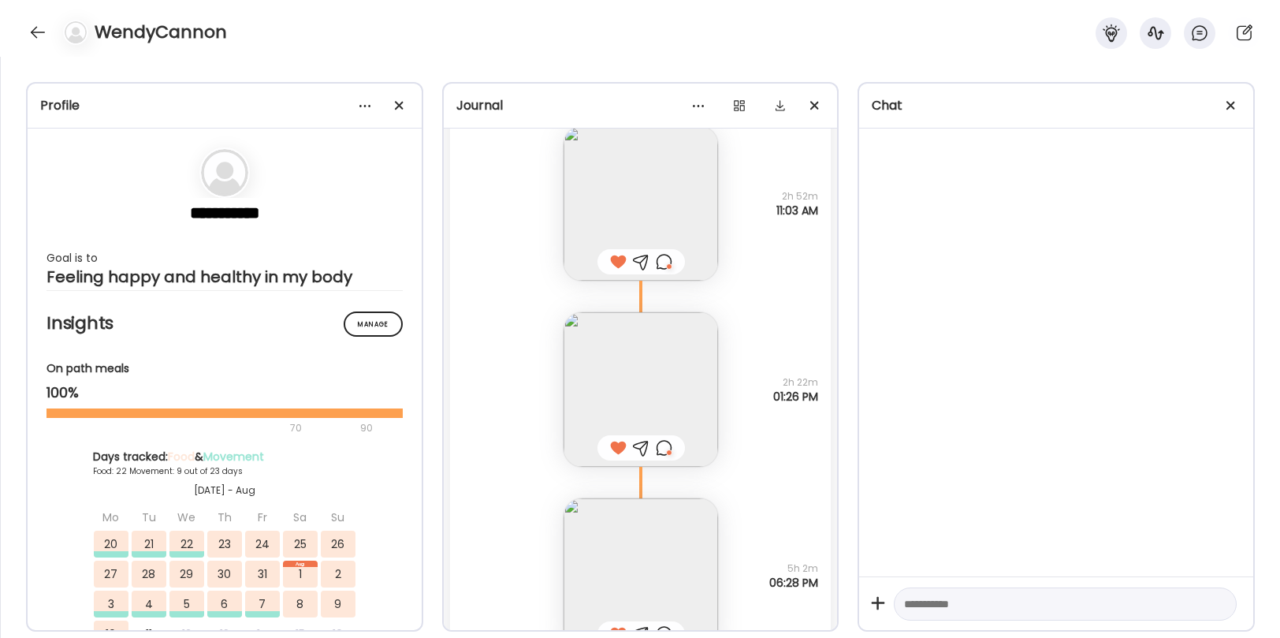
scroll to position [37301, 0]
click at [617, 415] on img at bounding box center [641, 388] width 155 height 155
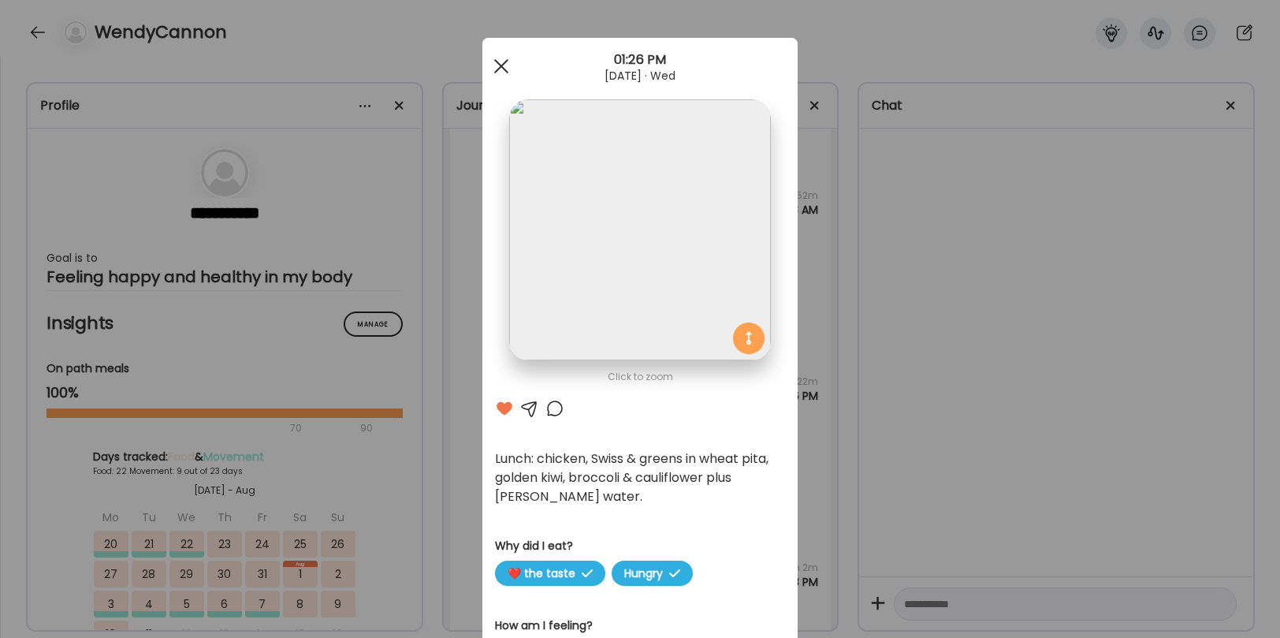
click at [504, 68] on div at bounding box center [502, 66] width 32 height 32
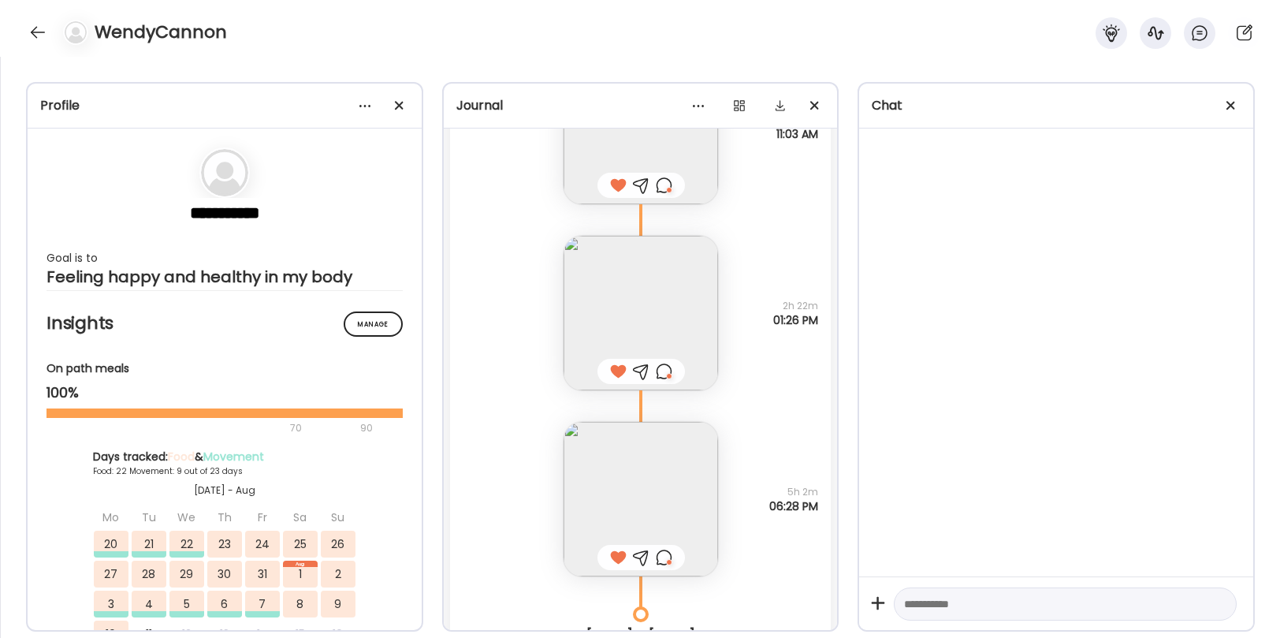
scroll to position [37398, 0]
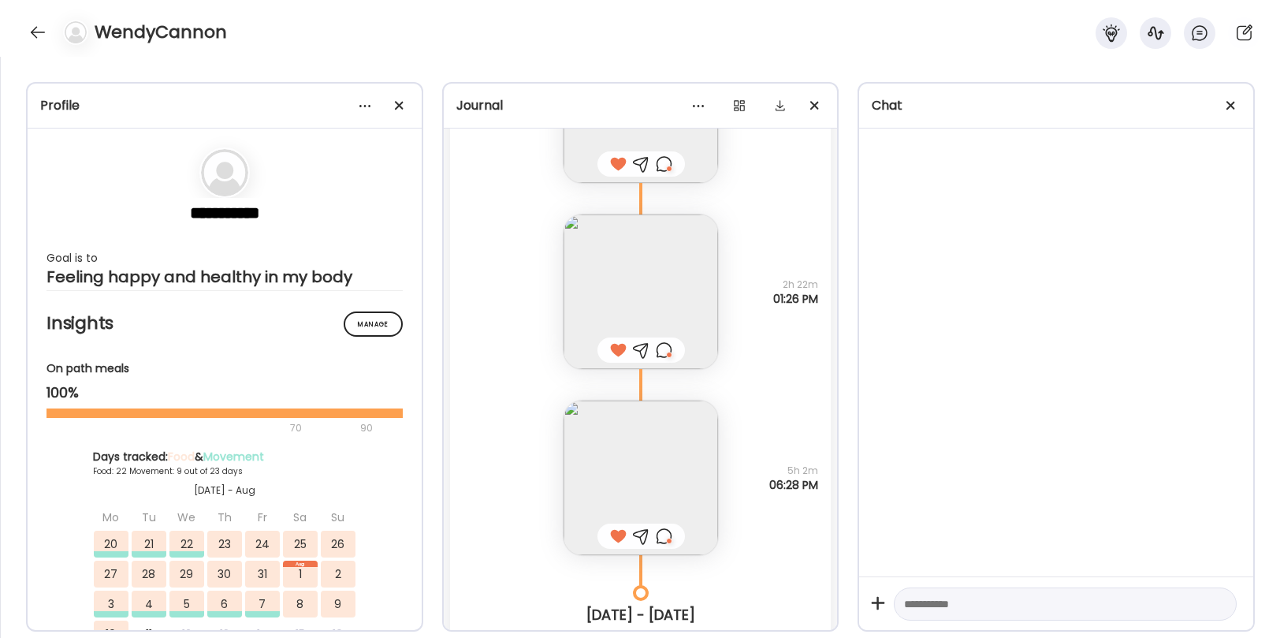
click at [616, 489] on img at bounding box center [641, 477] width 155 height 155
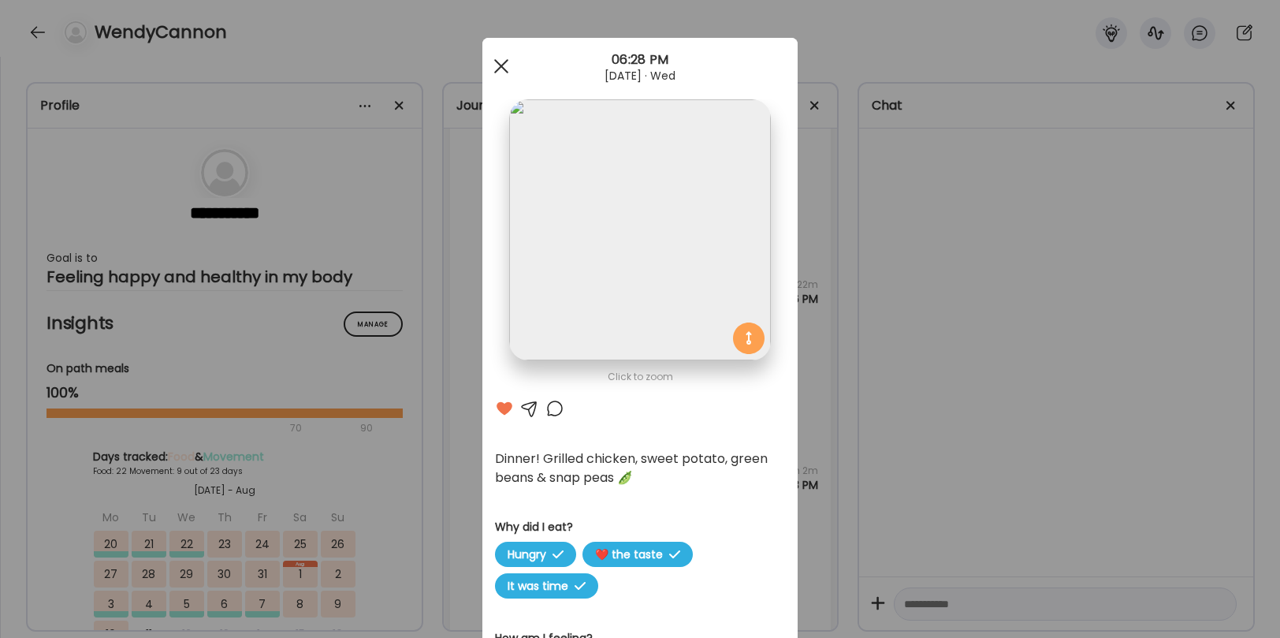
click at [501, 58] on div at bounding box center [502, 66] width 32 height 32
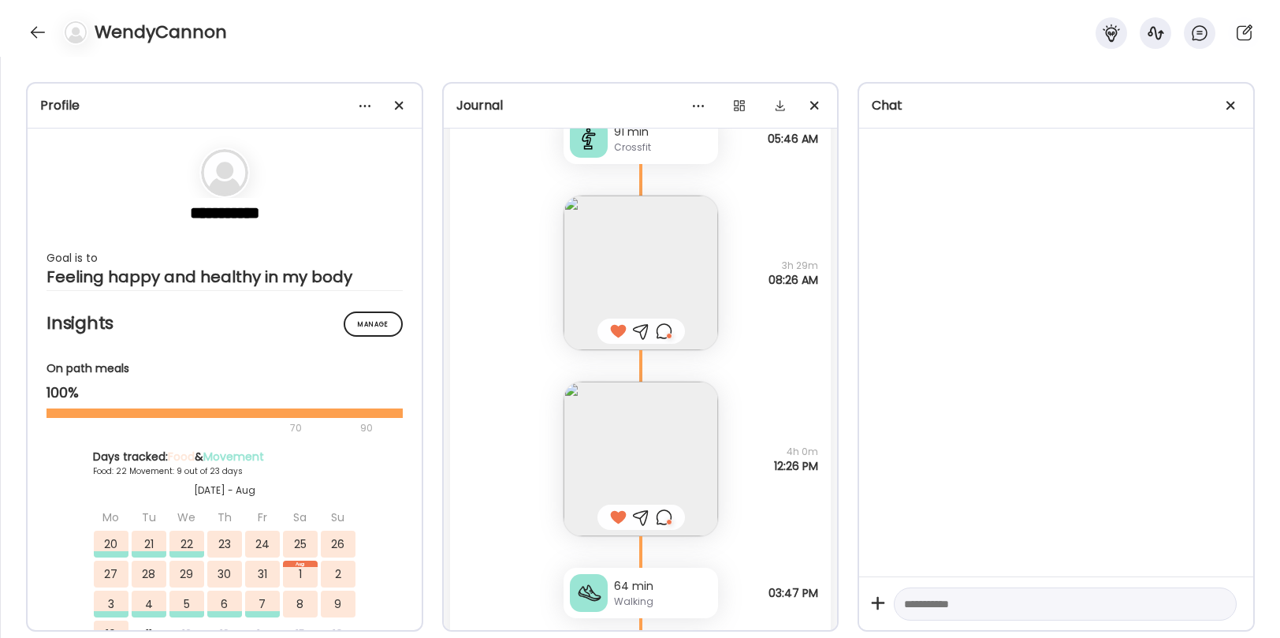
scroll to position [38282, 0]
click at [673, 262] on img at bounding box center [641, 268] width 155 height 155
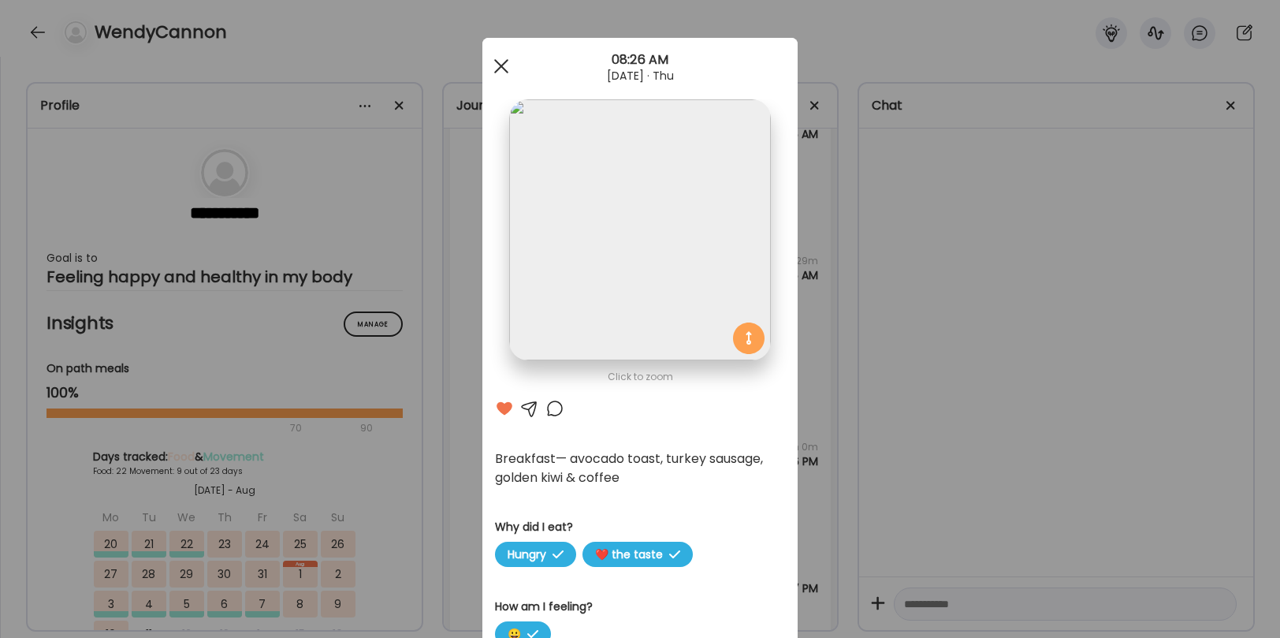
click at [503, 62] on div at bounding box center [502, 66] width 32 height 32
